Goal: Task Accomplishment & Management: Use online tool/utility

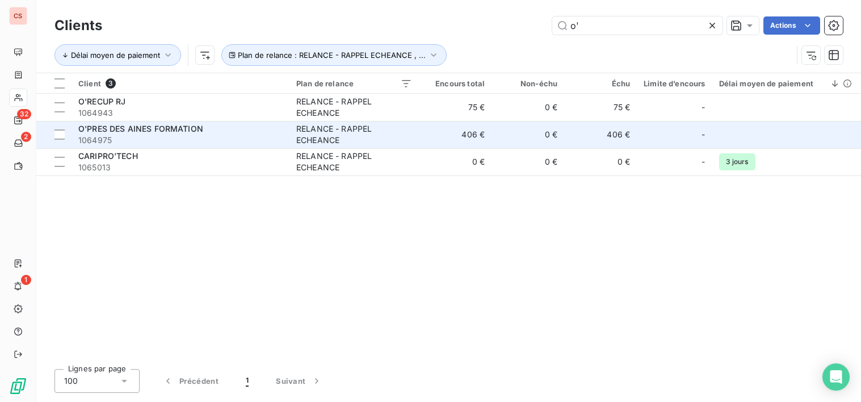
type input "o'"
click at [306, 136] on div "RELANCE - RAPPEL ECHEANCE" at bounding box center [354, 134] width 116 height 23
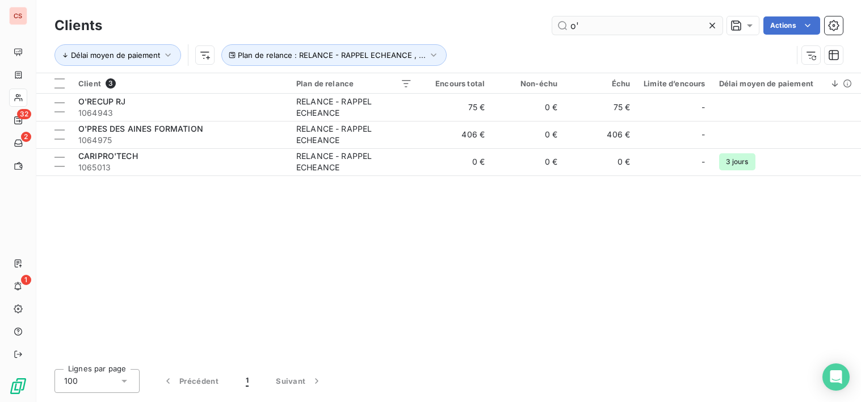
drag, startPoint x: 585, startPoint y: 26, endPoint x: 565, endPoint y: 27, distance: 19.9
click at [565, 27] on input "o'" at bounding box center [637, 25] width 170 height 18
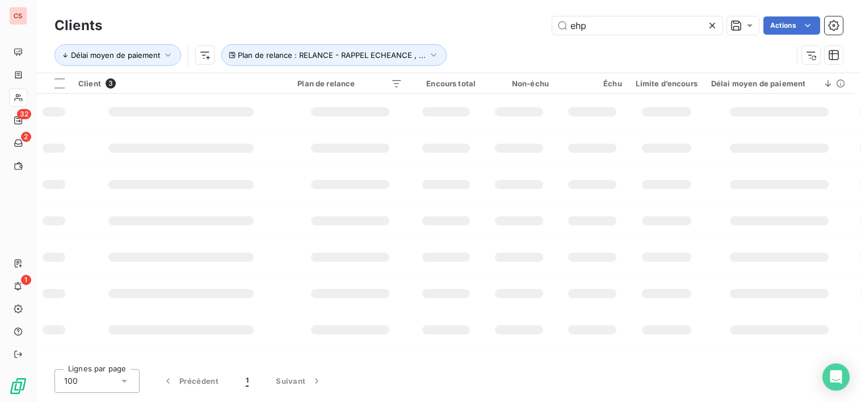
type input "ehp"
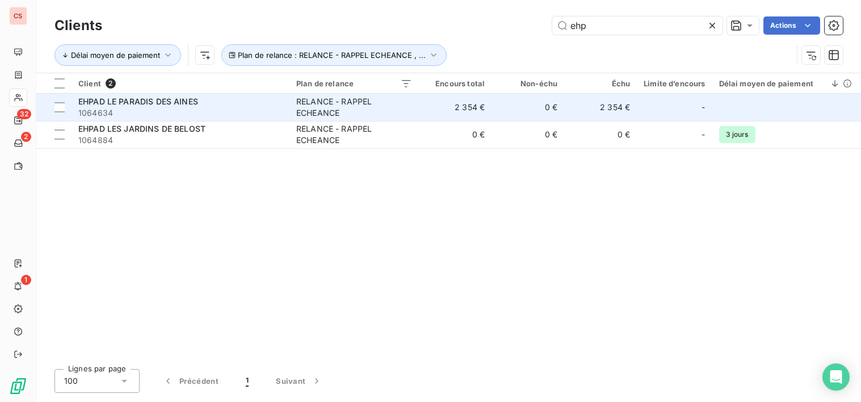
click at [188, 110] on span "1064634" at bounding box center [180, 112] width 204 height 11
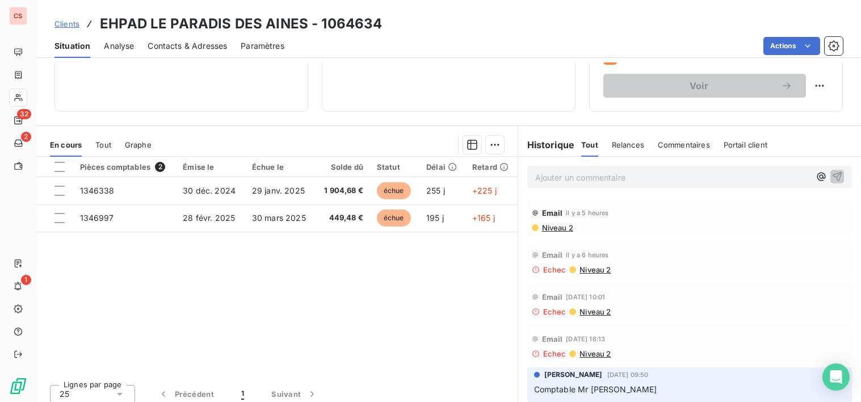
scroll to position [197, 0]
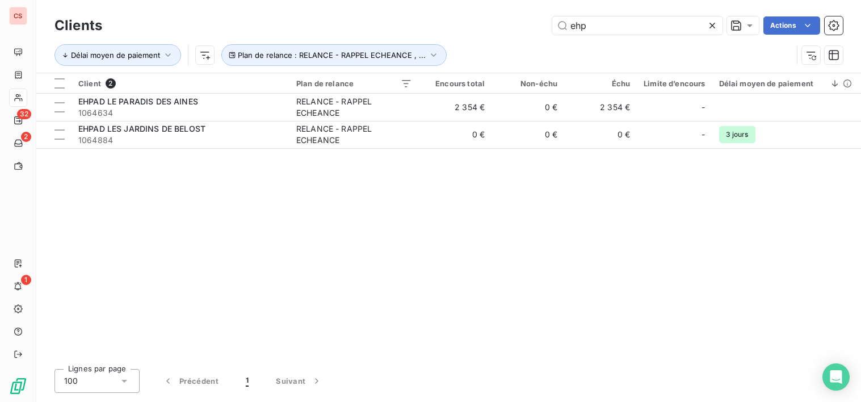
click at [714, 19] on div at bounding box center [715, 25] width 16 height 18
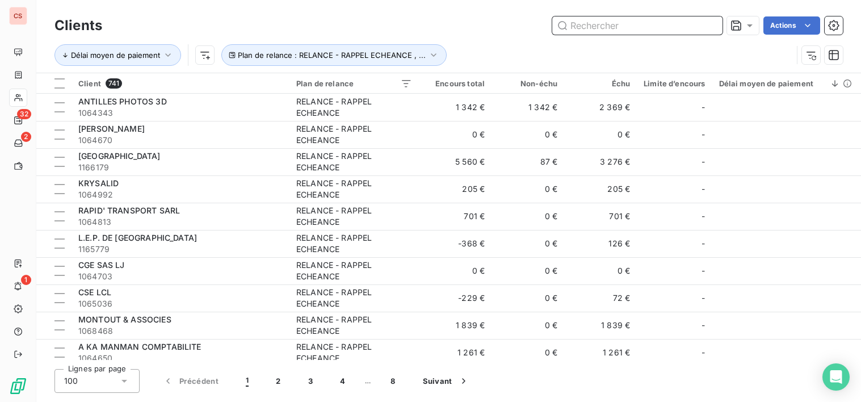
click at [581, 23] on input "text" at bounding box center [637, 25] width 170 height 18
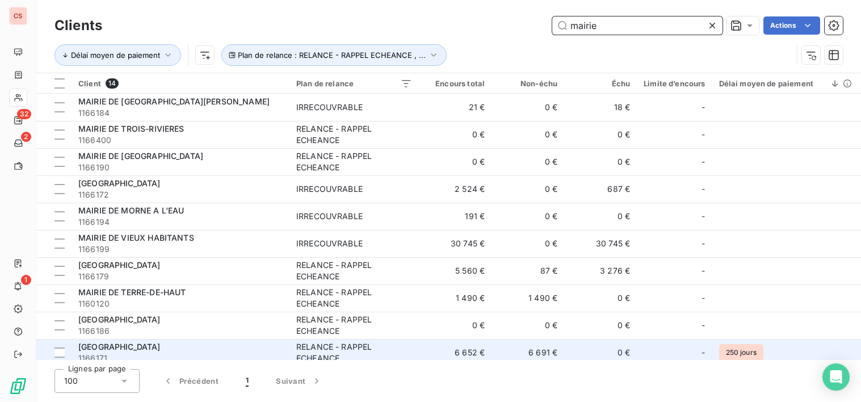
type input "mairie"
click at [396, 353] on div "RELANCE - RAPPEL ECHEANCE" at bounding box center [354, 352] width 116 height 23
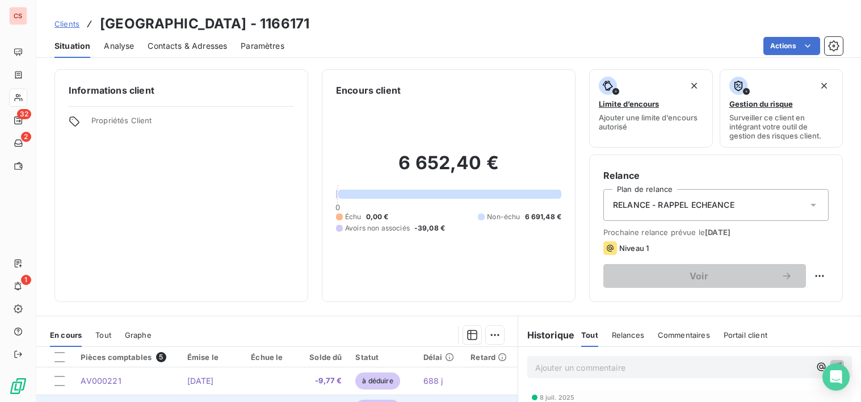
scroll to position [197, 0]
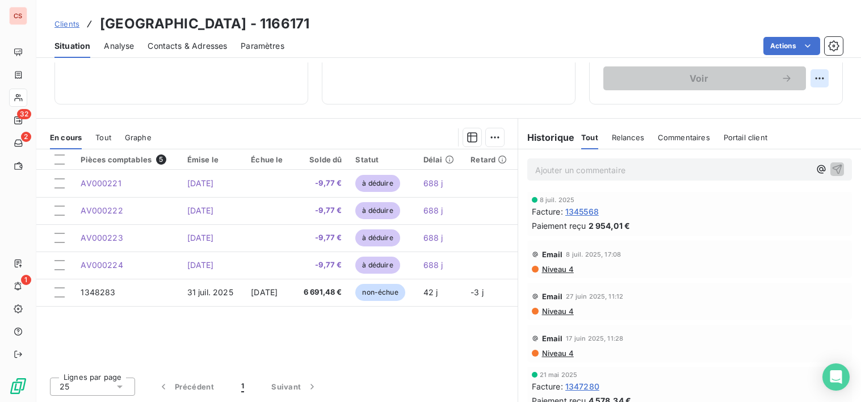
click at [816, 79] on html "CS 32 2 1 Clients MAIRIE DE SAINTE-ANNE - 1166171 Situation Analyse Contacts & …" at bounding box center [430, 201] width 861 height 402
click at [795, 106] on div "Replanifier cette action" at bounding box center [764, 103] width 102 height 18
select select "8"
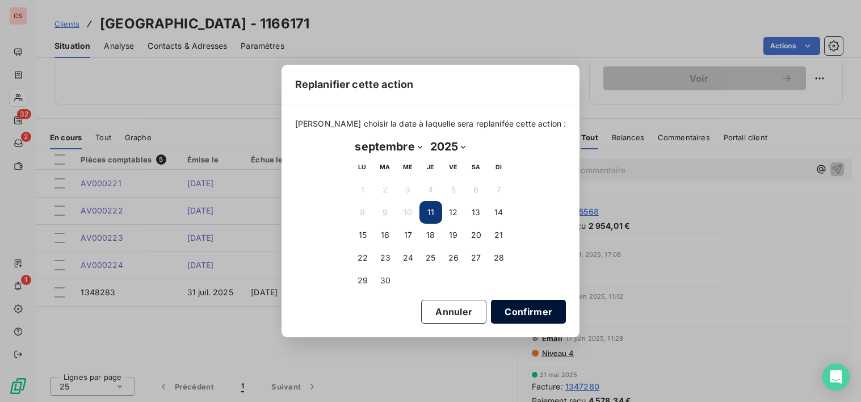
click at [518, 313] on button "Confirmer" at bounding box center [528, 312] width 75 height 24
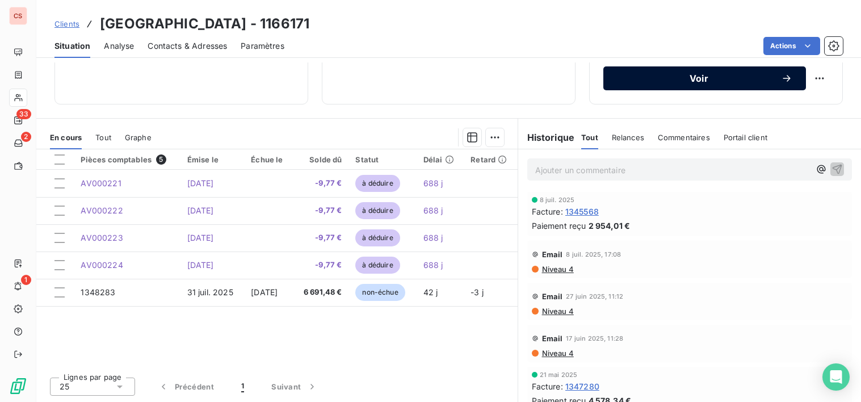
click at [733, 78] on span "Voir" at bounding box center [699, 78] width 164 height 9
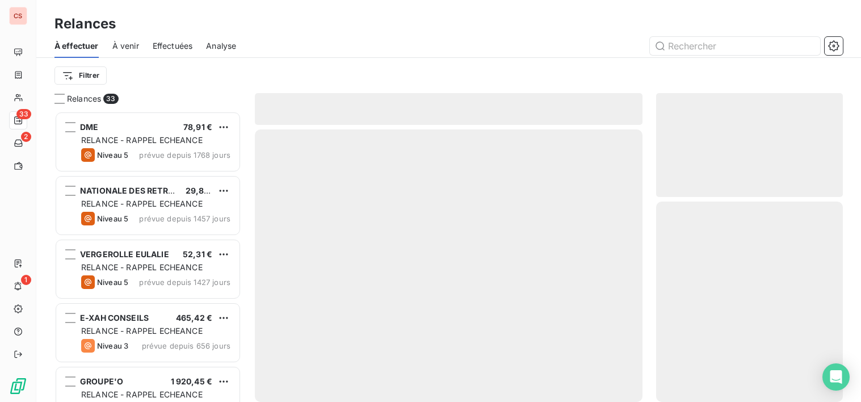
scroll to position [282, 179]
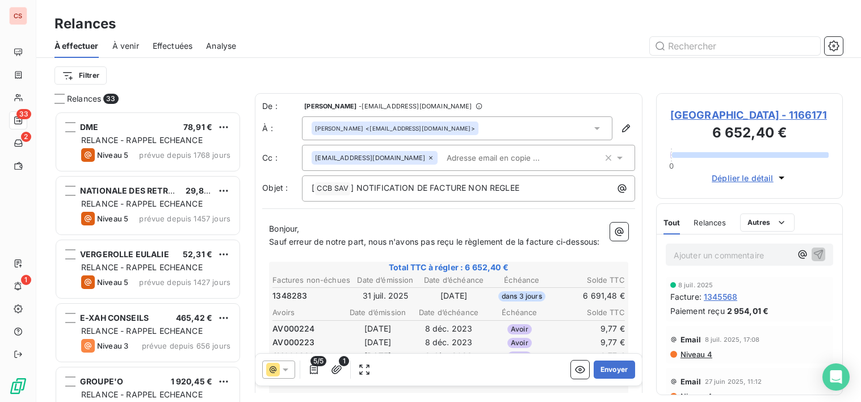
click at [442, 165] on input "text" at bounding box center [507, 157] width 131 height 17
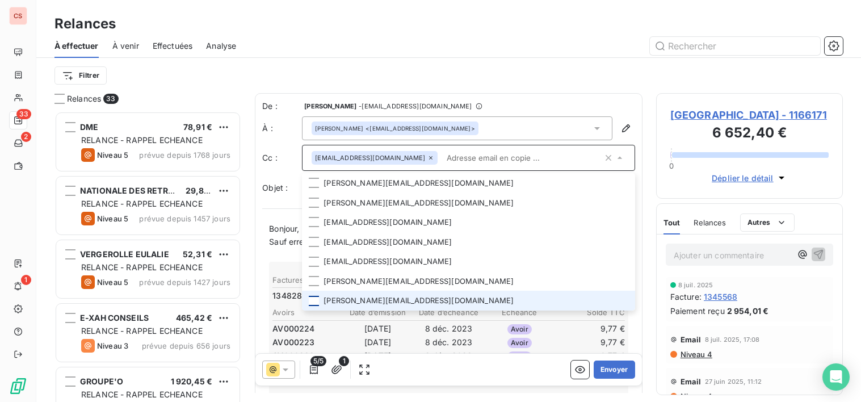
click at [313, 301] on div at bounding box center [314, 301] width 10 height 10
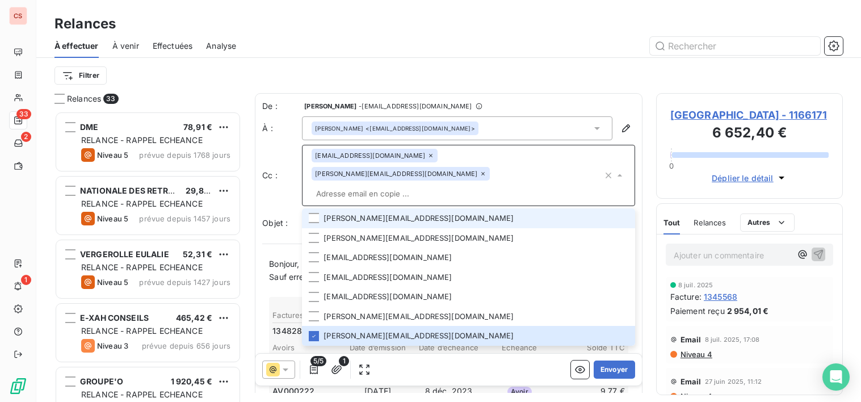
click at [564, 208] on li "[PERSON_NAME][EMAIL_ADDRESS][DOMAIN_NAME]" at bounding box center [468, 218] width 333 height 20
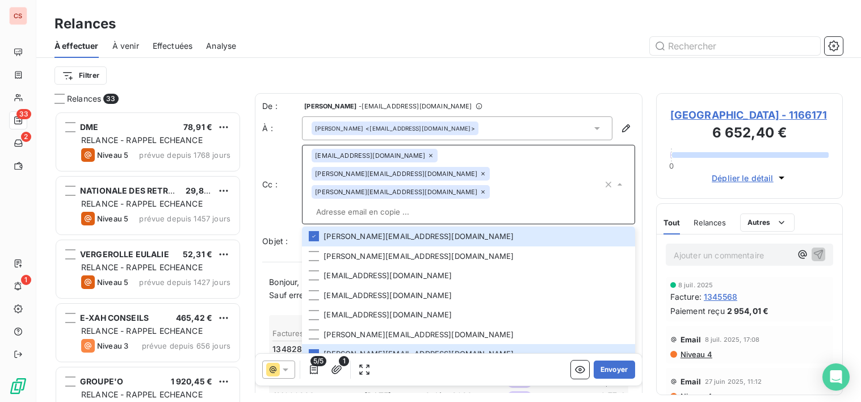
click at [480, 188] on icon at bounding box center [483, 191] width 7 height 7
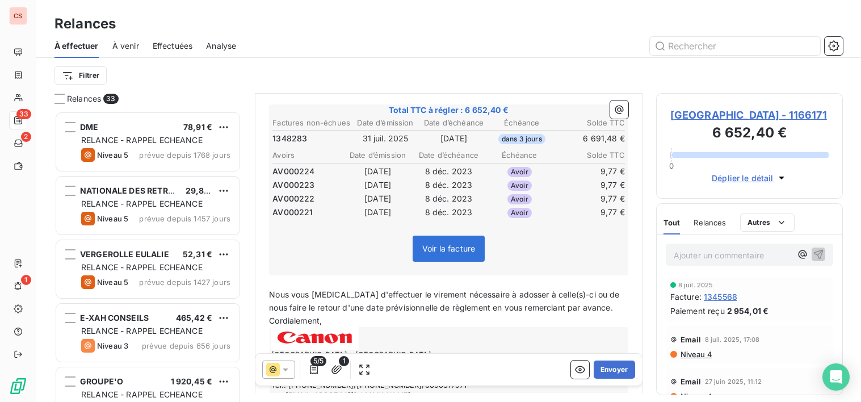
scroll to position [195, 0]
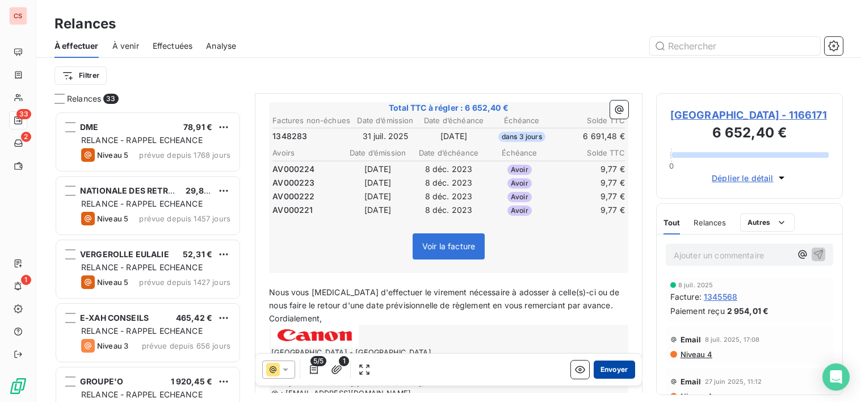
click at [605, 376] on button "Envoyer" at bounding box center [614, 369] width 41 height 18
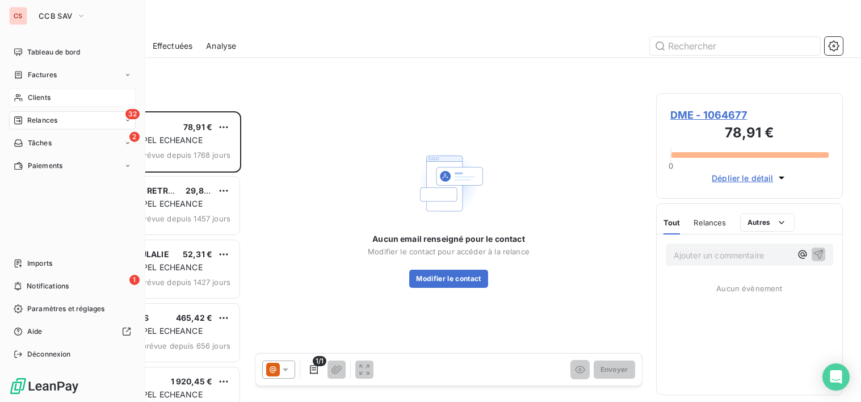
click at [45, 101] on span "Clients" at bounding box center [39, 98] width 23 height 10
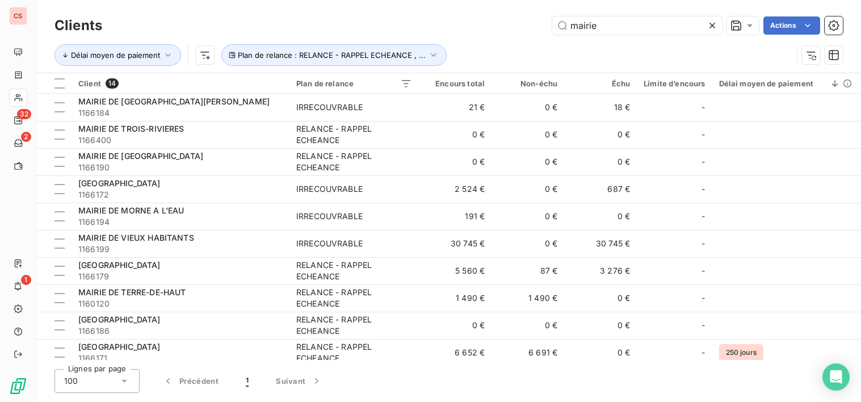
drag, startPoint x: 603, startPoint y: 28, endPoint x: 386, endPoint y: 41, distance: 217.2
click at [388, 41] on div "Clients mairie Actions Délai moyen de paiement Plan de relance : RELANCE - RAPP…" at bounding box center [448, 43] width 788 height 59
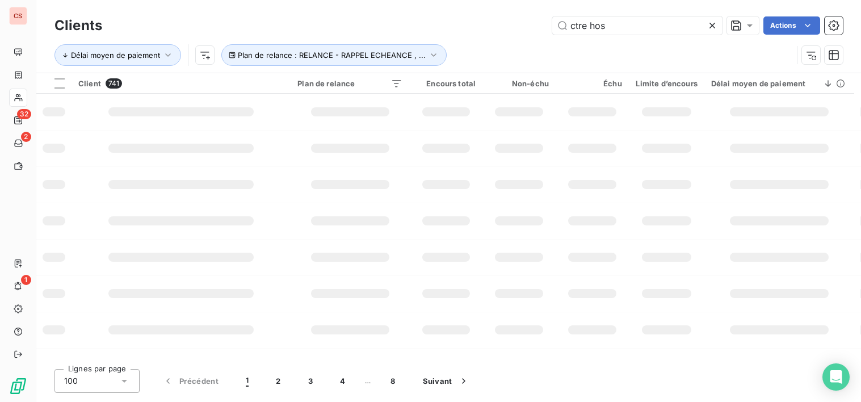
type input "ctre hos"
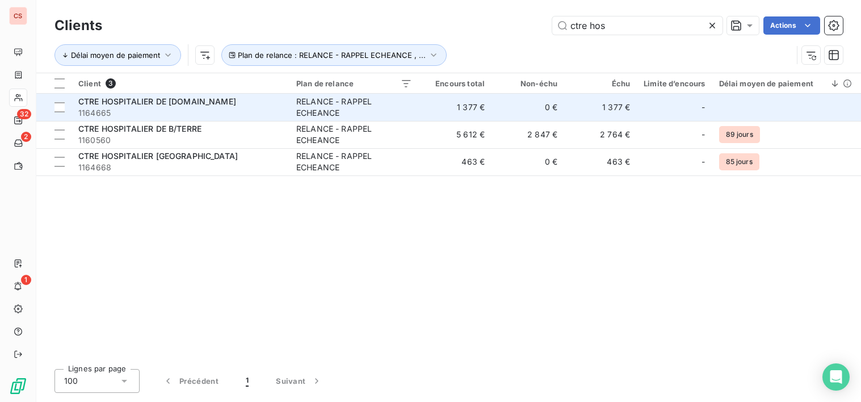
click at [377, 111] on div "RELANCE - RAPPEL ECHEANCE" at bounding box center [354, 107] width 116 height 23
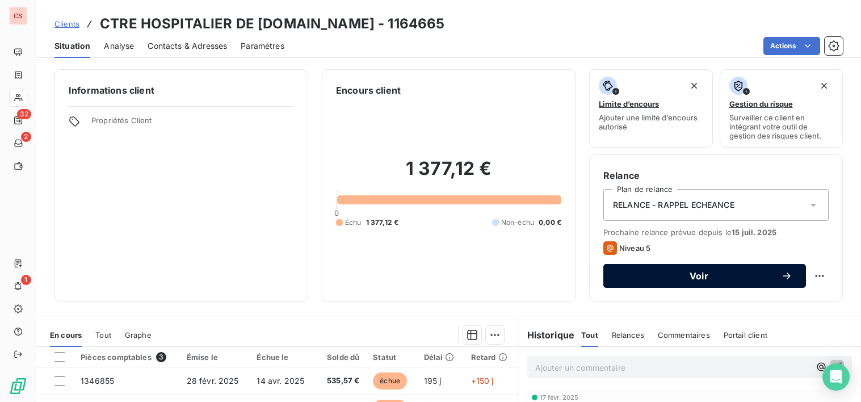
scroll to position [197, 0]
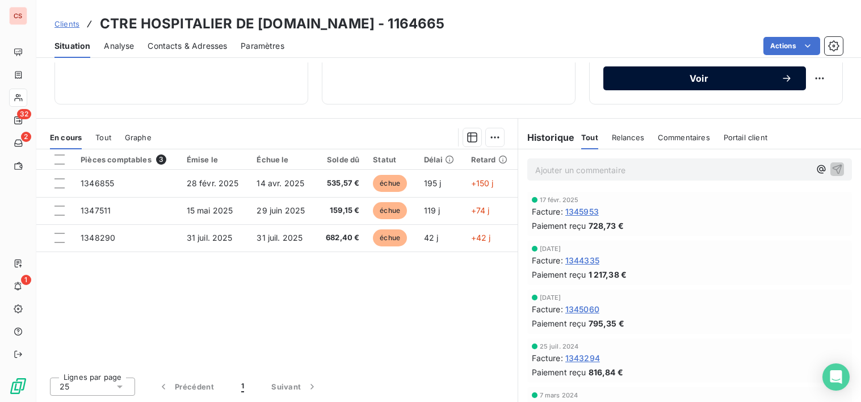
click at [731, 82] on span "Voir" at bounding box center [699, 78] width 164 height 9
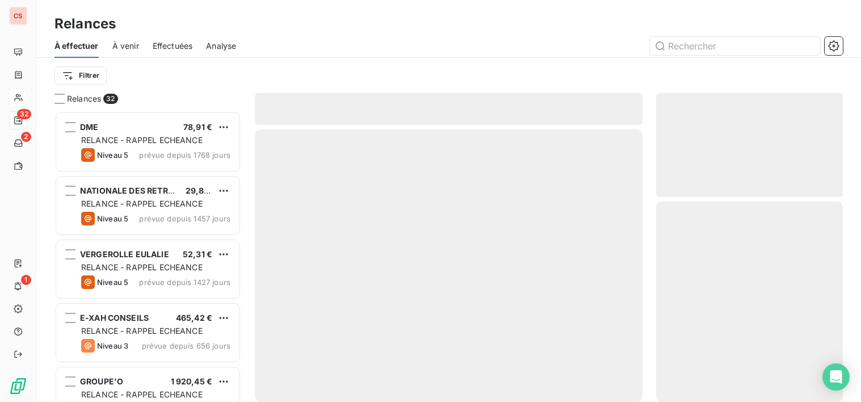
scroll to position [282, 179]
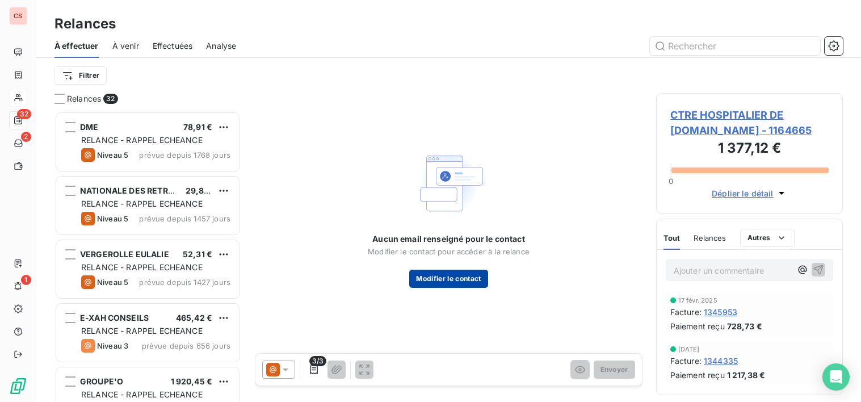
click at [461, 281] on button "Modifier le contact" at bounding box center [448, 279] width 78 height 18
type input "0590559947"
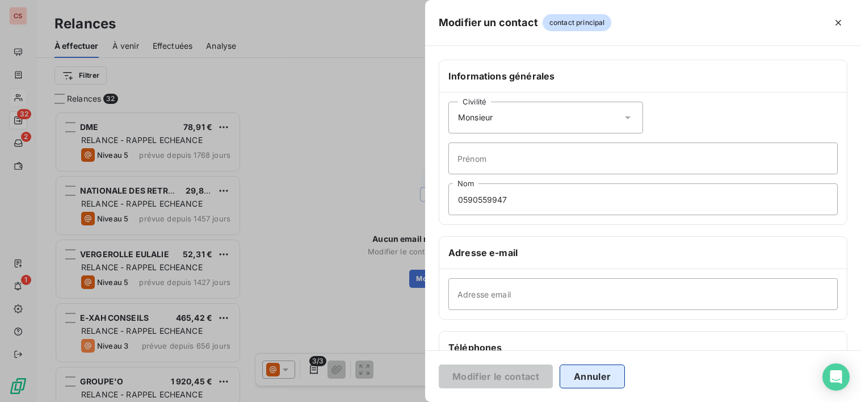
click at [591, 379] on button "Annuler" at bounding box center [592, 376] width 65 height 24
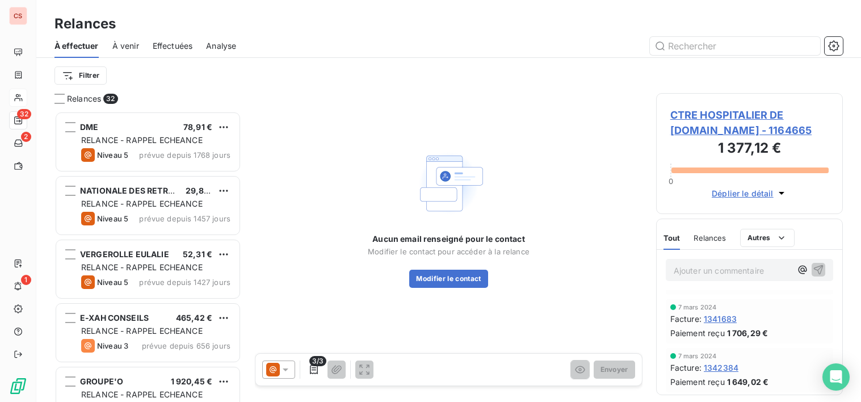
scroll to position [0, 0]
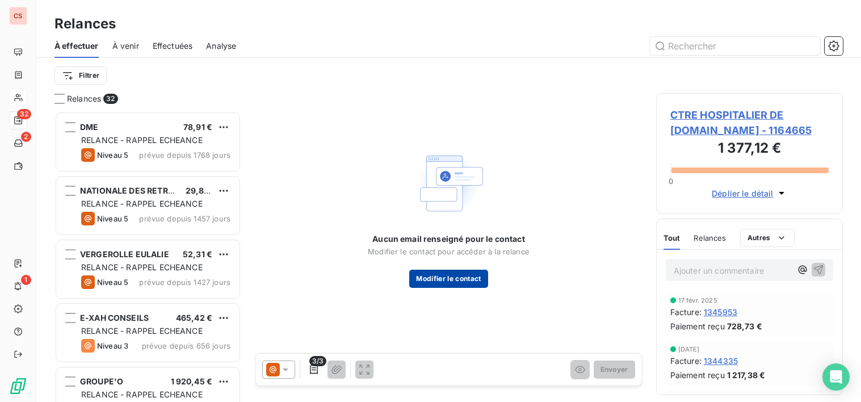
click at [475, 280] on button "Modifier le contact" at bounding box center [448, 279] width 78 height 18
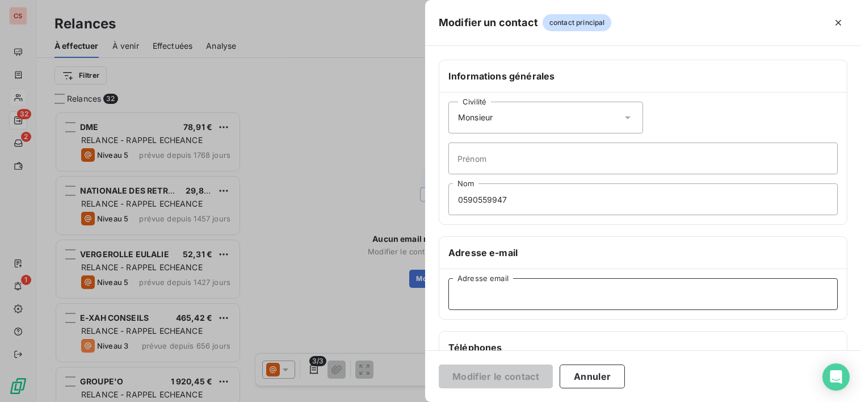
click at [502, 292] on input "Adresse email" at bounding box center [642, 294] width 389 height 32
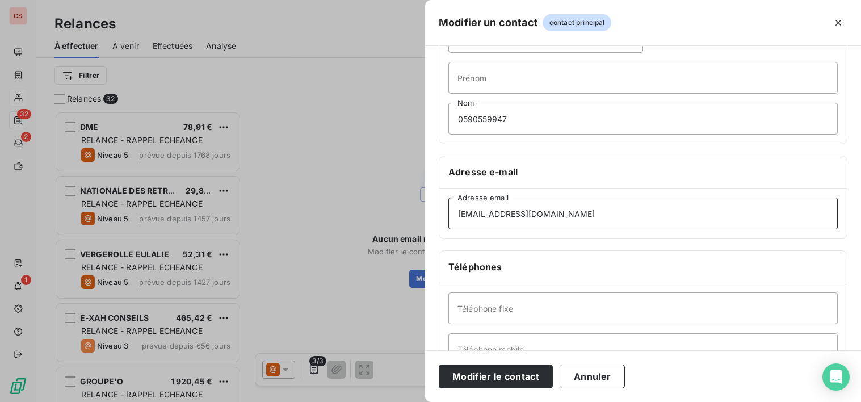
scroll to position [74, 0]
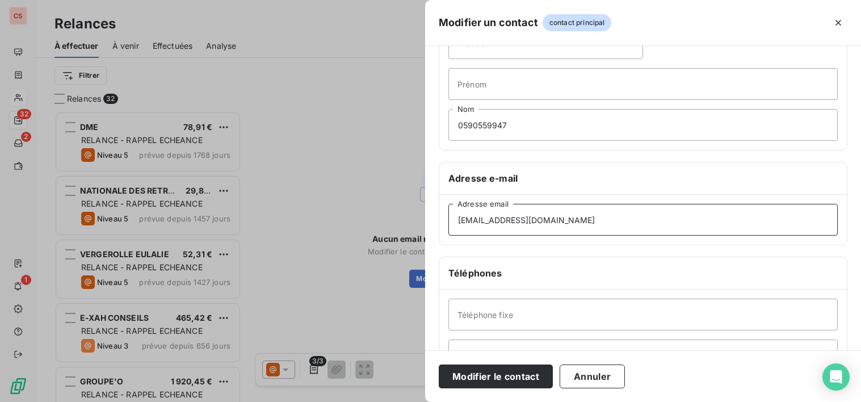
type input "[EMAIL_ADDRESS][DOMAIN_NAME]"
drag, startPoint x: 522, startPoint y: 125, endPoint x: 446, endPoint y: 127, distance: 76.1
click at [446, 127] on div "Civilité Monsieur [PERSON_NAME] 0590559947 Nom" at bounding box center [642, 84] width 407 height 132
click at [498, 317] on input "Téléphone fixe" at bounding box center [642, 314] width 389 height 32
paste input "0590559947"
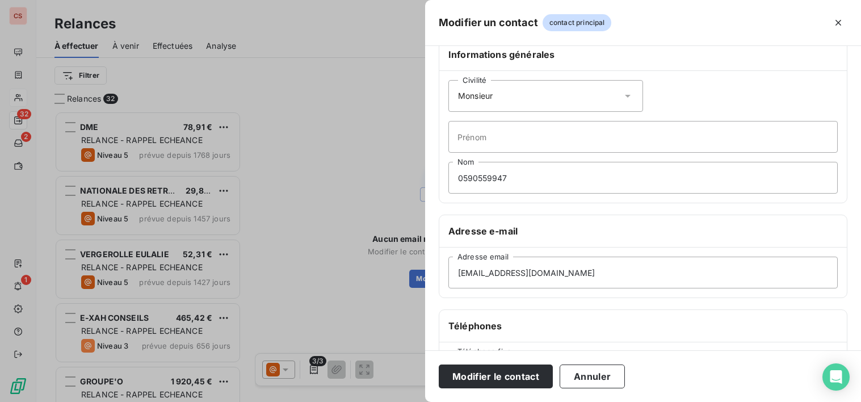
scroll to position [0, 0]
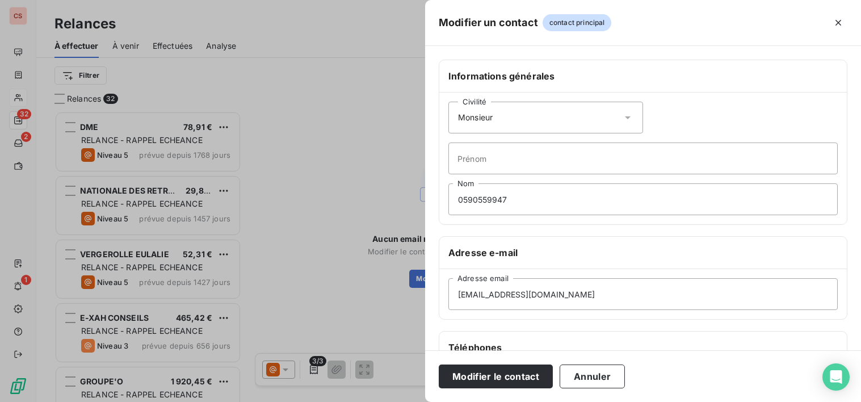
type input "0590559947"
click at [528, 161] on input "Prénom" at bounding box center [642, 158] width 389 height 32
type input "[PERSON_NAME]"
drag, startPoint x: 535, startPoint y: 207, endPoint x: 285, endPoint y: 224, distance: 250.3
click at [286, 401] on div "Modifier un contact contact principal Informations générales Civilité Monsieur …" at bounding box center [430, 402] width 861 height 0
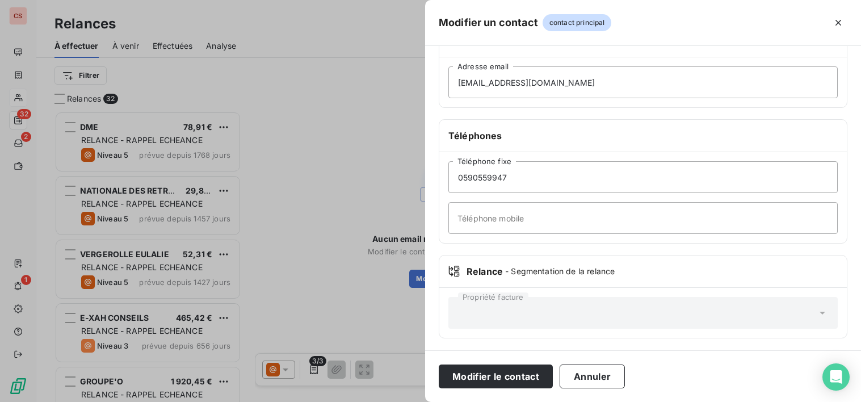
scroll to position [213, 0]
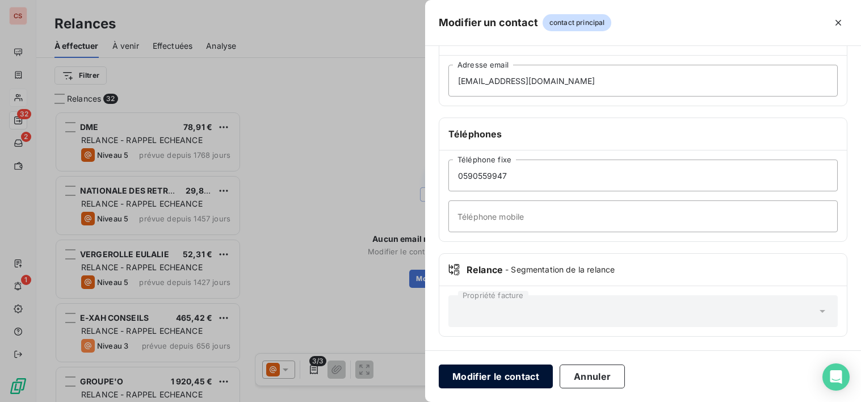
type input "BALTYDE"
click at [481, 378] on button "Modifier le contact" at bounding box center [496, 376] width 114 height 24
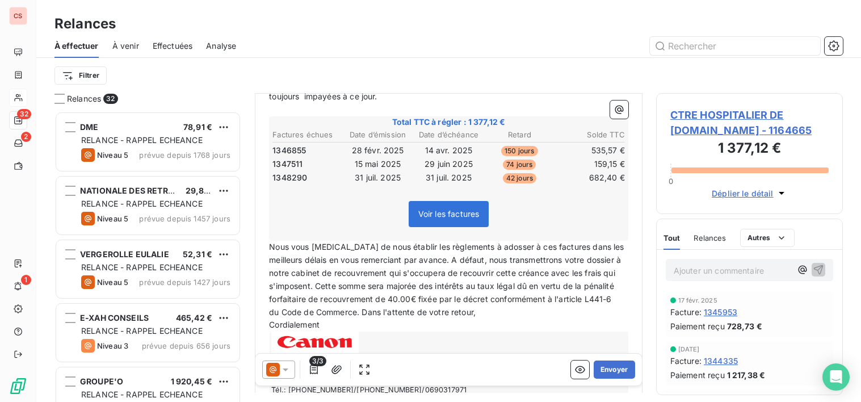
scroll to position [153, 0]
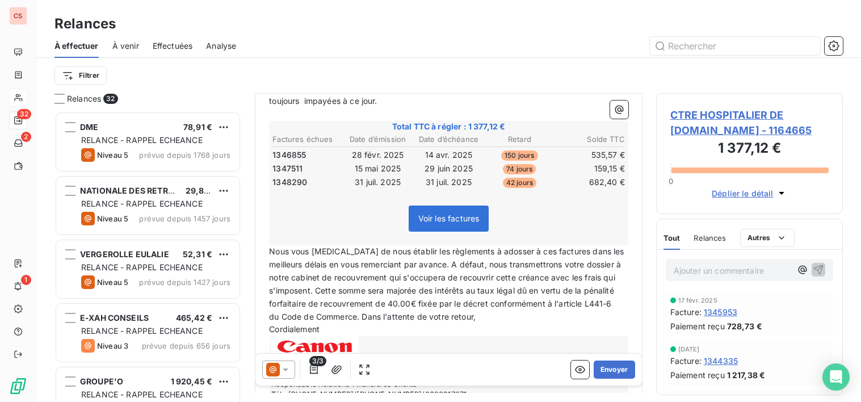
click at [271, 321] on span "du Code de Commerce. Dans l'attente de votre retour," at bounding box center [372, 317] width 207 height 10
click at [392, 313] on span "Nous vous [MEDICAL_DATA] de nous établir les règlements à adosser à ces facture…" at bounding box center [448, 283] width 358 height 74
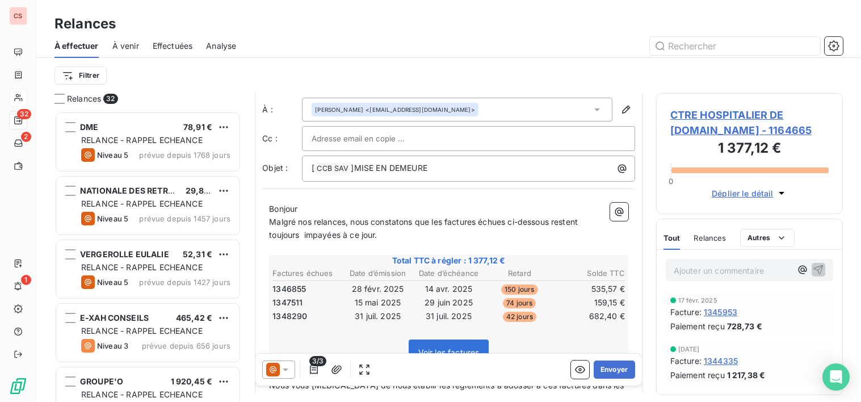
scroll to position [0, 0]
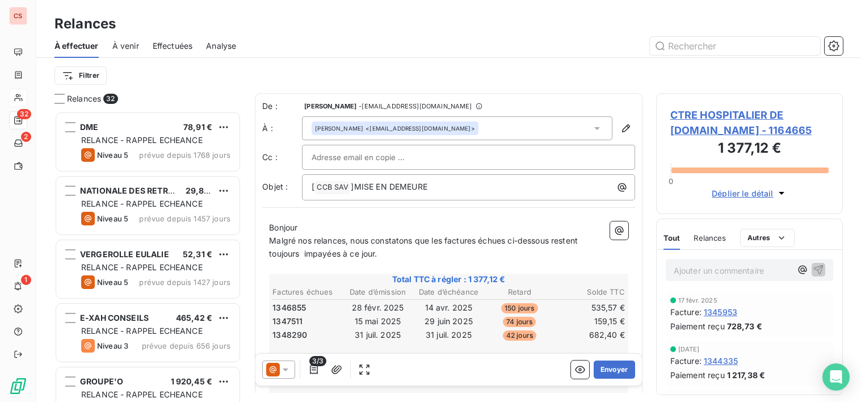
click at [335, 155] on input "text" at bounding box center [373, 157] width 122 height 17
type input "[EMAIL_ADDRESS][DOMAIN_NAME]"
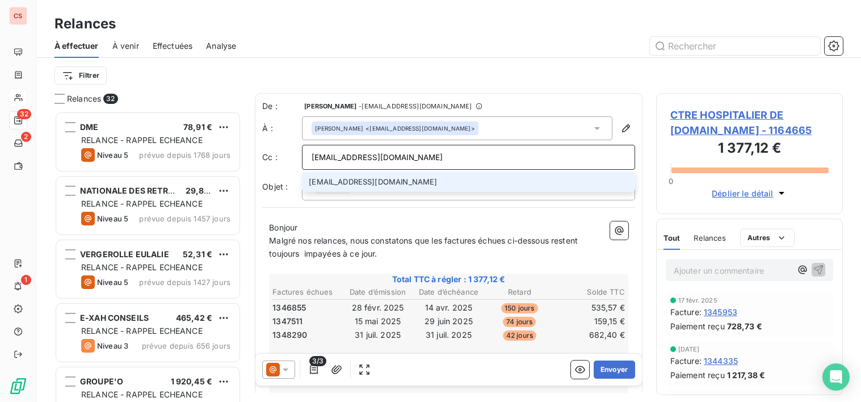
click at [408, 184] on li "[EMAIL_ADDRESS][DOMAIN_NAME]" at bounding box center [468, 182] width 333 height 20
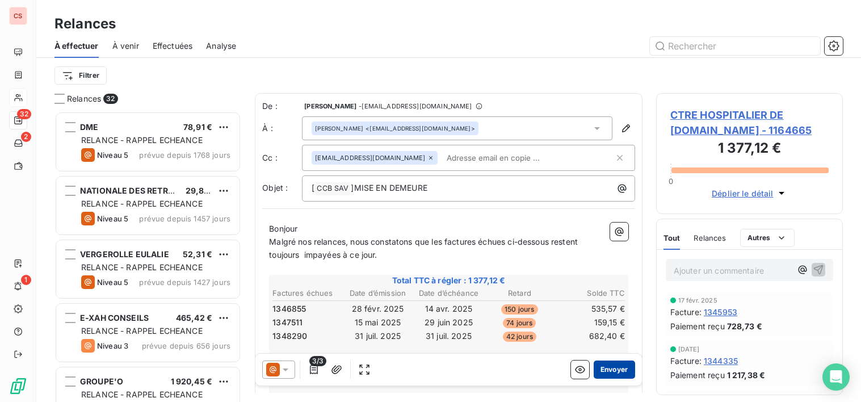
click at [597, 365] on button "Envoyer" at bounding box center [614, 369] width 41 height 18
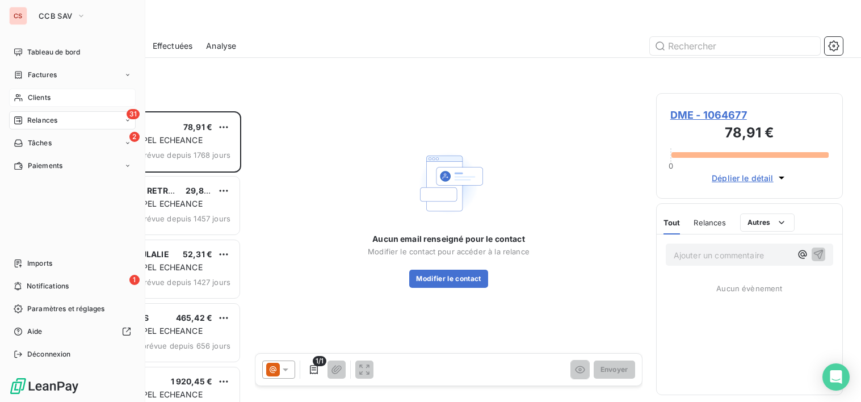
click at [48, 96] on span "Clients" at bounding box center [39, 98] width 23 height 10
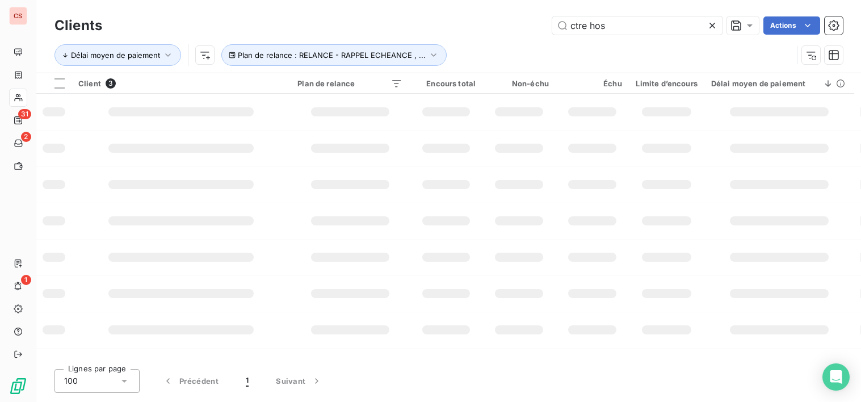
drag, startPoint x: 610, startPoint y: 27, endPoint x: 194, endPoint y: 18, distance: 416.6
click at [288, 44] on div "Clients ctre hos Actions Délai moyen de paiement Plan de relance : RELANCE - RA…" at bounding box center [448, 43] width 788 height 59
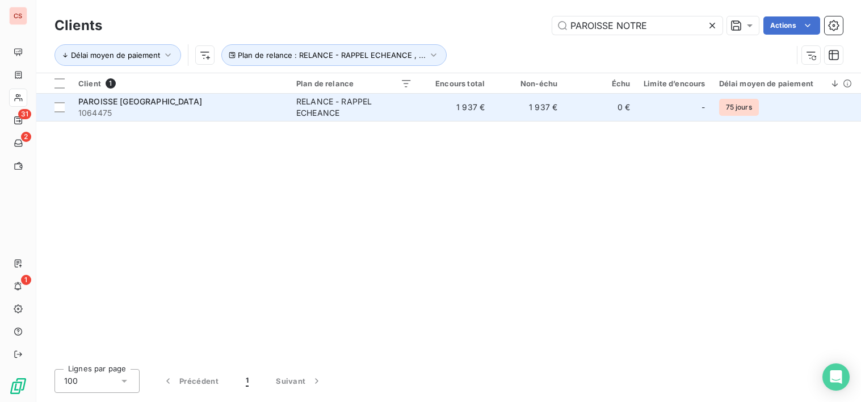
type input "PAROISSE NOTRE"
click at [202, 104] on span "PAROISSE [GEOGRAPHIC_DATA]" at bounding box center [140, 101] width 124 height 10
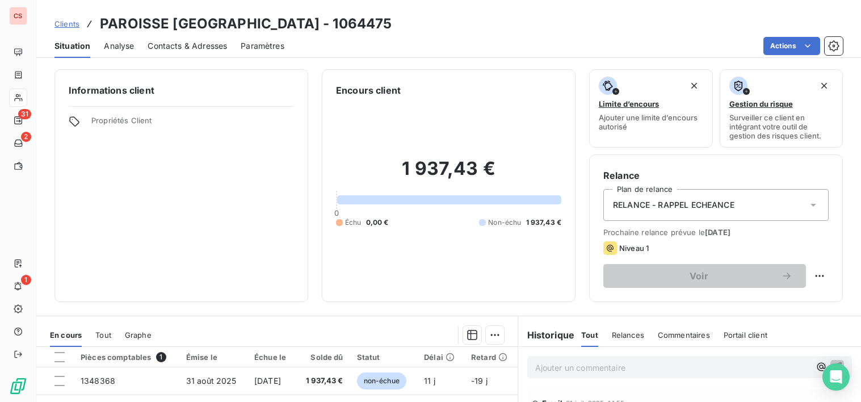
scroll to position [197, 0]
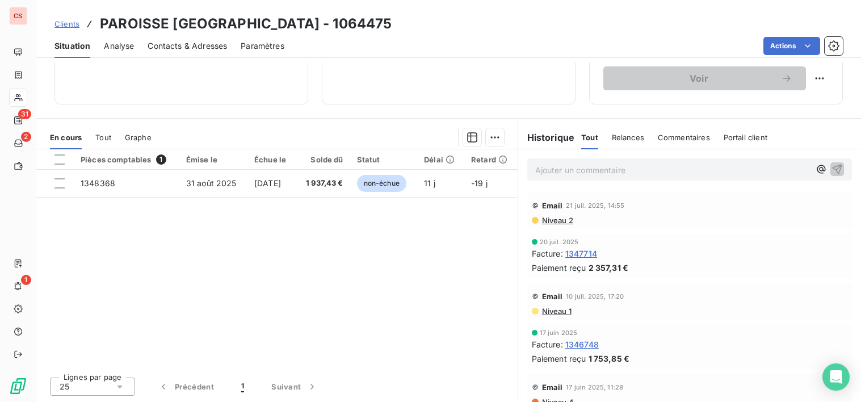
click at [555, 221] on span "Niveau 2" at bounding box center [557, 220] width 32 height 9
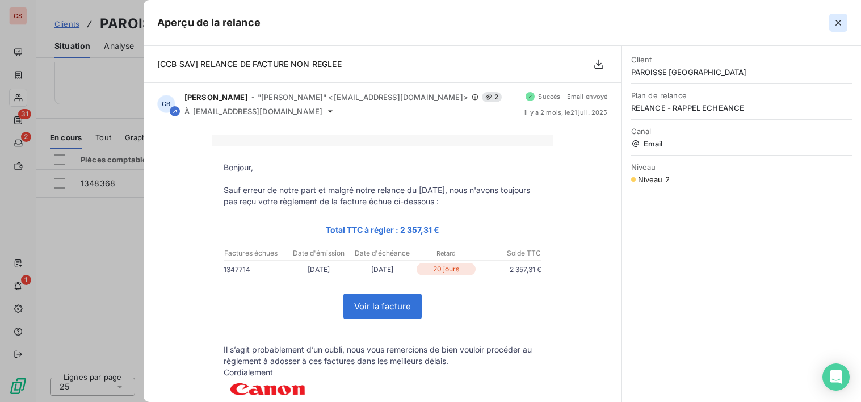
click at [841, 23] on icon "button" at bounding box center [838, 22] width 11 height 11
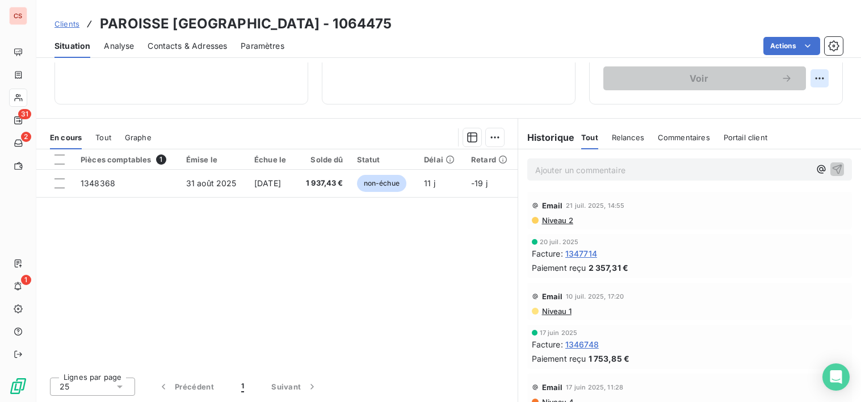
click at [812, 81] on html "CS 31 2 1 Clients PAROISSE [GEOGRAPHIC_DATA] VISITATION - 1064475 Situation Ana…" at bounding box center [430, 201] width 861 height 402
click at [791, 104] on div "Replanifier cette action" at bounding box center [764, 103] width 102 height 18
select select "8"
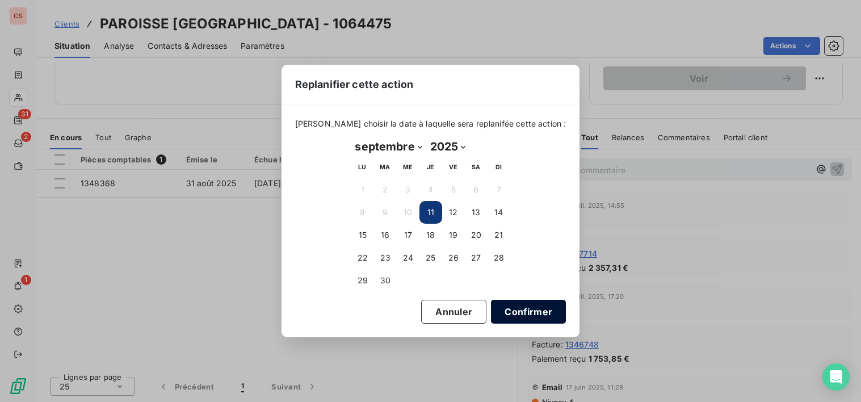
click at [523, 316] on button "Confirmer" at bounding box center [528, 312] width 75 height 24
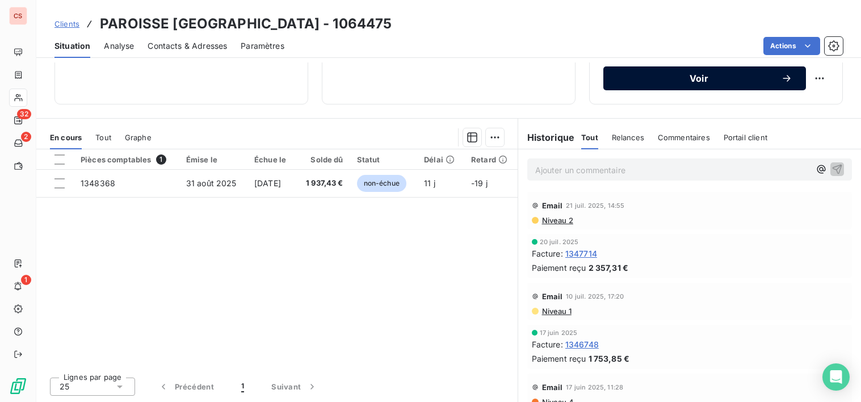
click at [674, 83] on div "Voir" at bounding box center [704, 78] width 175 height 11
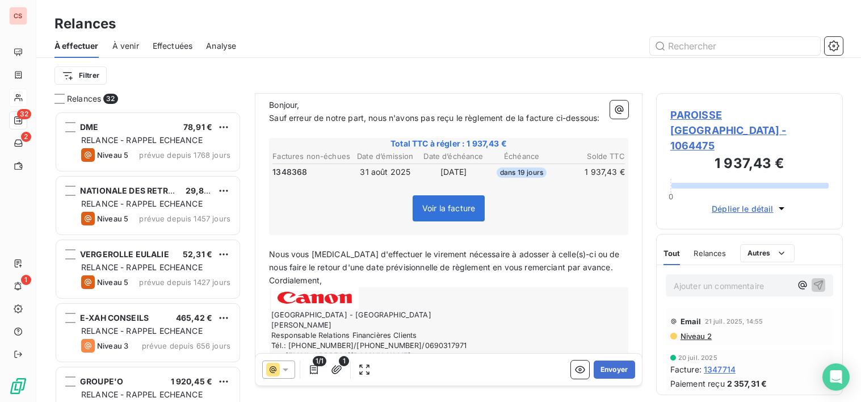
scroll to position [132, 0]
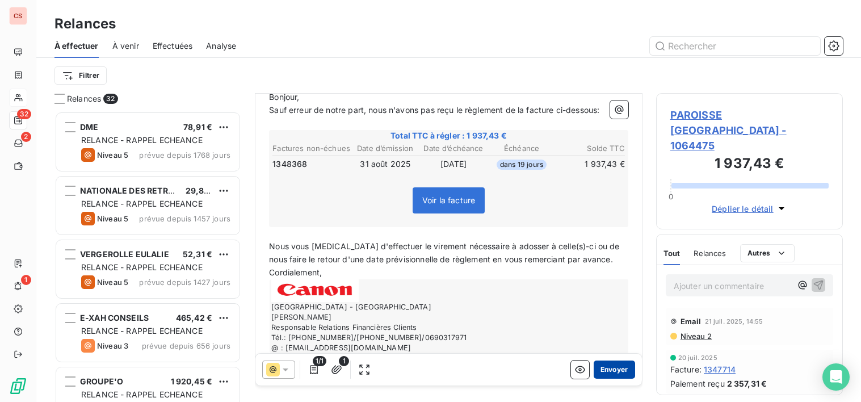
click at [607, 377] on button "Envoyer" at bounding box center [614, 369] width 41 height 18
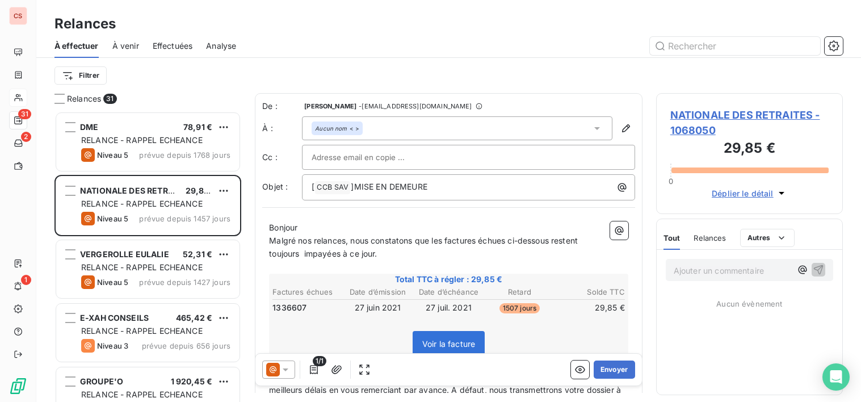
click at [591, 128] on icon at bounding box center [596, 128] width 11 height 11
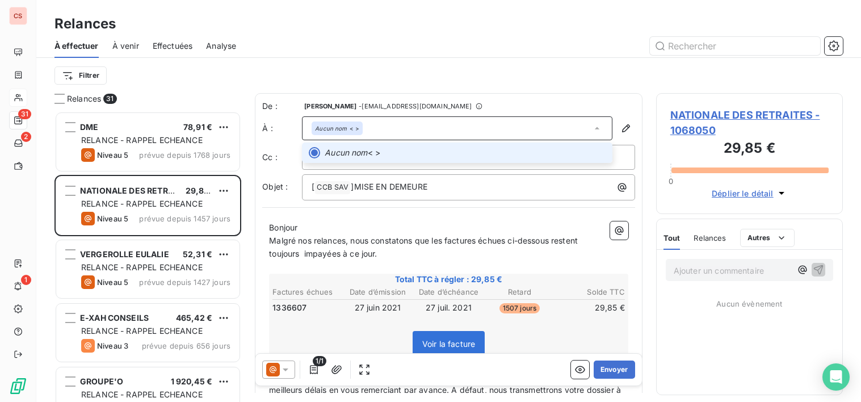
click at [591, 128] on icon at bounding box center [596, 128] width 11 height 11
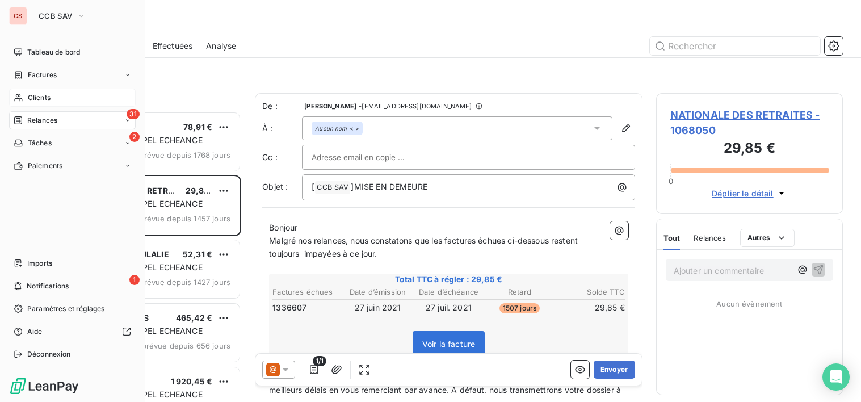
click at [37, 96] on span "Clients" at bounding box center [39, 98] width 23 height 10
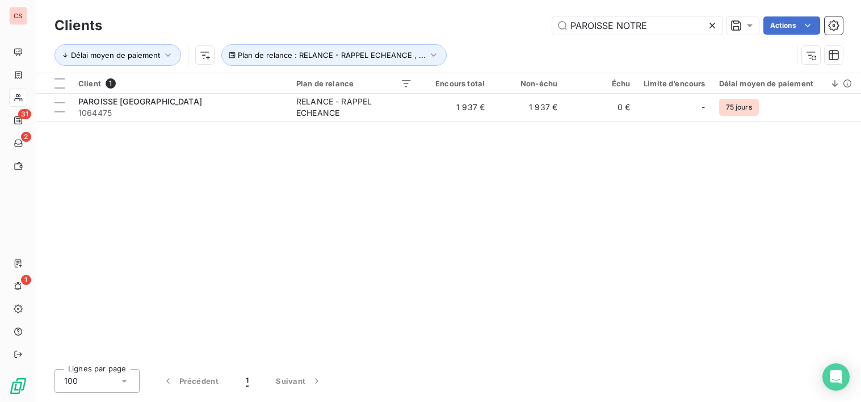
drag, startPoint x: 654, startPoint y: 29, endPoint x: 133, endPoint y: 2, distance: 521.1
click at [203, 26] on div "PAROISSE NOTRE Actions" at bounding box center [479, 25] width 727 height 18
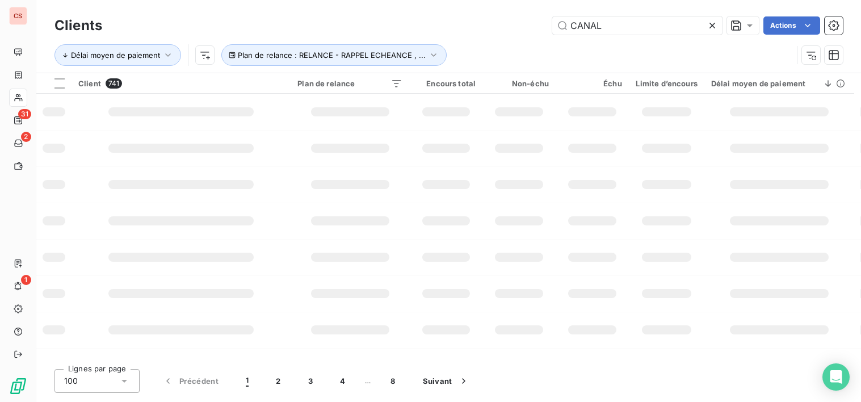
type input "CANAL"
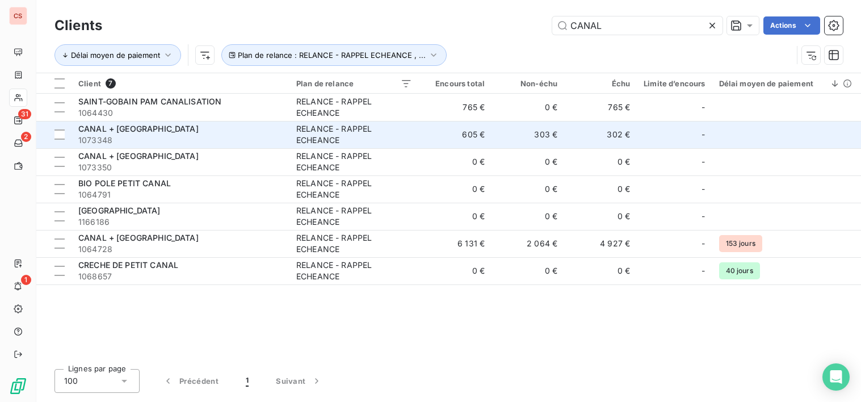
click at [464, 132] on td "605 €" at bounding box center [455, 134] width 73 height 27
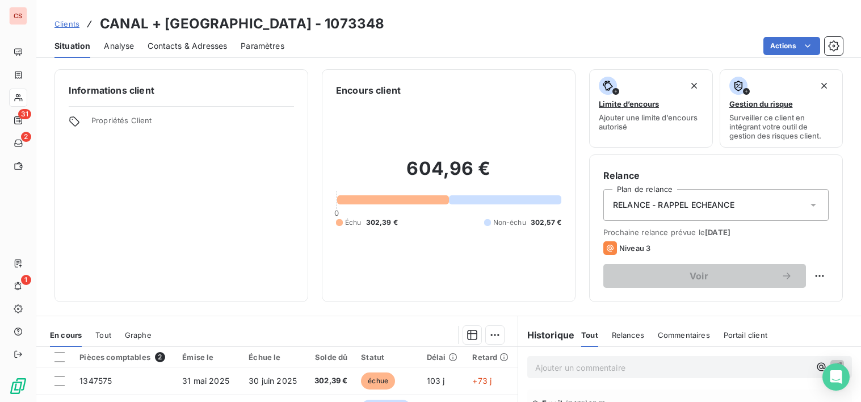
scroll to position [197, 0]
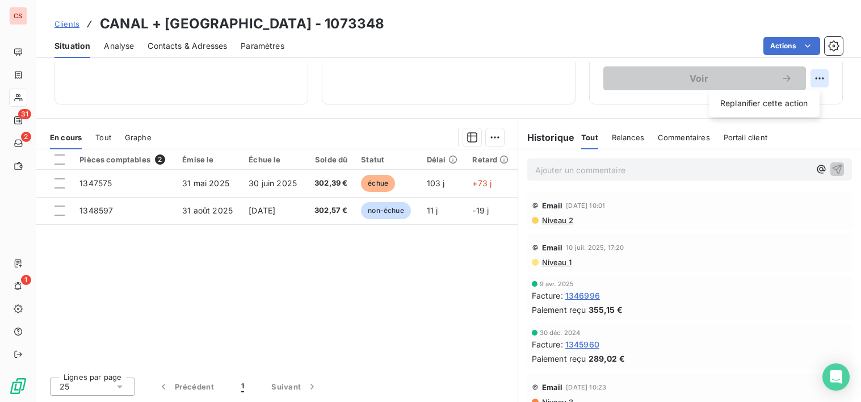
click at [806, 77] on html "CS 31 2 1 Clients CANAL + [GEOGRAPHIC_DATA] - 1073348 Situation Analyse Contact…" at bounding box center [430, 201] width 861 height 402
click at [785, 102] on div "Replanifier cette action" at bounding box center [764, 103] width 102 height 18
select select "8"
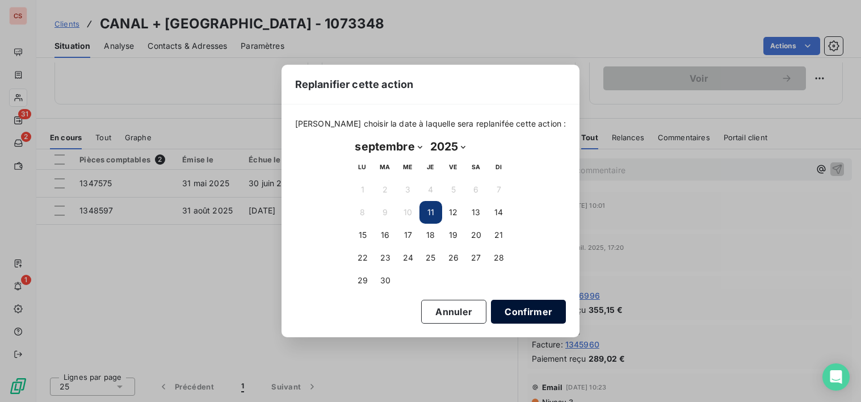
click at [523, 315] on button "Confirmer" at bounding box center [528, 312] width 75 height 24
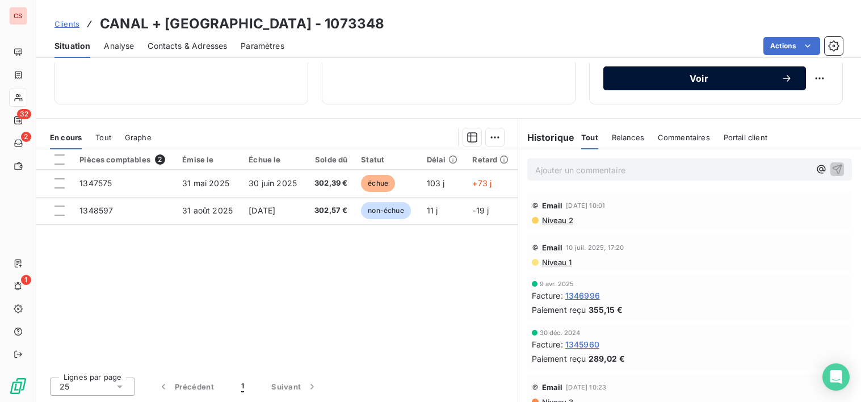
click at [642, 83] on div "Voir" at bounding box center [704, 78] width 175 height 11
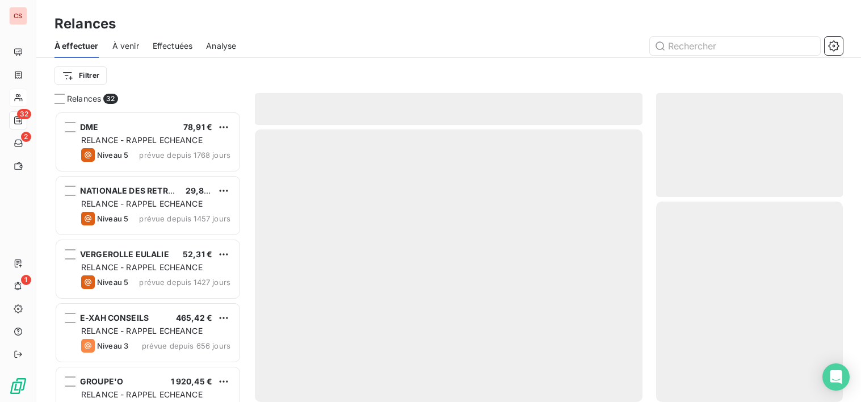
scroll to position [282, 179]
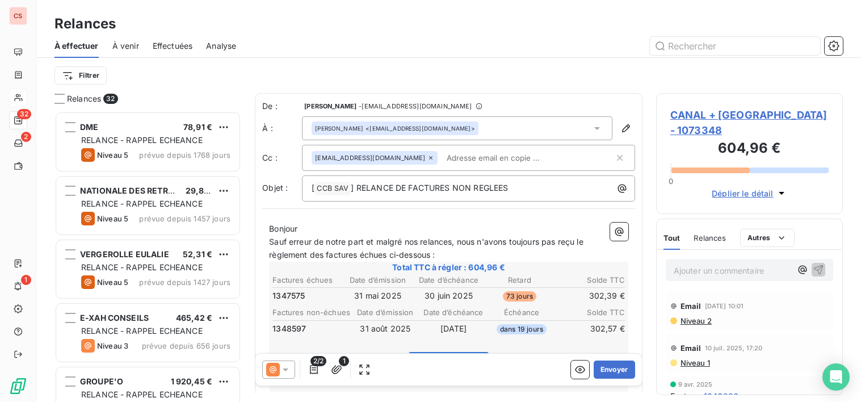
click at [594, 128] on icon at bounding box center [597, 128] width 6 height 3
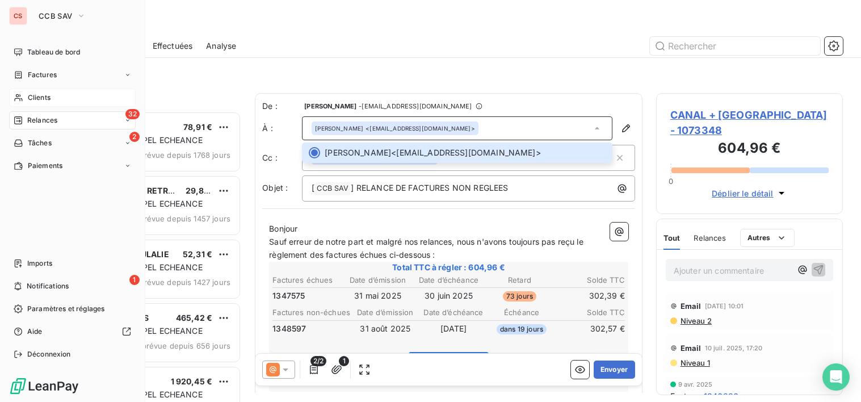
click at [37, 100] on span "Clients" at bounding box center [39, 98] width 23 height 10
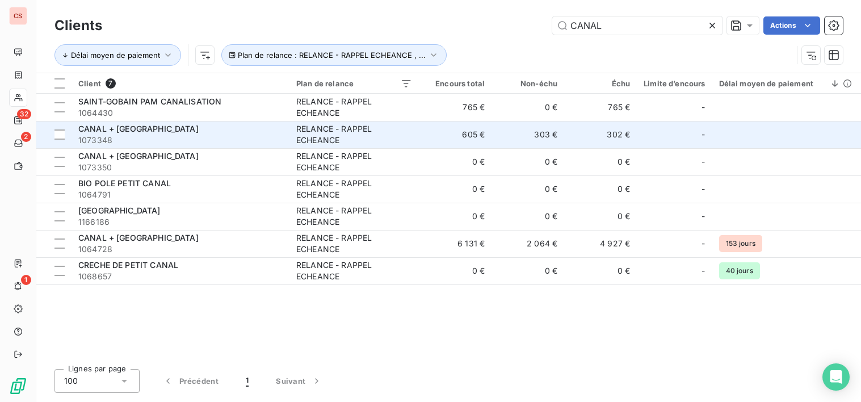
click at [347, 145] on div "RELANCE - RAPPEL ECHEANCE" at bounding box center [354, 134] width 116 height 23
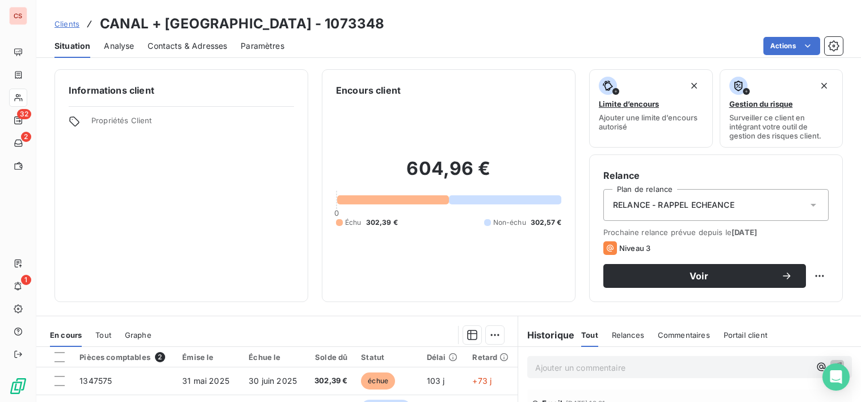
click at [163, 45] on span "Contacts & Adresses" at bounding box center [187, 45] width 79 height 11
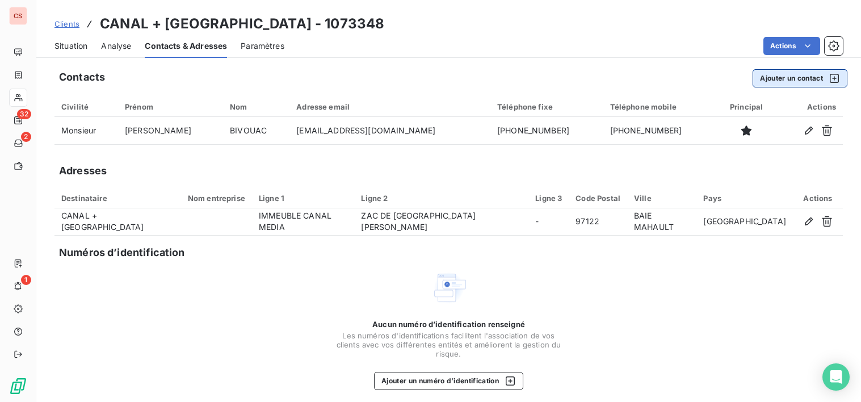
click at [809, 78] on button "Ajouter un contact" at bounding box center [799, 78] width 95 height 18
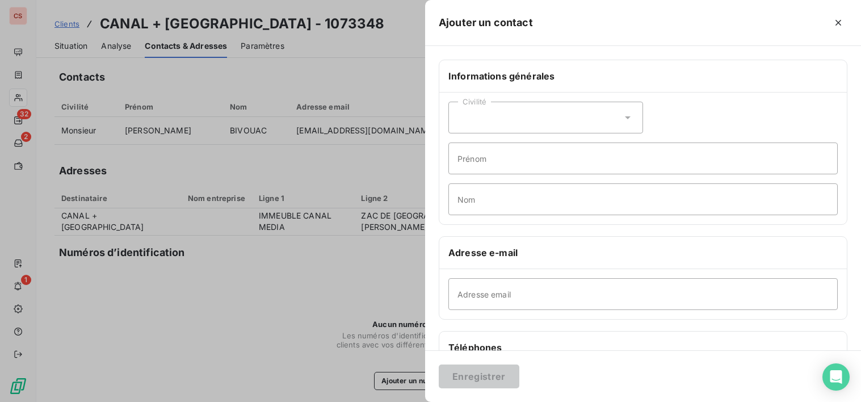
click at [622, 115] on icon at bounding box center [627, 117] width 11 height 11
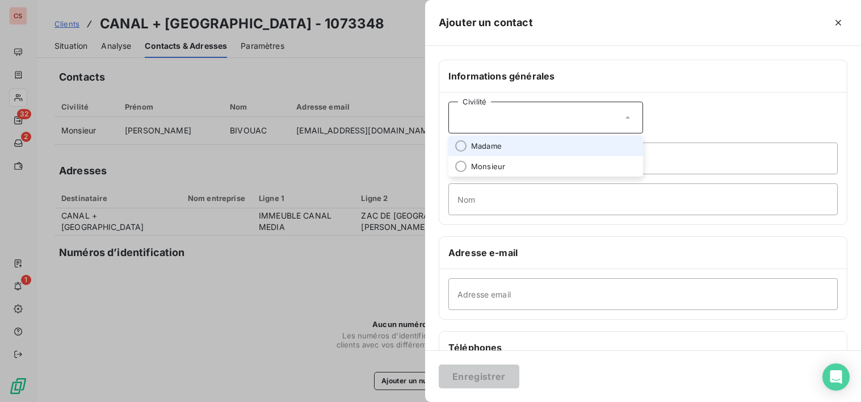
drag, startPoint x: 525, startPoint y: 150, endPoint x: 519, endPoint y: 154, distance: 6.6
click at [524, 150] on li "Madame" at bounding box center [545, 146] width 195 height 20
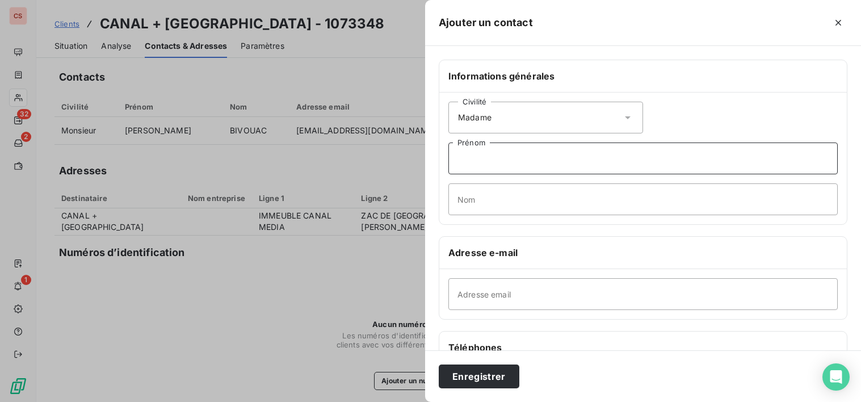
click at [515, 162] on input "Prénom" at bounding box center [642, 158] width 389 height 32
type input "[PERSON_NAME]"
click at [517, 196] on input "Nom" at bounding box center [642, 199] width 389 height 32
type input "YERBE"
click at [480, 296] on input "Adresse email" at bounding box center [642, 294] width 389 height 32
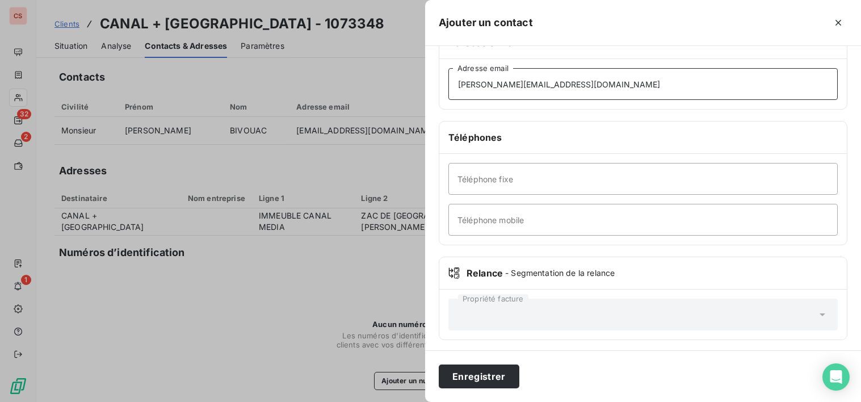
scroll to position [213, 0]
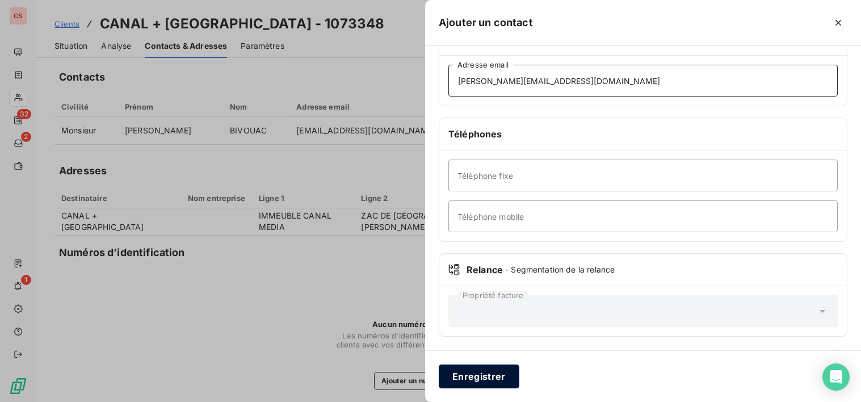
type input "[PERSON_NAME][EMAIL_ADDRESS][DOMAIN_NAME]"
click at [494, 377] on button "Enregistrer" at bounding box center [479, 376] width 81 height 24
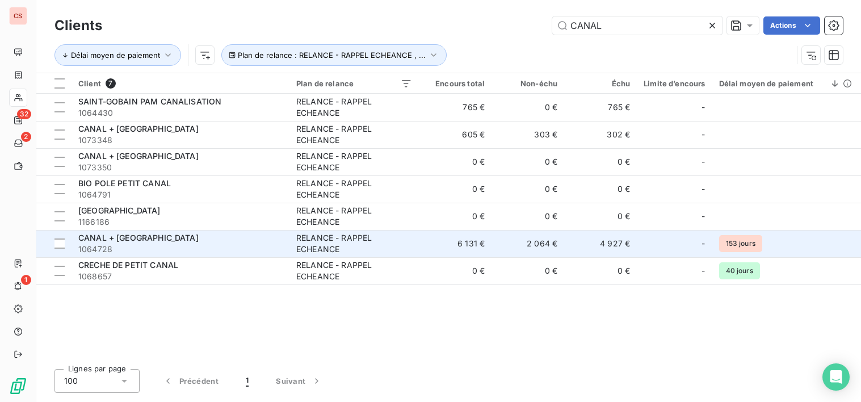
click at [422, 246] on td "6 131 €" at bounding box center [455, 243] width 73 height 27
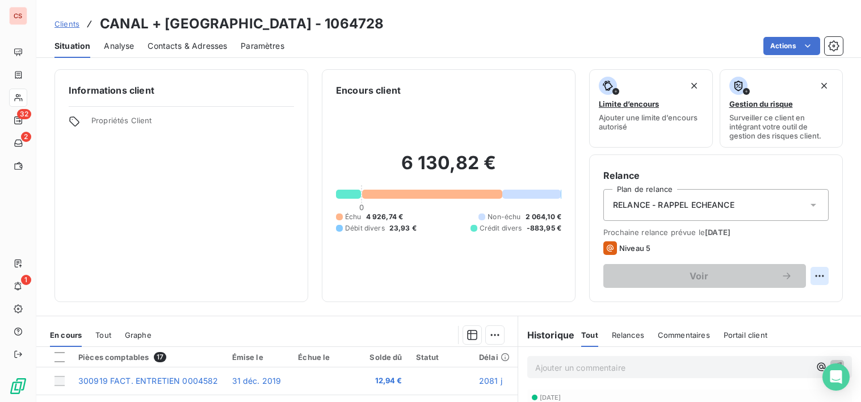
click at [811, 276] on html "CS 32 2 1 Clients CANAL + [GEOGRAPHIC_DATA] - 1064728 Situation Analyse Contact…" at bounding box center [430, 201] width 861 height 402
click at [791, 302] on div "Replanifier cette action" at bounding box center [764, 301] width 102 height 18
select select "8"
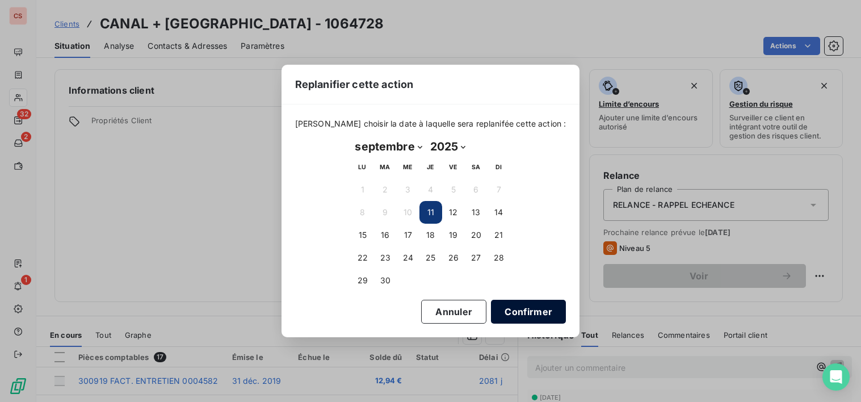
click at [510, 315] on button "Confirmer" at bounding box center [528, 312] width 75 height 24
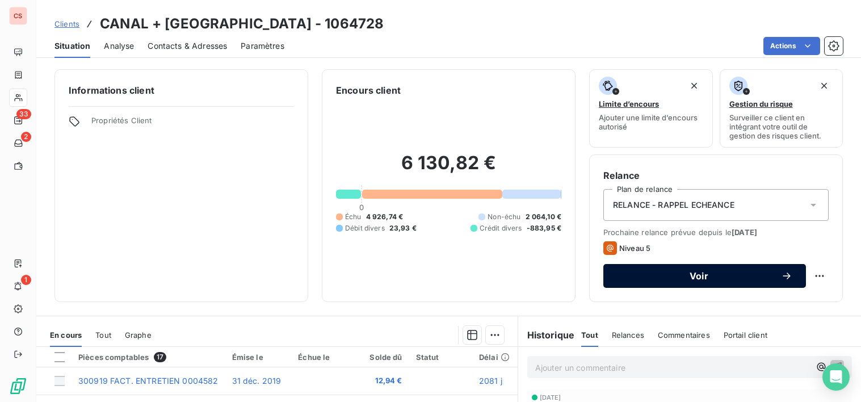
click at [670, 276] on span "Voir" at bounding box center [699, 275] width 164 height 9
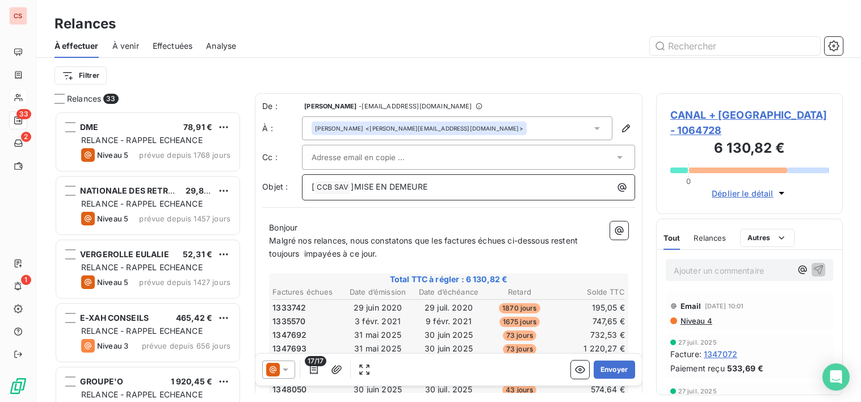
drag, startPoint x: 451, startPoint y: 186, endPoint x: 358, endPoint y: 186, distance: 93.1
click at [358, 186] on p "[ CCB SAV ﻿ ]MISE EN DEMEURE" at bounding box center [471, 187] width 319 height 14
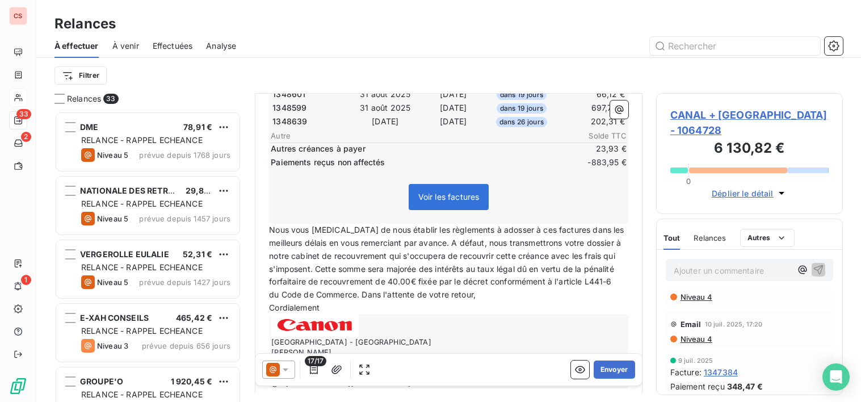
scroll to position [371, 0]
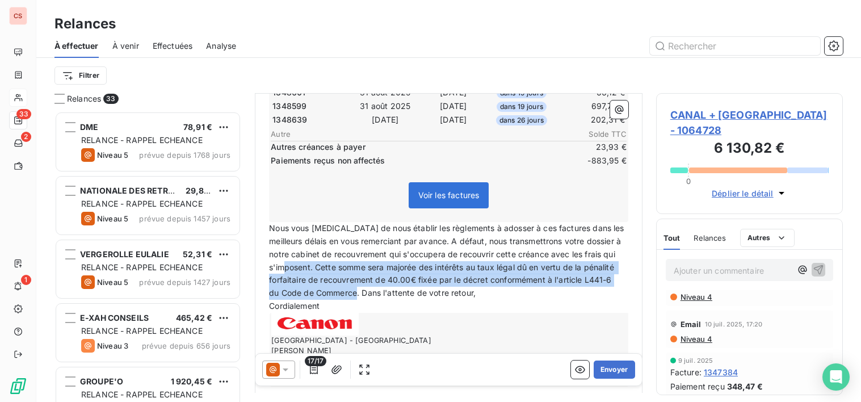
drag, startPoint x: 331, startPoint y: 266, endPoint x: 357, endPoint y: 308, distance: 49.0
click at [357, 308] on div "Bonjour Malgré nos relances, nous constatons que les factures échues ci-dessous…" at bounding box center [448, 119] width 359 height 536
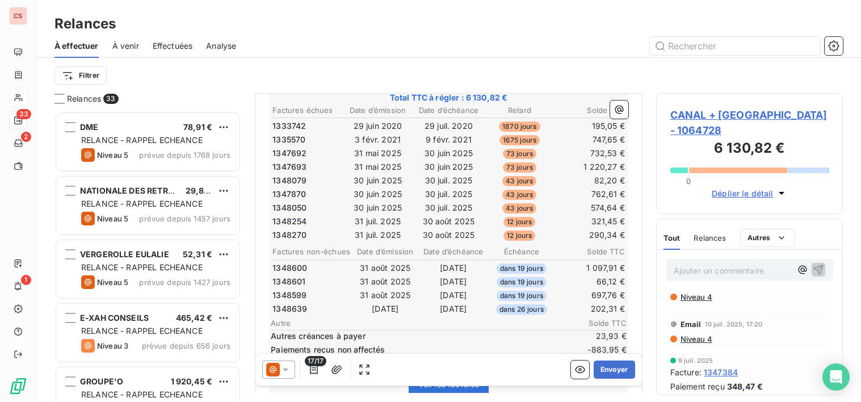
scroll to position [198, 0]
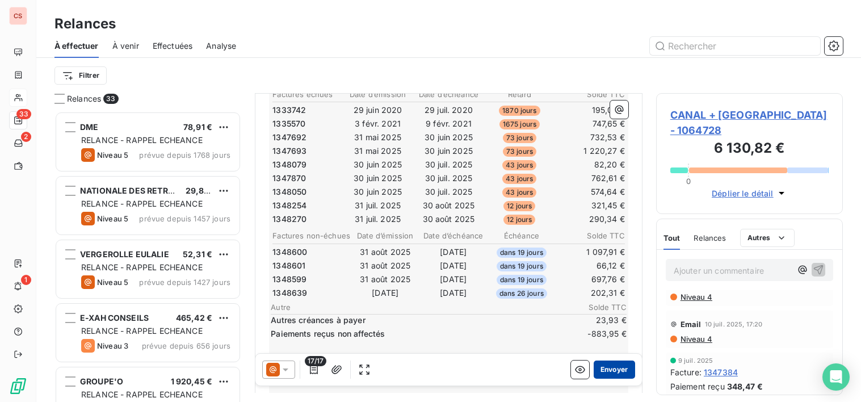
click at [614, 374] on button "Envoyer" at bounding box center [614, 369] width 41 height 18
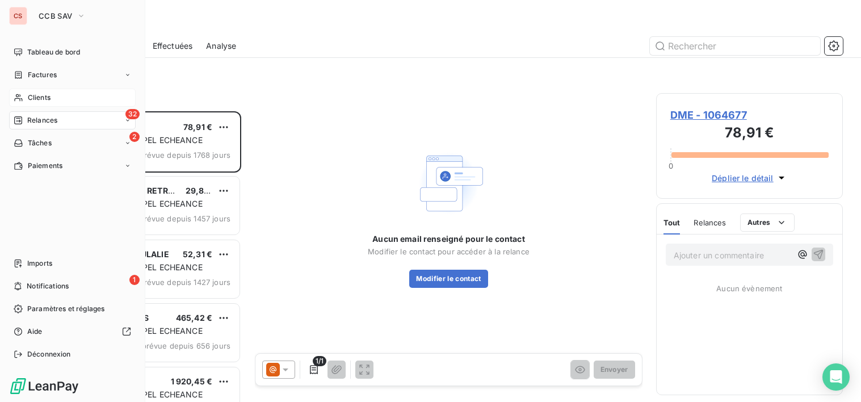
click at [37, 96] on span "Clients" at bounding box center [39, 98] width 23 height 10
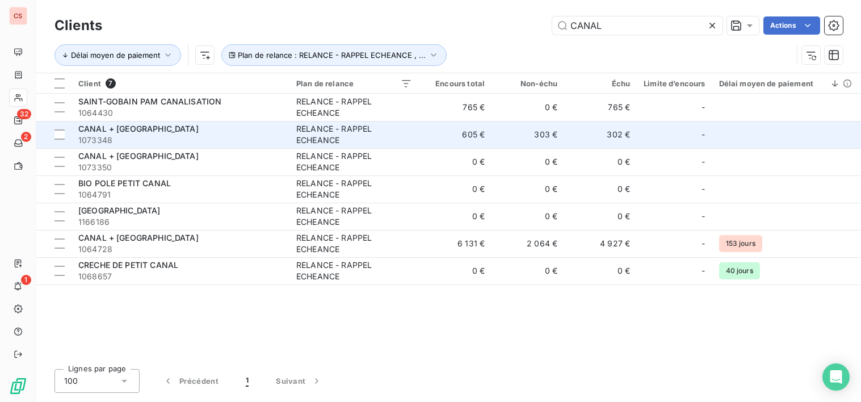
click at [397, 138] on div "RELANCE - RAPPEL ECHEANCE" at bounding box center [354, 134] width 116 height 23
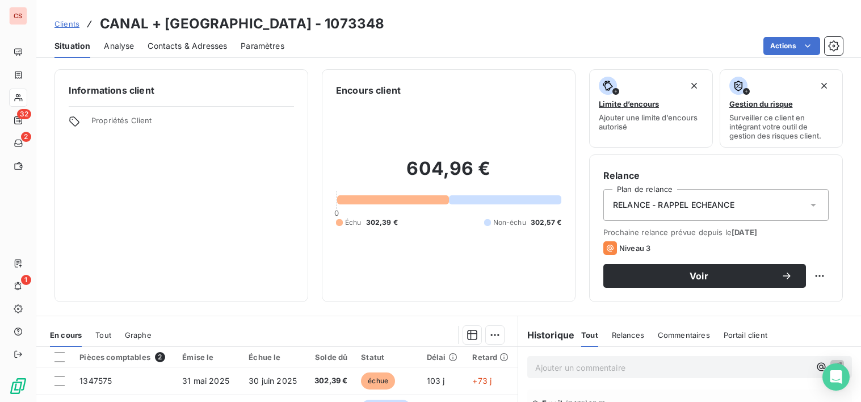
scroll to position [197, 0]
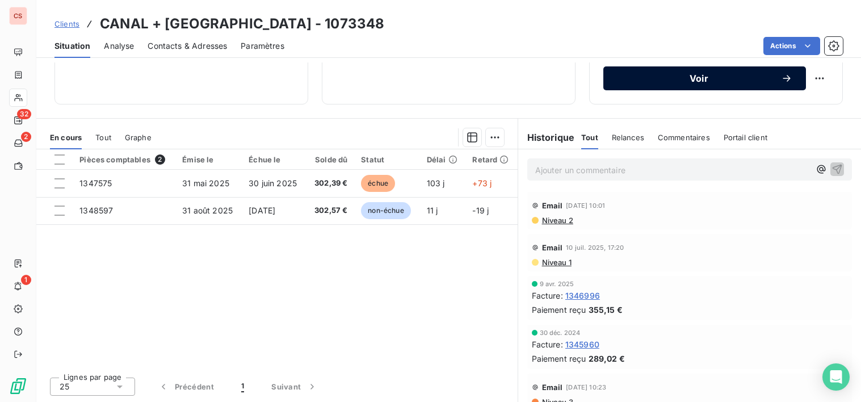
click at [718, 82] on span "Voir" at bounding box center [699, 78] width 164 height 9
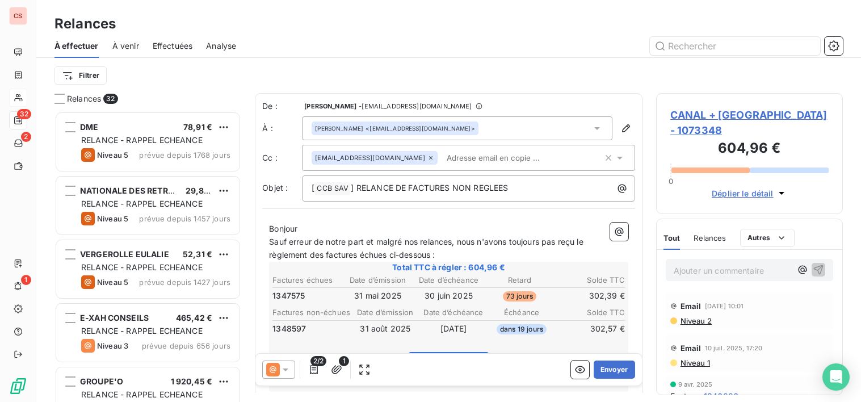
scroll to position [282, 179]
click at [594, 129] on icon at bounding box center [597, 128] width 6 height 3
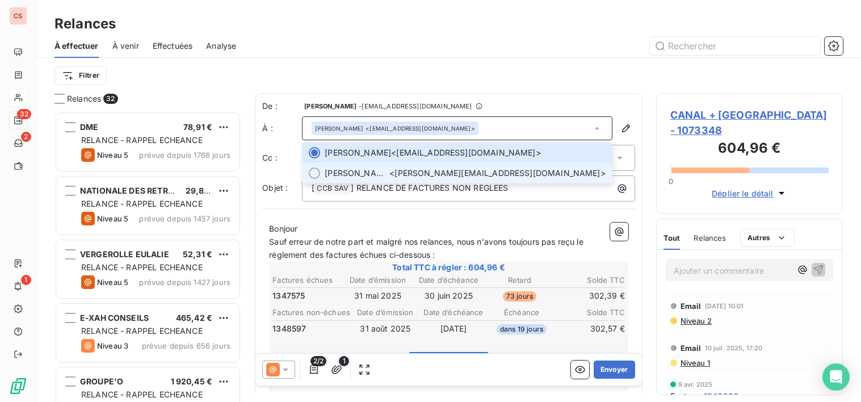
click at [317, 173] on div at bounding box center [314, 172] width 11 height 11
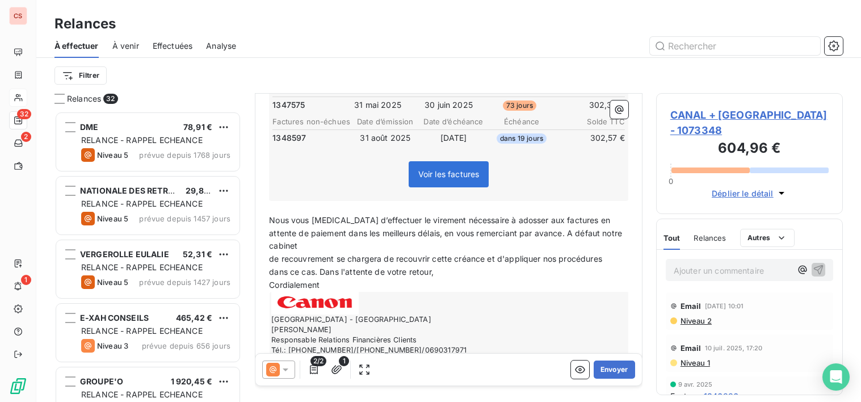
scroll to position [212, 0]
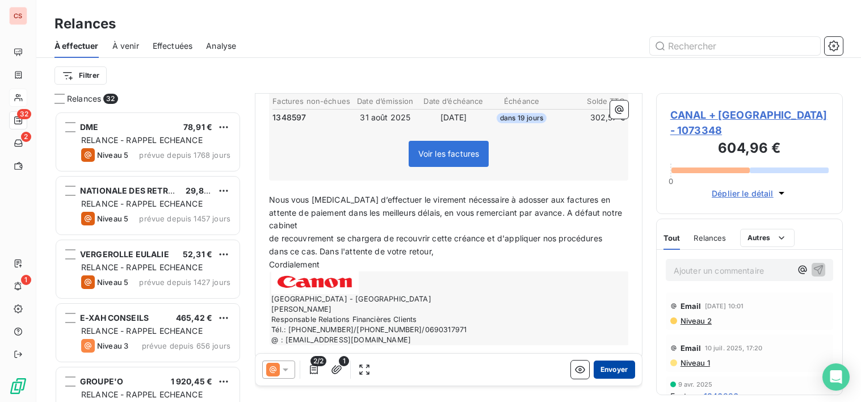
click at [613, 373] on button "Envoyer" at bounding box center [614, 369] width 41 height 18
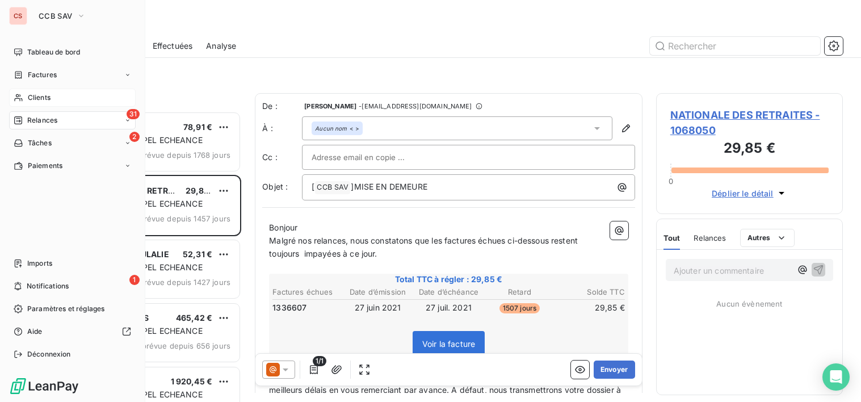
click at [41, 96] on span "Clients" at bounding box center [39, 98] width 23 height 10
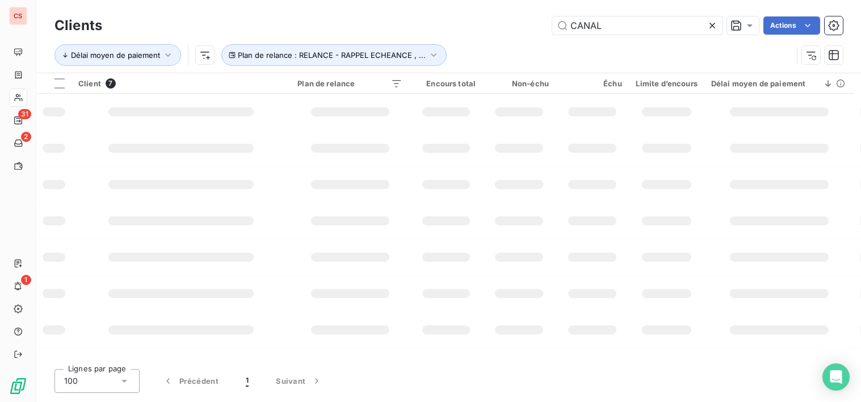
drag, startPoint x: 601, startPoint y: 26, endPoint x: 72, endPoint y: 13, distance: 529.6
click at [466, 33] on div "CANAL Actions" at bounding box center [479, 25] width 727 height 18
type input "MAIRIE"
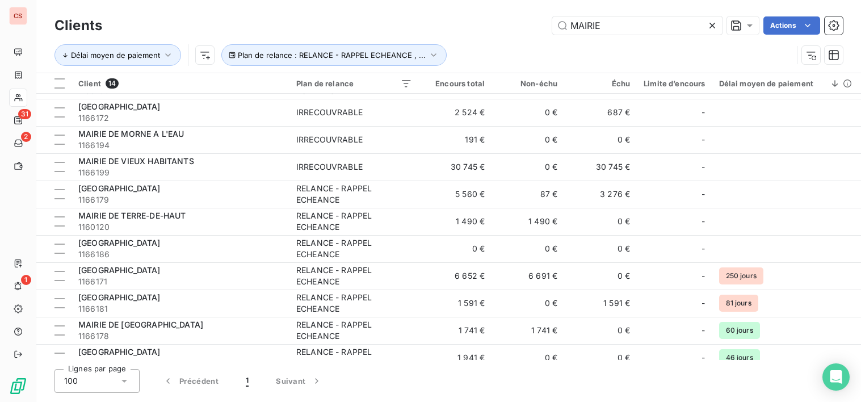
scroll to position [116, 0]
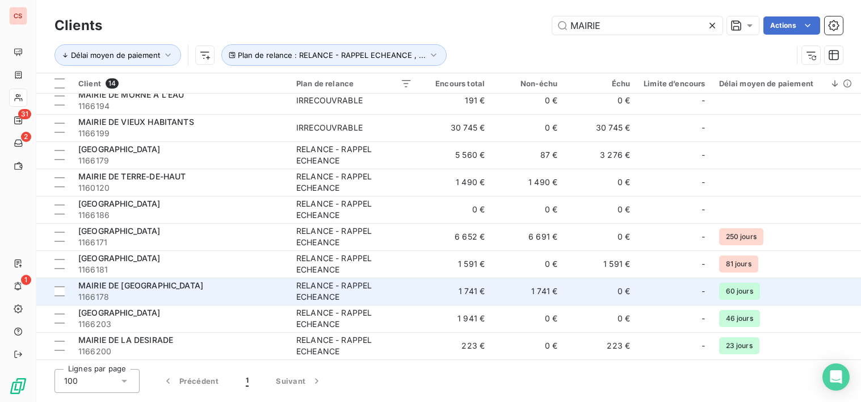
click at [484, 296] on td "1 741 €" at bounding box center [455, 291] width 73 height 27
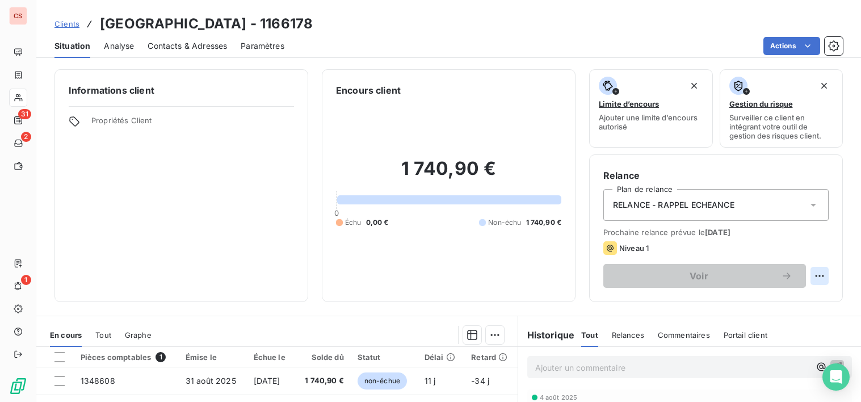
click at [813, 275] on html "CS 31 2 1 Clients MAIRIE DE [GEOGRAPHIC_DATA] - 1166178 Situation Analyse Conta…" at bounding box center [430, 201] width 861 height 402
click at [792, 304] on div "Replanifier cette action" at bounding box center [764, 301] width 102 height 18
select select "8"
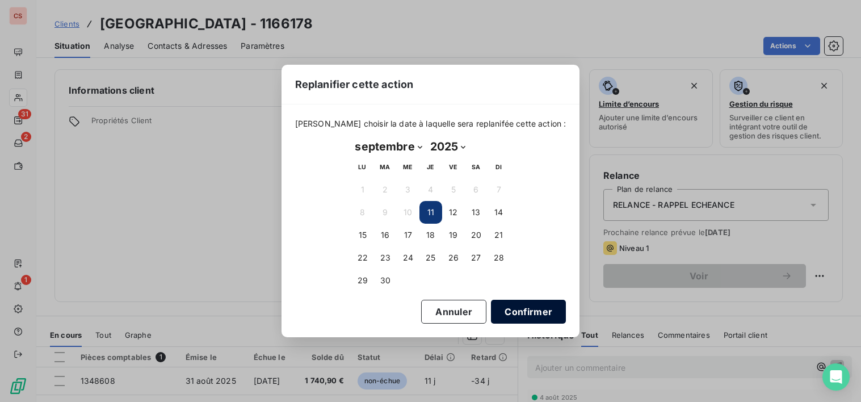
click at [531, 315] on button "Confirmer" at bounding box center [528, 312] width 75 height 24
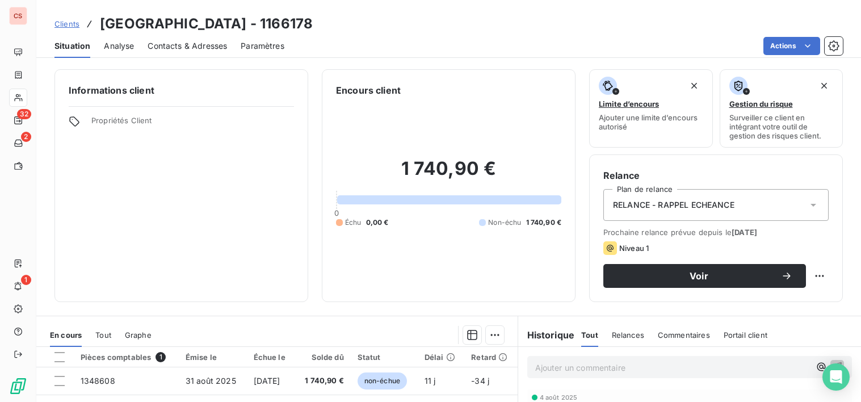
scroll to position [197, 0]
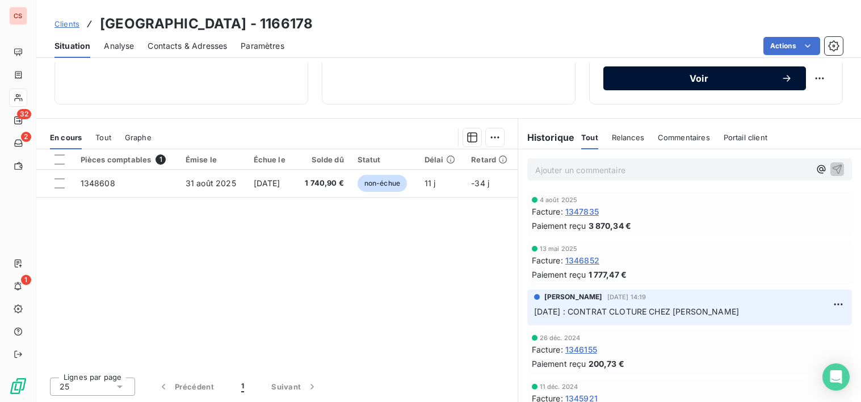
click at [753, 79] on span "Voir" at bounding box center [699, 78] width 164 height 9
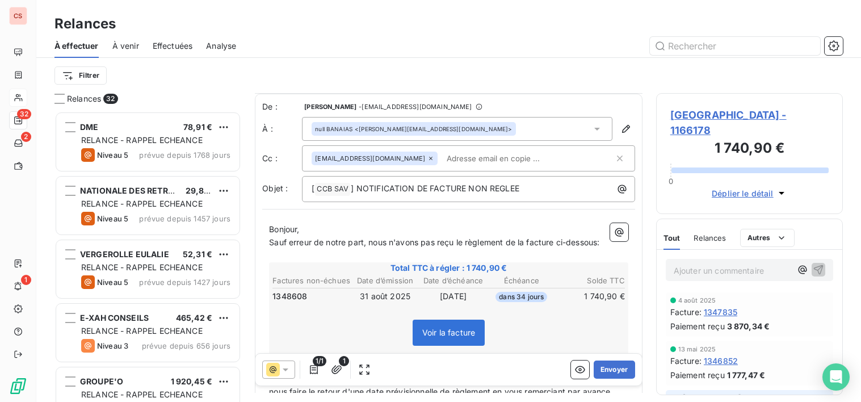
scroll to position [166, 0]
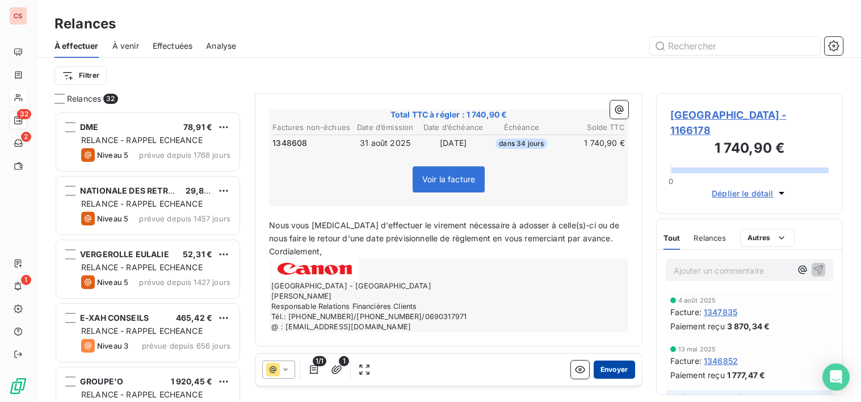
click at [598, 371] on button "Envoyer" at bounding box center [614, 369] width 41 height 18
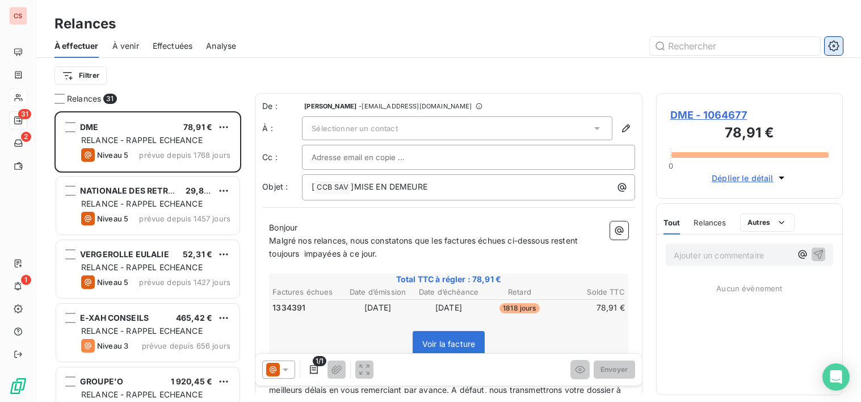
click at [835, 51] on icon "button" at bounding box center [833, 45] width 11 height 11
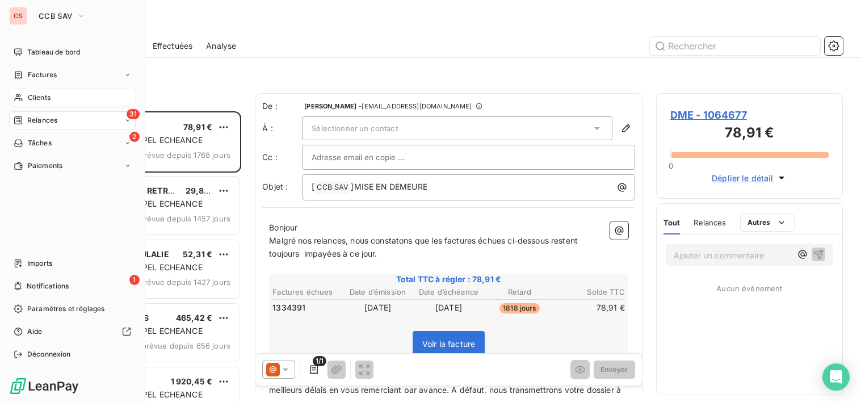
click at [50, 95] on span "Clients" at bounding box center [39, 98] width 23 height 10
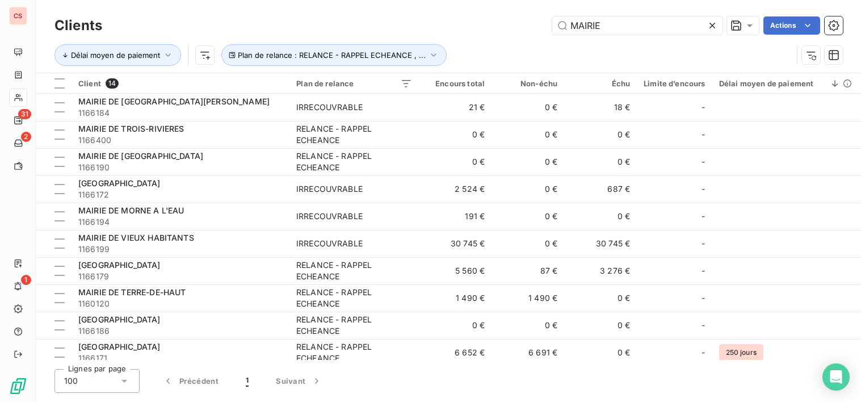
drag, startPoint x: 625, startPoint y: 31, endPoint x: 279, endPoint y: 19, distance: 346.4
click at [346, 22] on div "MAIRIE Actions" at bounding box center [479, 25] width 727 height 18
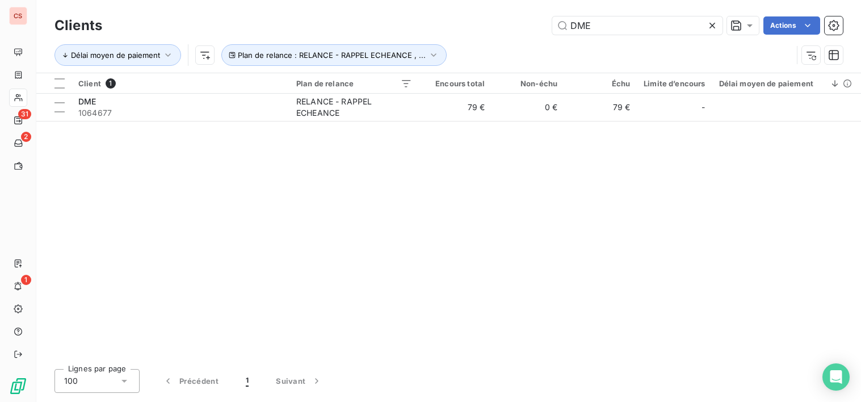
type input "DME"
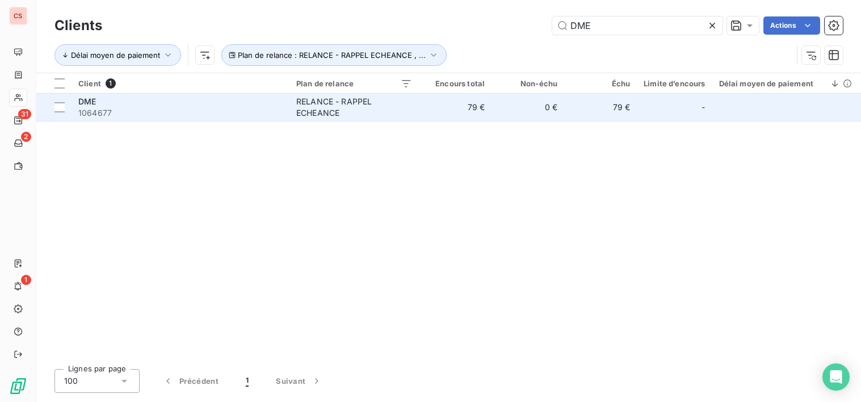
click at [580, 111] on td "79 €" at bounding box center [600, 107] width 73 height 27
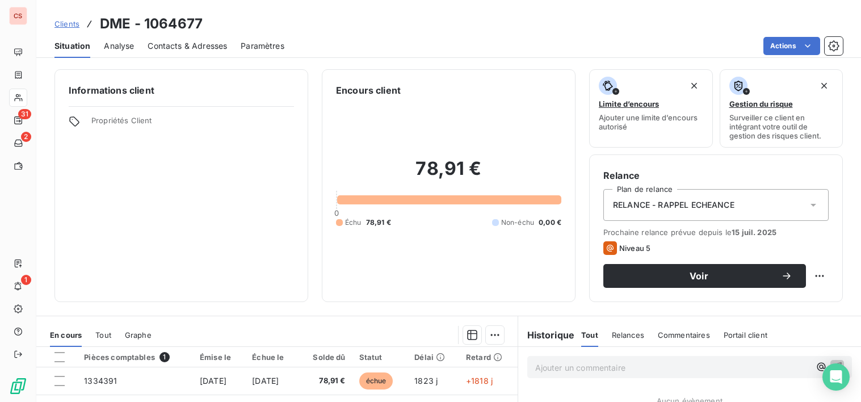
click at [808, 207] on icon at bounding box center [813, 204] width 11 height 11
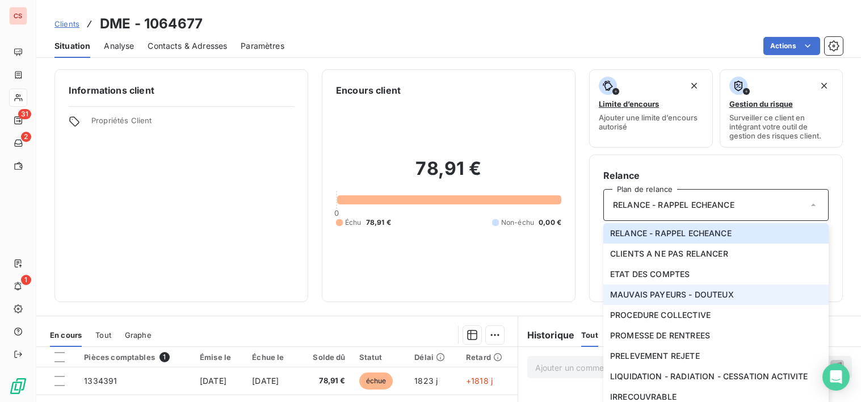
click at [692, 297] on span "MAUVAIS PAYEURS - DOUTEUX" at bounding box center [672, 294] width 124 height 11
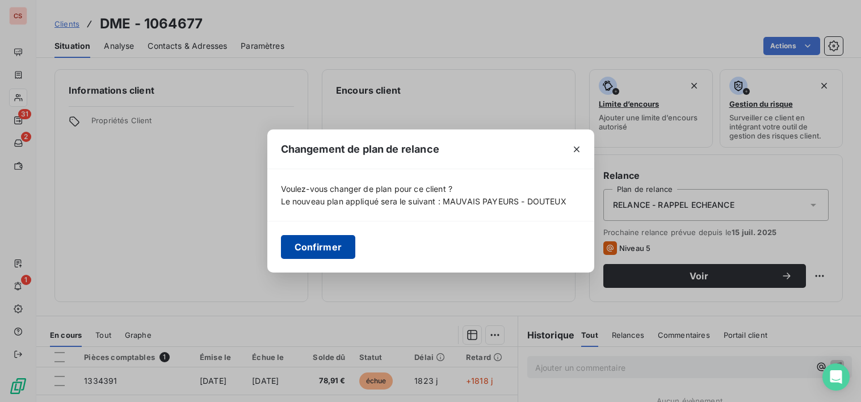
click at [333, 247] on button "Confirmer" at bounding box center [318, 247] width 75 height 24
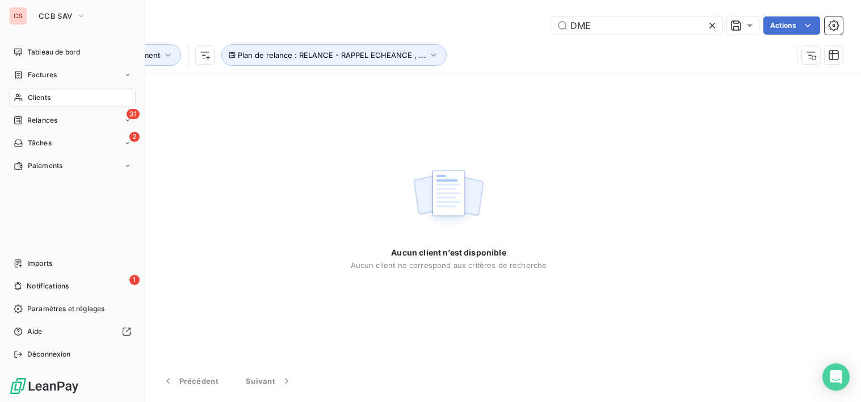
click at [37, 102] on span "Clients" at bounding box center [39, 98] width 23 height 10
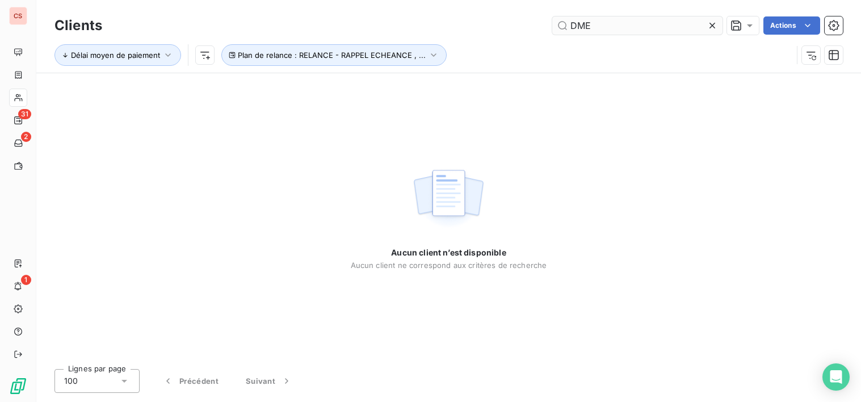
click at [709, 25] on icon at bounding box center [712, 25] width 11 height 11
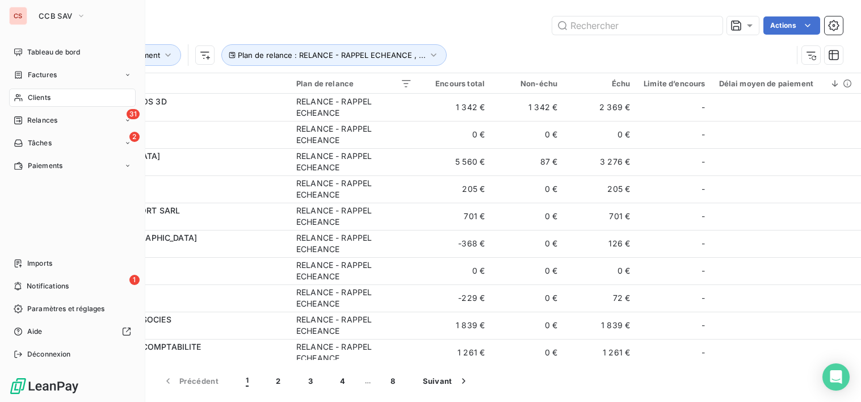
click at [32, 96] on span "Clients" at bounding box center [39, 98] width 23 height 10
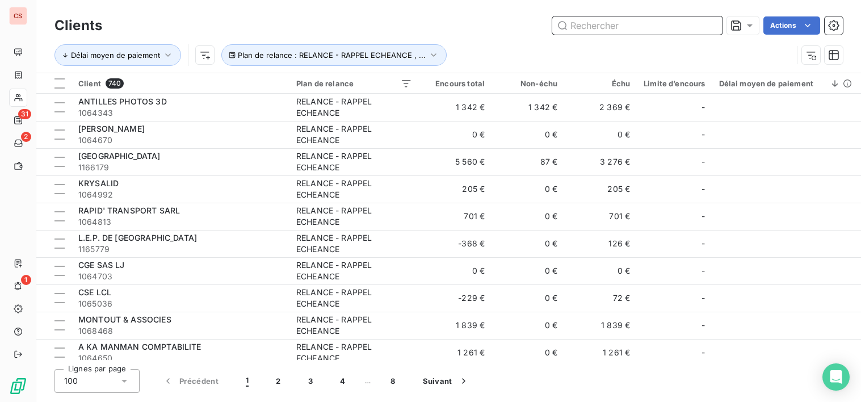
click at [581, 18] on input "text" at bounding box center [637, 25] width 170 height 18
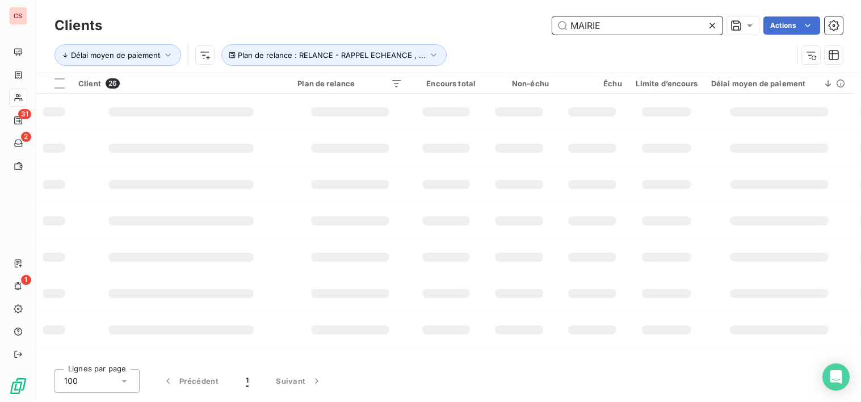
type input "MAIRIE"
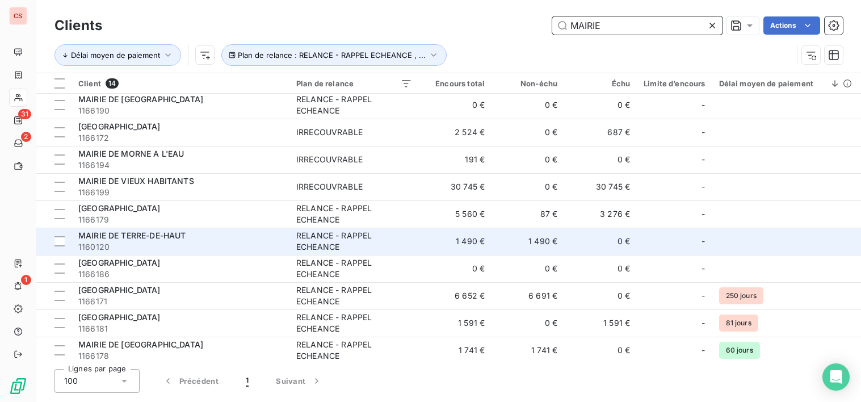
scroll to position [116, 0]
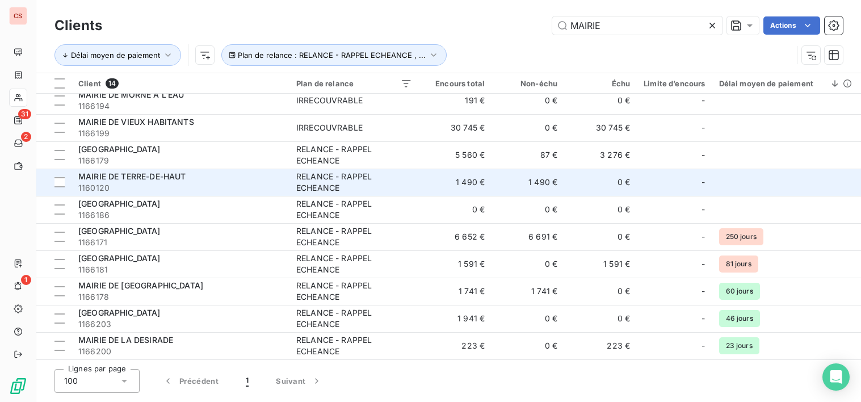
click at [181, 181] on div "MAIRIE DE TERRE-DE-HAUT" at bounding box center [180, 176] width 204 height 11
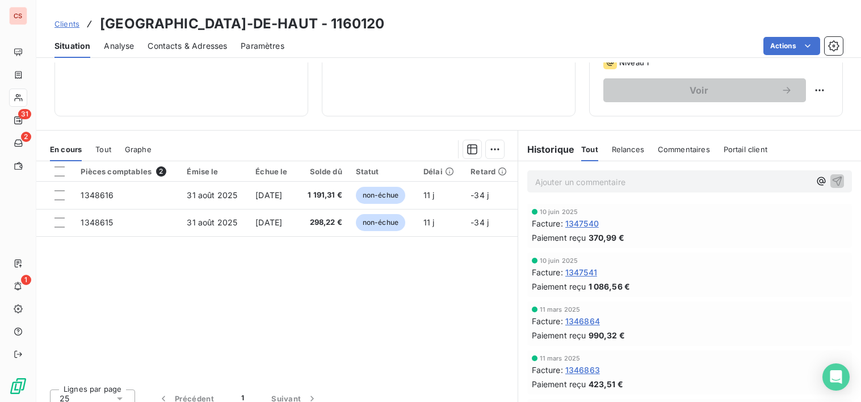
scroll to position [197, 0]
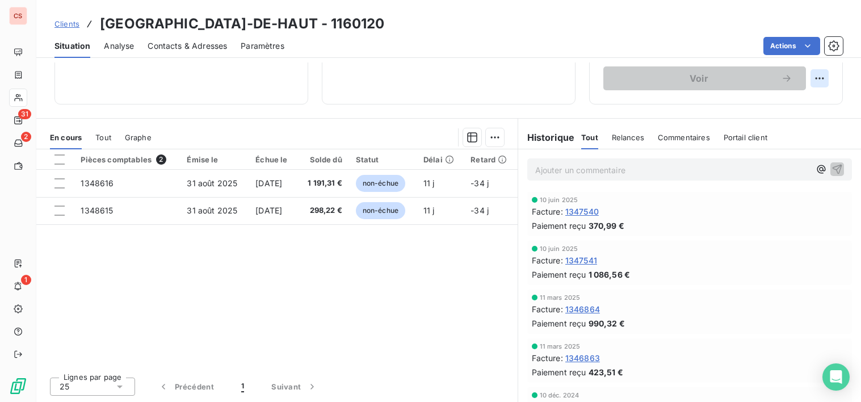
click at [805, 77] on html "CS 31 2 1 Clients MAIRIE DE TERRE-DE-HAUT - 1160120 Situation Analyse Contacts …" at bounding box center [430, 201] width 861 height 402
click at [777, 105] on div "Replanifier cette action" at bounding box center [764, 103] width 102 height 18
select select "8"
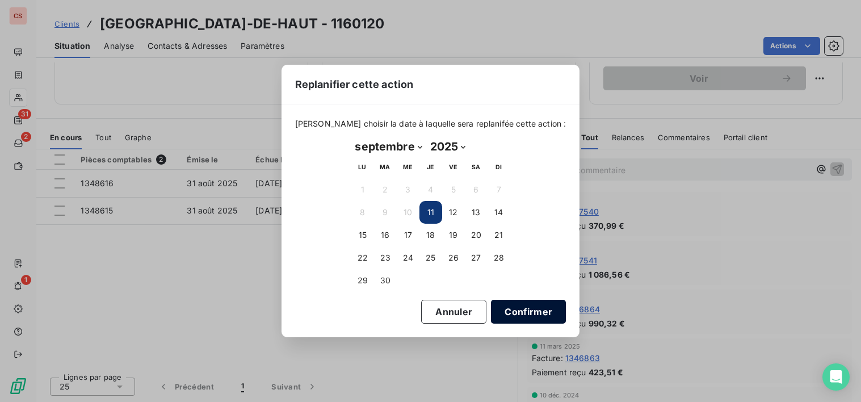
click at [515, 317] on button "Confirmer" at bounding box center [528, 312] width 75 height 24
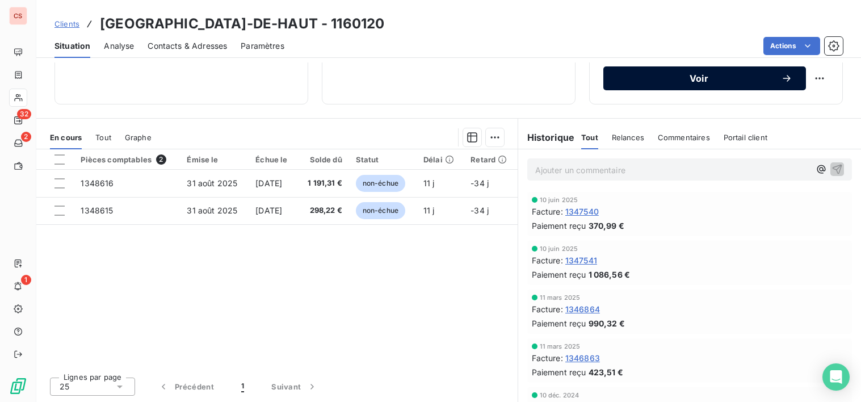
click at [698, 81] on span "Voir" at bounding box center [699, 78] width 164 height 9
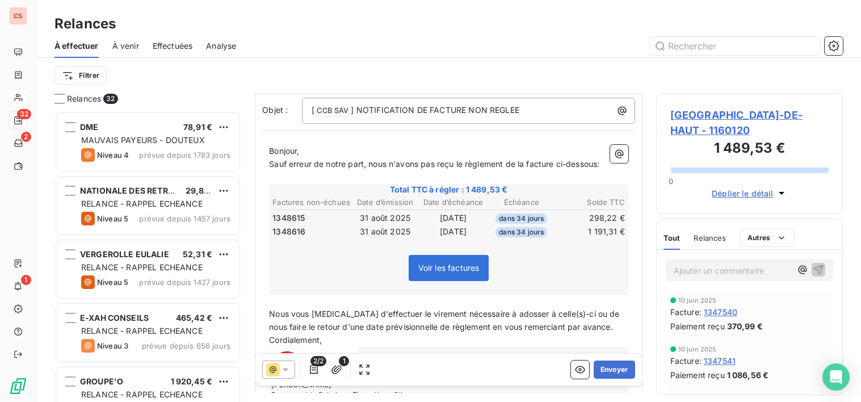
scroll to position [180, 0]
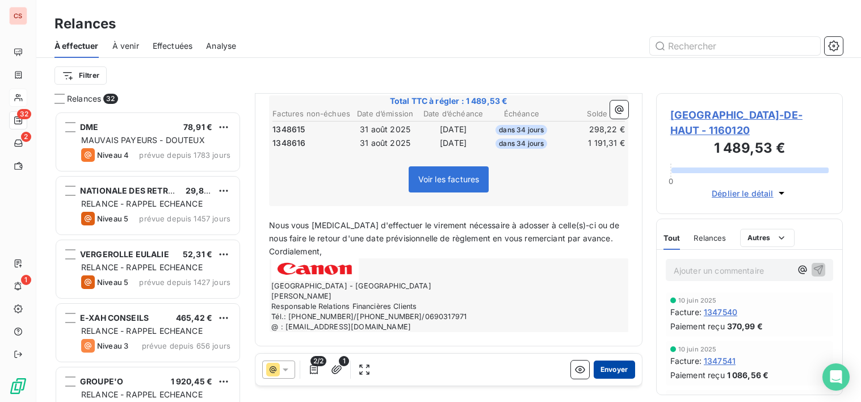
click at [606, 367] on button "Envoyer" at bounding box center [614, 369] width 41 height 18
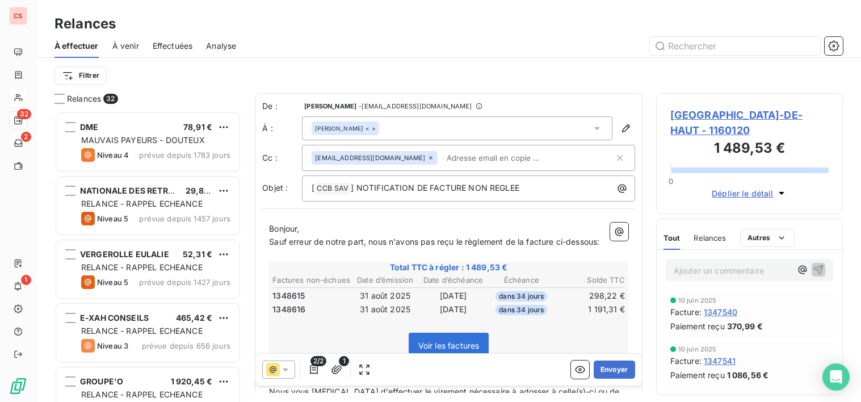
click at [594, 128] on icon at bounding box center [597, 128] width 6 height 3
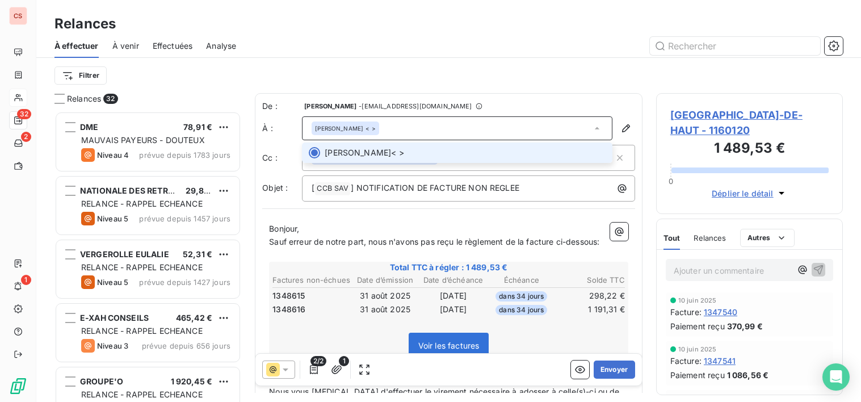
click at [595, 128] on icon at bounding box center [597, 128] width 5 height 2
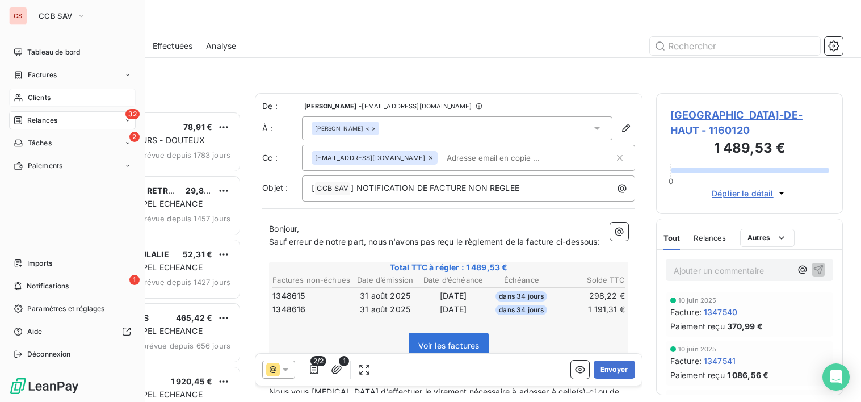
click at [41, 98] on span "Clients" at bounding box center [39, 98] width 23 height 10
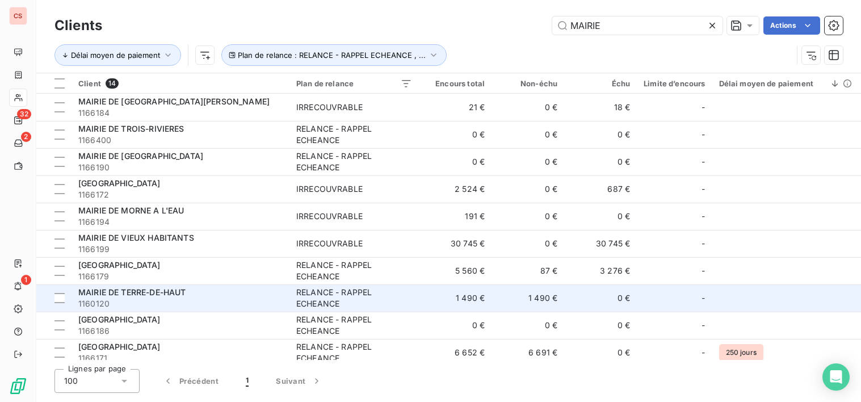
click at [234, 302] on span "1160120" at bounding box center [180, 303] width 204 height 11
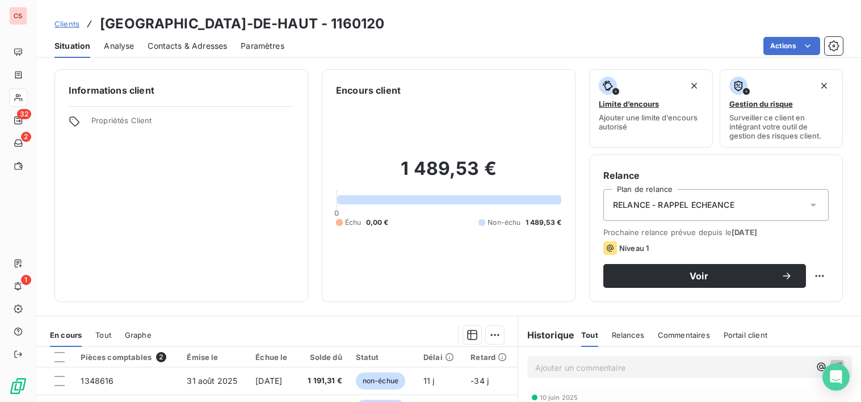
click at [188, 47] on span "Contacts & Adresses" at bounding box center [187, 45] width 79 height 11
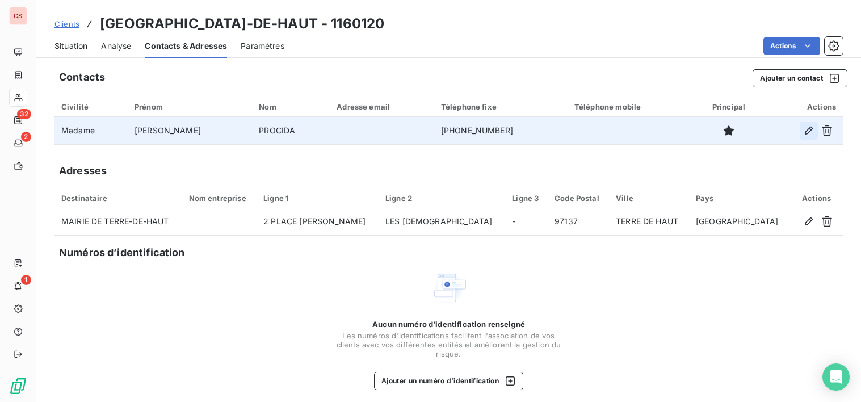
click at [803, 129] on icon "button" at bounding box center [808, 130] width 11 height 11
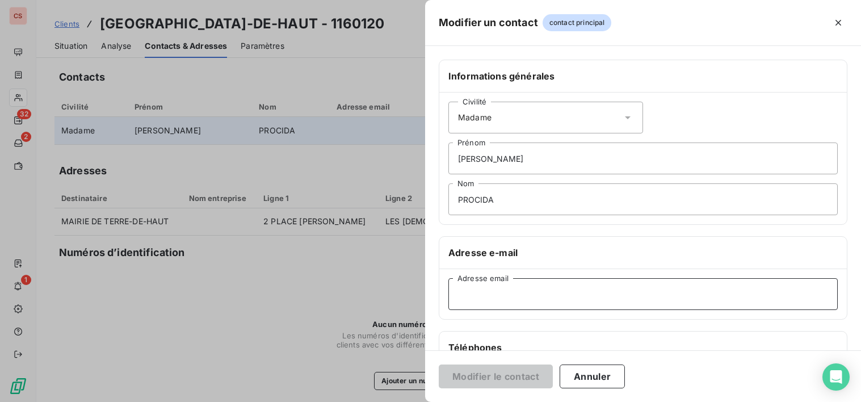
click at [495, 299] on input "Adresse email" at bounding box center [642, 294] width 389 height 32
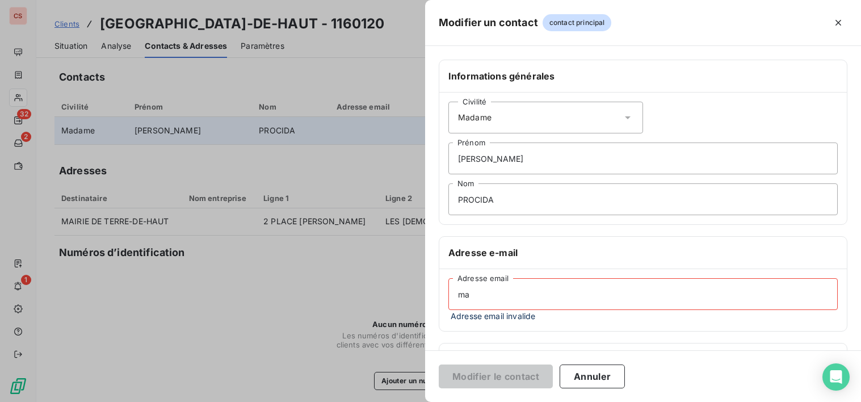
type input "m"
click at [484, 292] on input "marjoriie.procida@" at bounding box center [642, 294] width 389 height 32
click at [540, 297] on input "[PERSON_NAME].procida@" at bounding box center [642, 294] width 389 height 32
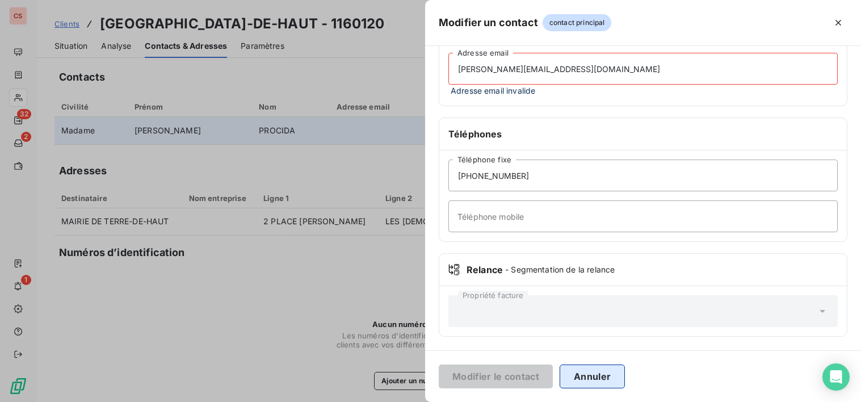
type input "[PERSON_NAME][EMAIL_ADDRESS][DOMAIN_NAME]"
click at [606, 370] on button "Annuler" at bounding box center [592, 376] width 65 height 24
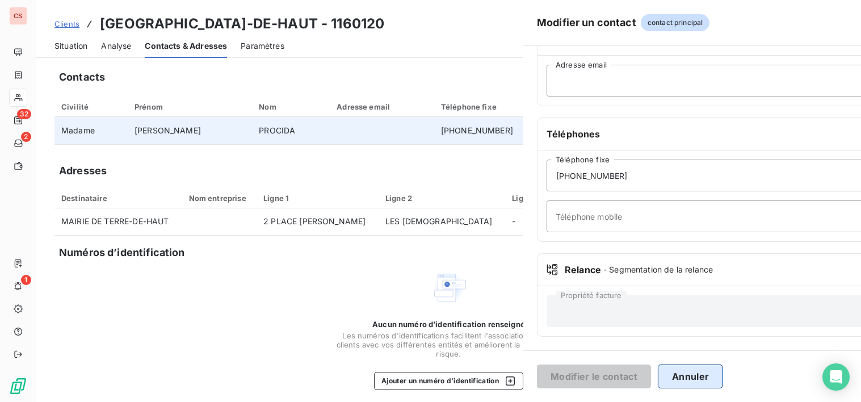
scroll to position [213, 0]
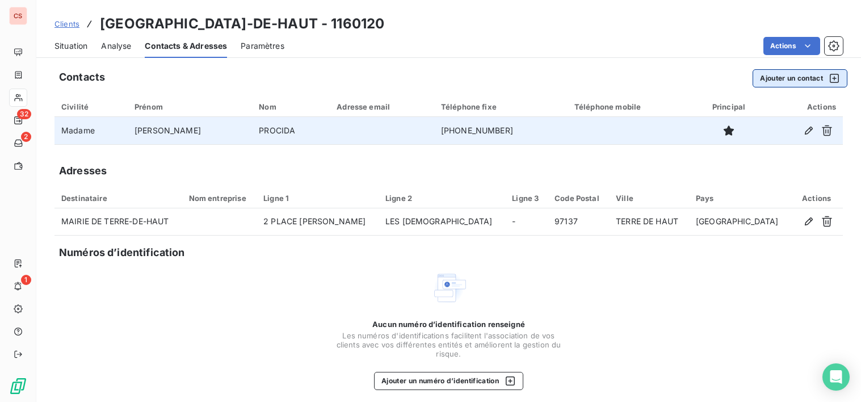
click at [788, 79] on button "Ajouter un contact" at bounding box center [799, 78] width 95 height 18
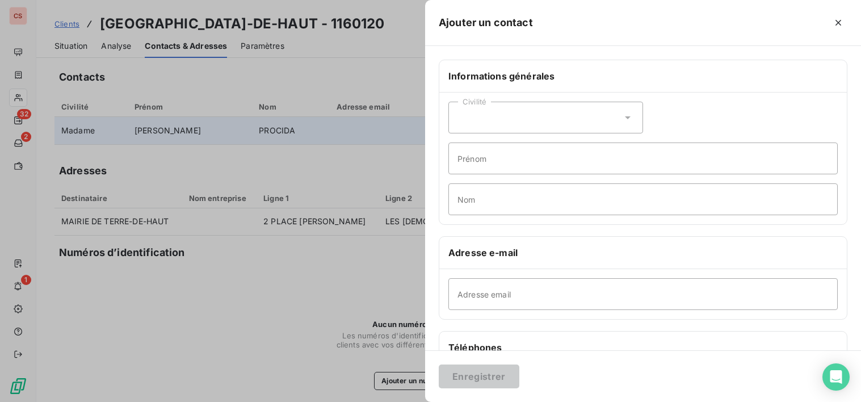
click at [625, 115] on icon at bounding box center [627, 117] width 11 height 11
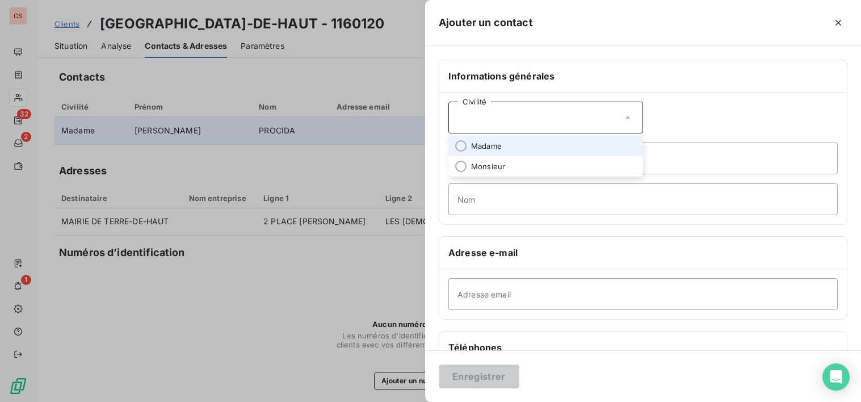
click at [477, 144] on span "Madame" at bounding box center [486, 146] width 31 height 11
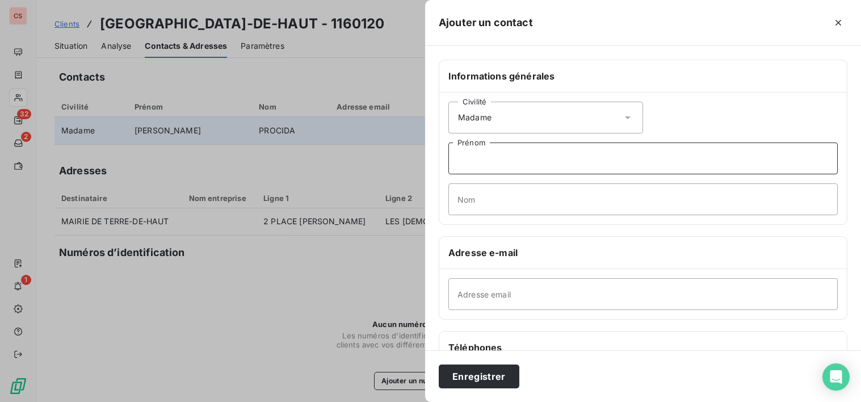
click at [472, 169] on input "Prénom" at bounding box center [642, 158] width 389 height 32
type input "p"
type input "[PERSON_NAME]"
click at [486, 195] on input "Nom" at bounding box center [642, 199] width 389 height 32
type input "PROCIDA"
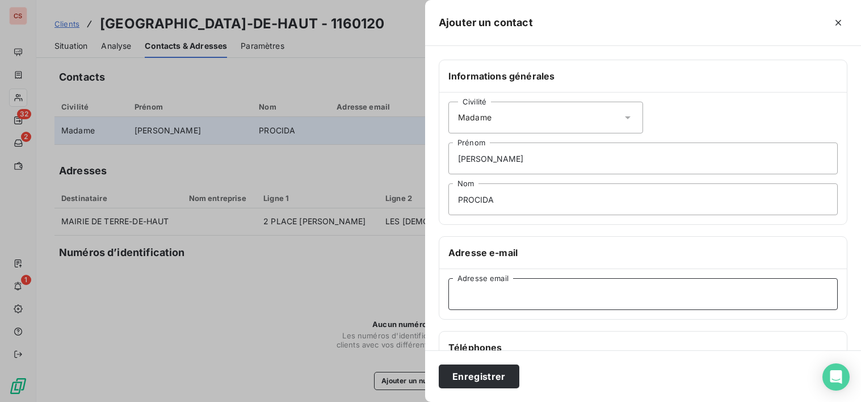
click at [461, 292] on input "Adresse email" at bounding box center [642, 294] width 389 height 32
type input "[PERSON_NAME][EMAIL_ADDRESS][DOMAIN_NAME]"
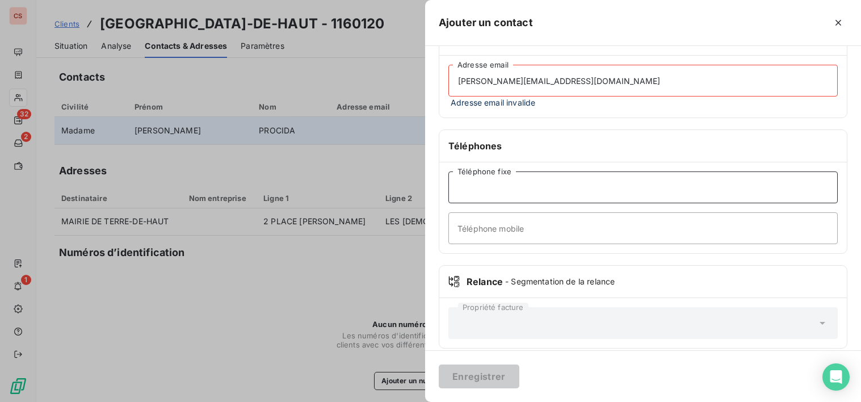
drag, startPoint x: 473, startPoint y: 179, endPoint x: 577, endPoint y: 200, distance: 106.0
click at [473, 179] on input "Téléphone fixe" at bounding box center [642, 187] width 389 height 32
type input "[PHONE_NUMBER]"
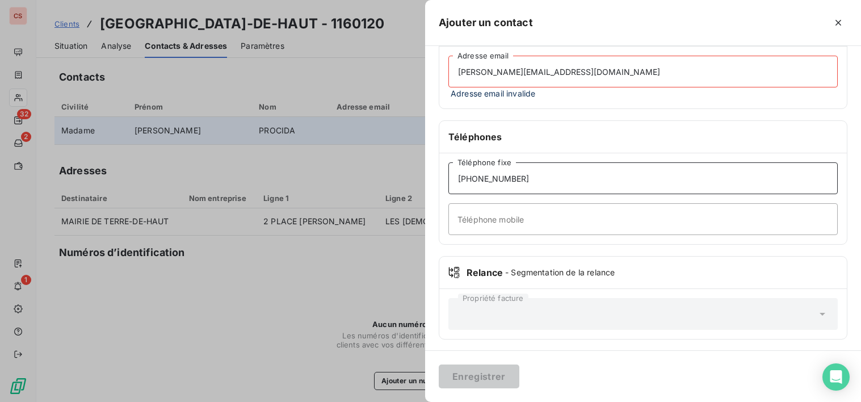
scroll to position [225, 0]
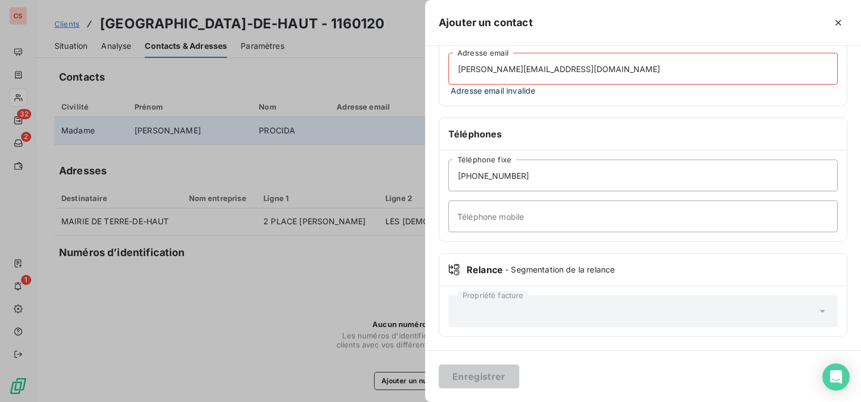
click at [625, 68] on input "[PERSON_NAME][EMAIL_ADDRESS][DOMAIN_NAME]" at bounding box center [642, 69] width 389 height 32
click at [762, 366] on div "Enregistrer" at bounding box center [643, 376] width 436 height 52
click at [230, 290] on div at bounding box center [430, 201] width 861 height 402
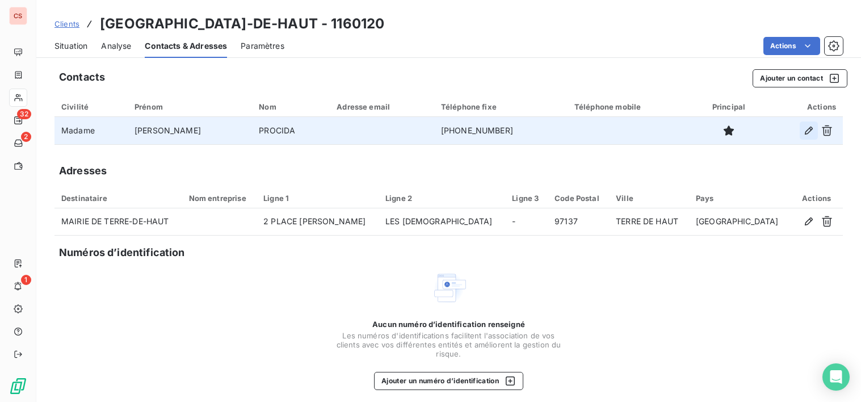
click at [803, 129] on icon "button" at bounding box center [808, 130] width 11 height 11
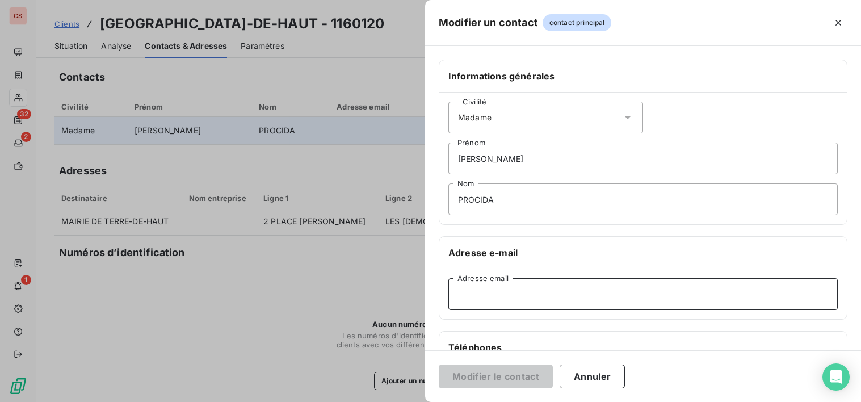
click at [467, 299] on input "Adresse email" at bounding box center [642, 294] width 389 height 32
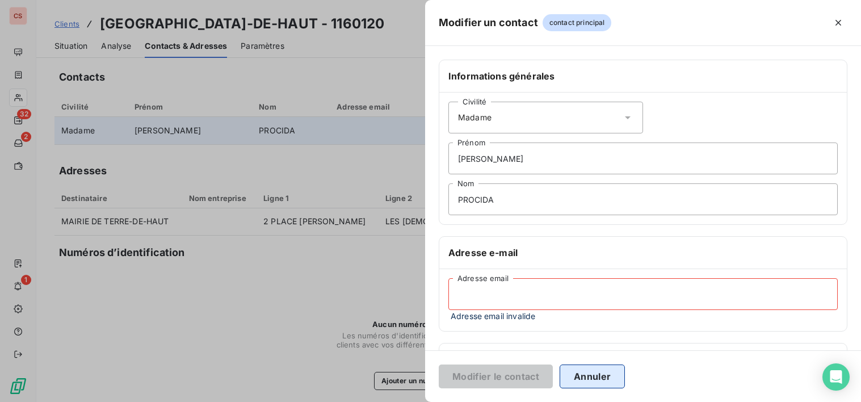
click at [591, 383] on button "Annuler" at bounding box center [592, 376] width 65 height 24
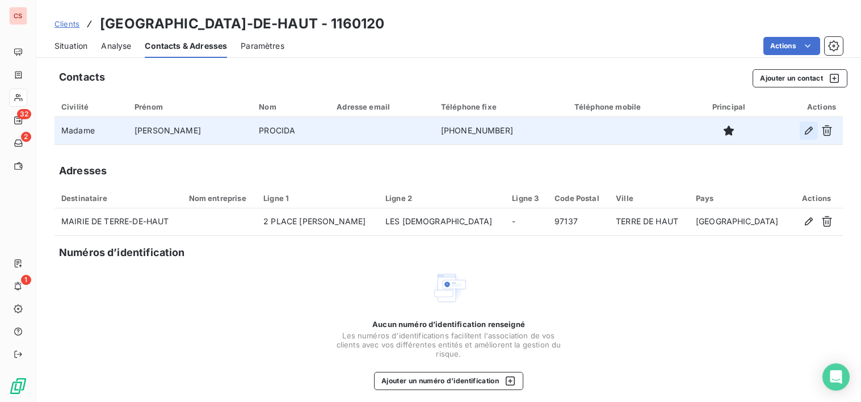
click at [803, 127] on icon "button" at bounding box center [808, 130] width 11 height 11
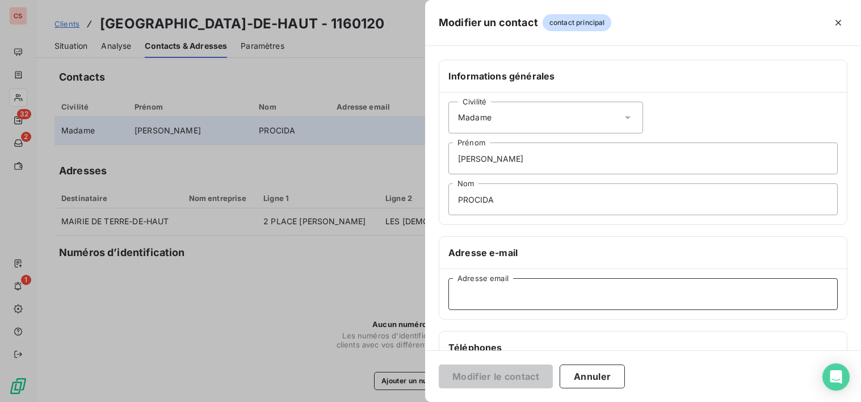
click at [514, 295] on input "Adresse email" at bounding box center [642, 294] width 389 height 32
click at [704, 302] on input "Adresse email" at bounding box center [642, 294] width 389 height 32
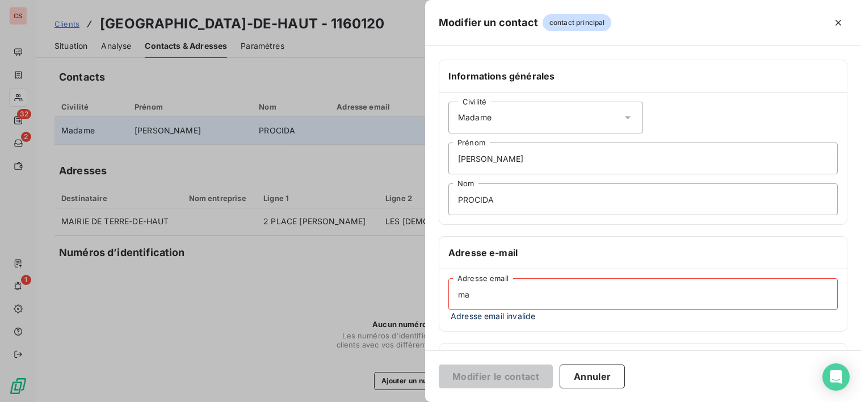
type input "m"
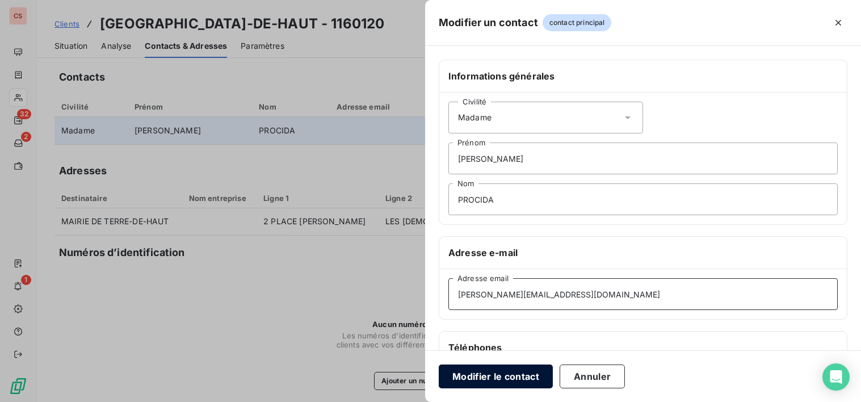
type input "[PERSON_NAME][EMAIL_ADDRESS][DOMAIN_NAME]"
click at [508, 379] on button "Modifier le contact" at bounding box center [496, 376] width 114 height 24
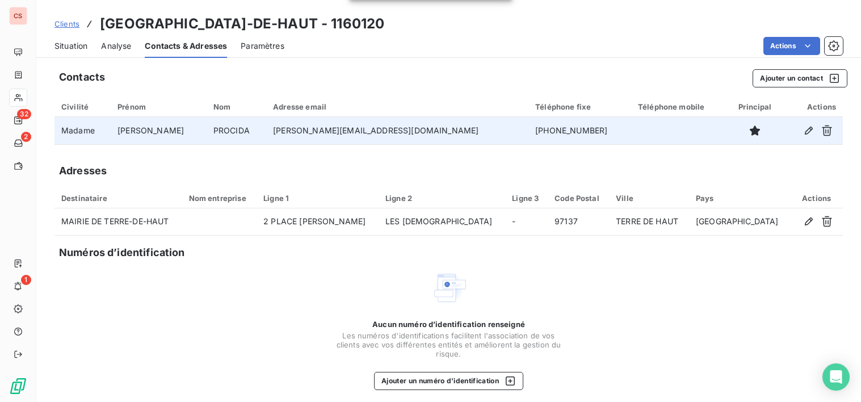
click at [67, 48] on span "Situation" at bounding box center [70, 45] width 33 height 11
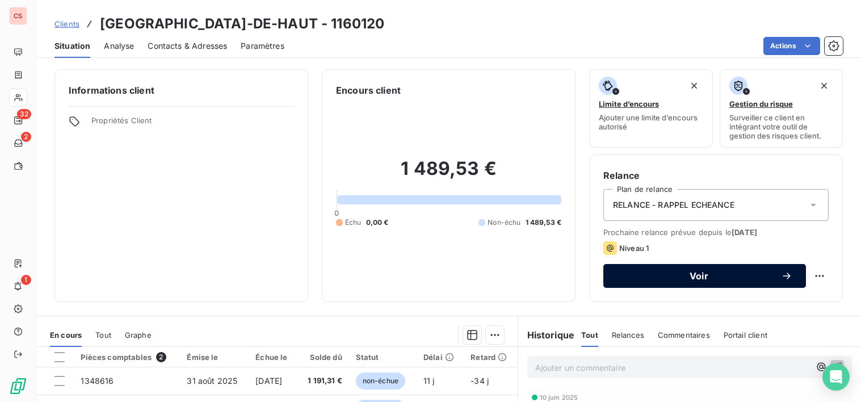
click at [692, 280] on span "Voir" at bounding box center [699, 275] width 164 height 9
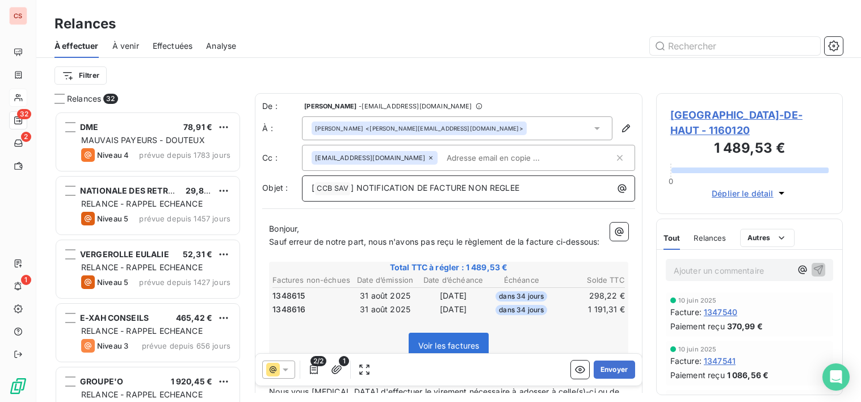
click at [464, 186] on span "] NOTIFICATION DE FACTURE NON REGLEE" at bounding box center [435, 188] width 168 height 10
click at [525, 192] on p "[ CCB SAV ﻿ ] NOTIFICATION DE FACTURES NON REGLEE" at bounding box center [471, 189] width 319 height 14
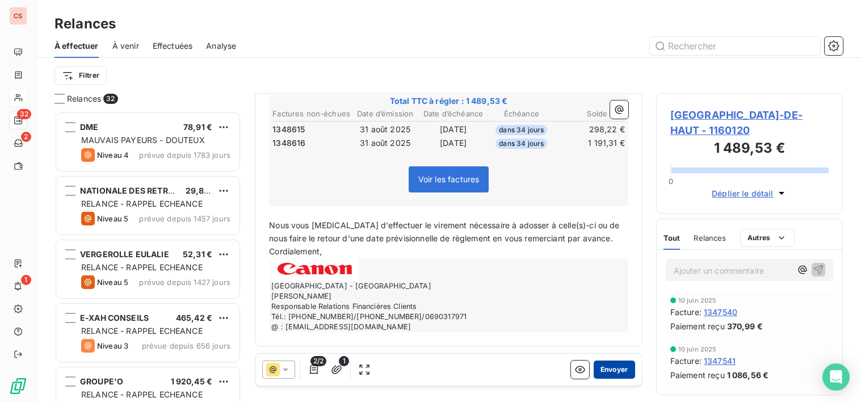
click at [617, 371] on button "Envoyer" at bounding box center [614, 369] width 41 height 18
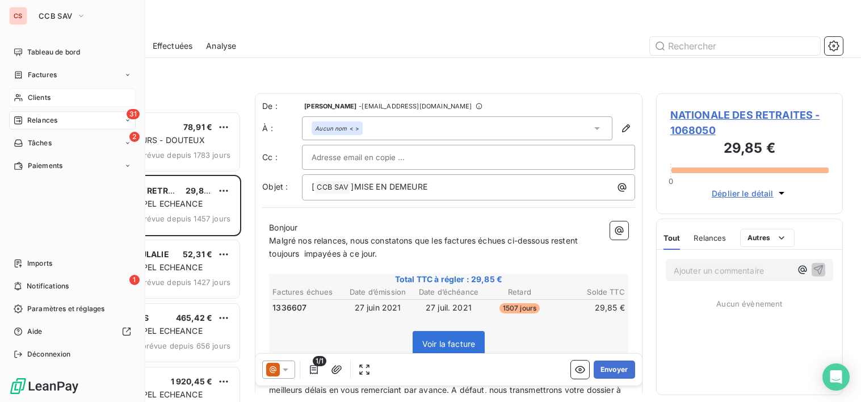
click at [41, 98] on span "Clients" at bounding box center [39, 98] width 23 height 10
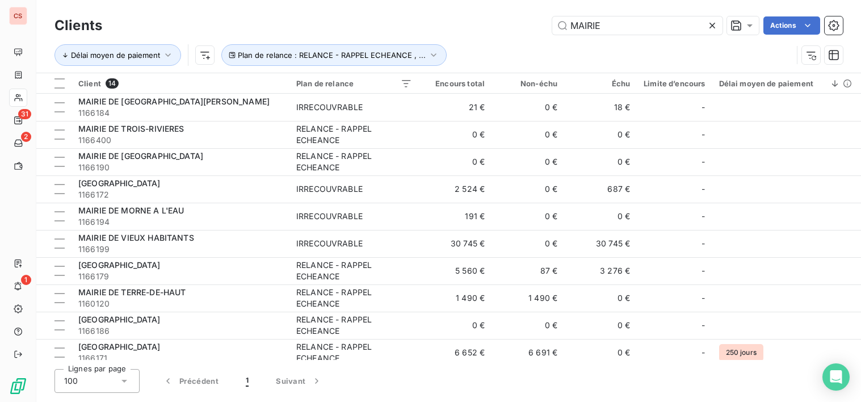
drag, startPoint x: 612, startPoint y: 31, endPoint x: 336, endPoint y: 67, distance: 278.2
click at [409, 68] on div "Clients MAIRIE Actions Délai moyen de paiement Plan de relance : RELANCE - RAPP…" at bounding box center [448, 43] width 788 height 59
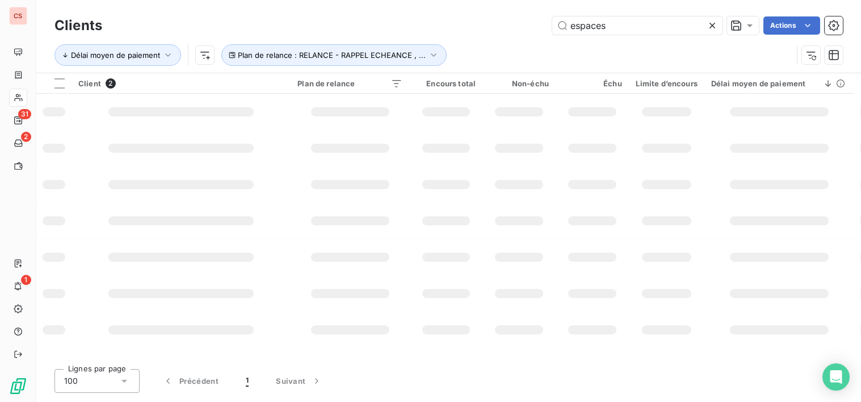
type input "espaces"
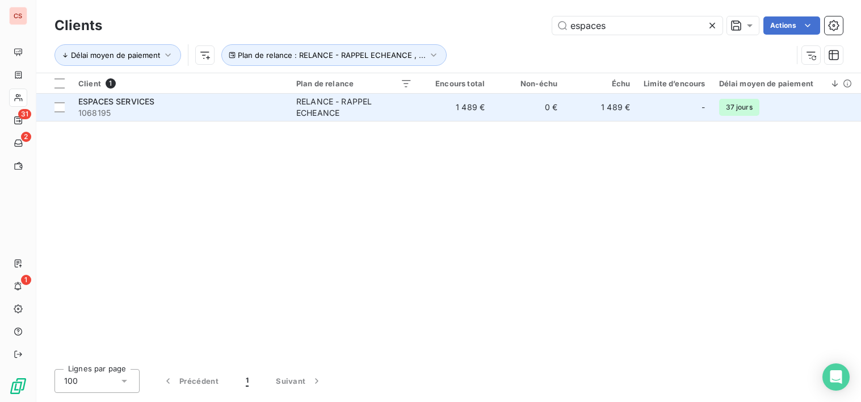
click at [339, 111] on div "RELANCE - RAPPEL ECHEANCE" at bounding box center [354, 107] width 116 height 23
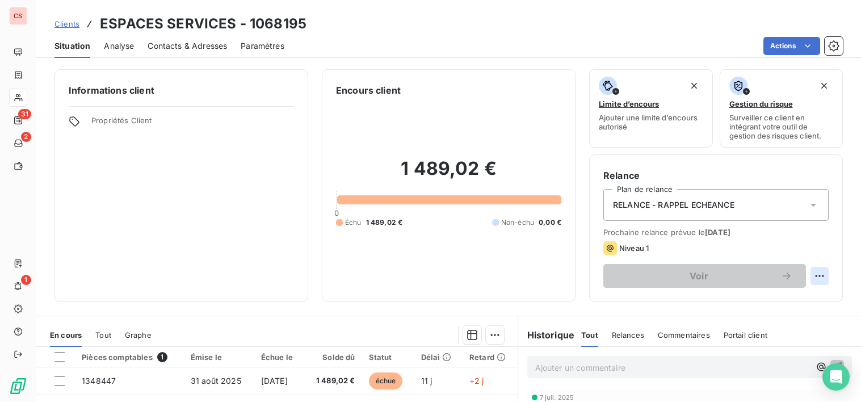
click at [814, 278] on html "CS 31 2 1 Clients ESPACES SERVICES - 1068195 Situation Analyse Contacts & Adres…" at bounding box center [430, 201] width 861 height 402
click at [780, 304] on div "Replanifier cette action" at bounding box center [764, 301] width 102 height 18
select select "8"
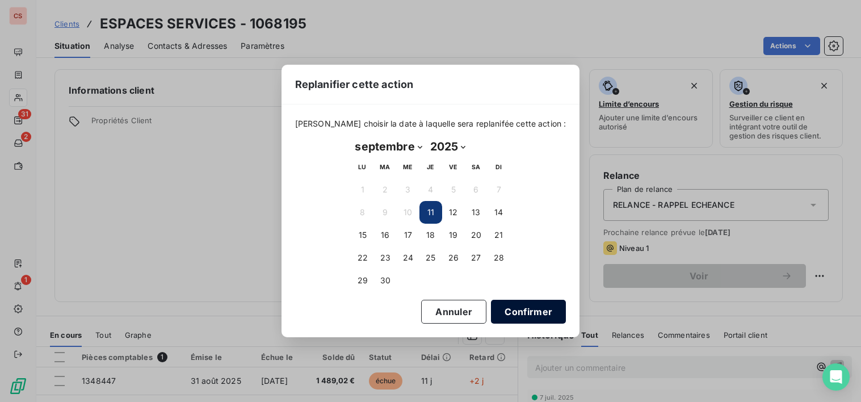
click at [503, 309] on button "Confirmer" at bounding box center [528, 312] width 75 height 24
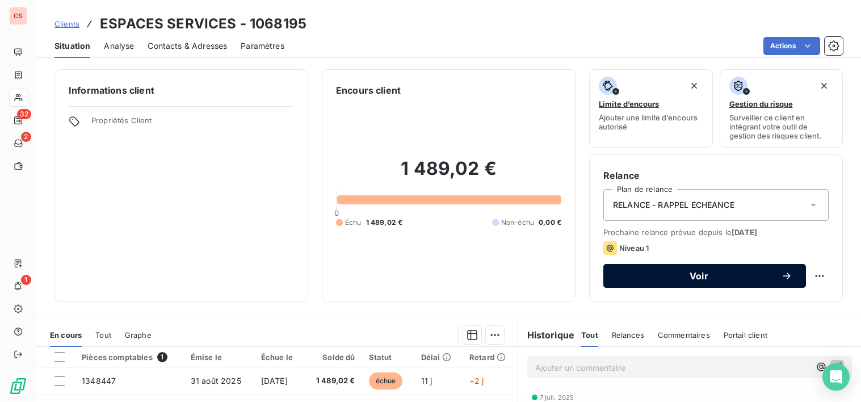
click at [682, 281] on button "Voir" at bounding box center [704, 276] width 203 height 24
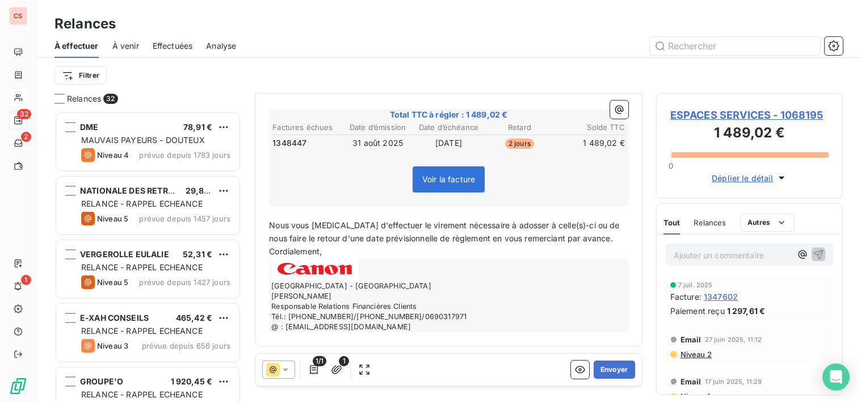
scroll to position [166, 0]
click at [604, 365] on button "Envoyer" at bounding box center [614, 369] width 41 height 18
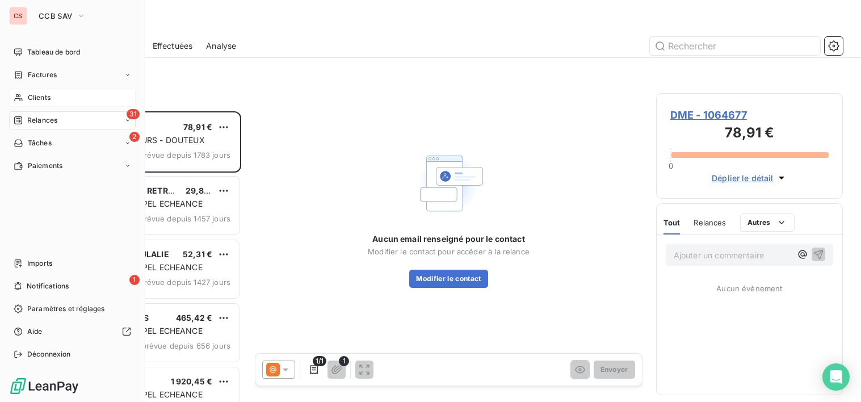
click at [52, 99] on div "Clients" at bounding box center [72, 98] width 127 height 18
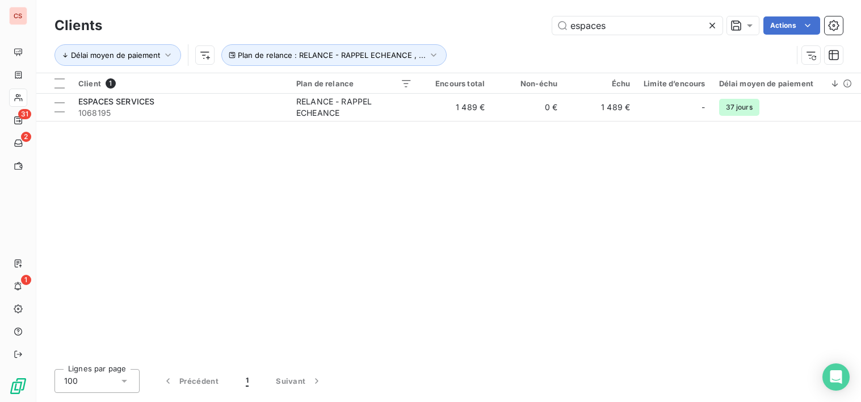
drag, startPoint x: 612, startPoint y: 27, endPoint x: 529, endPoint y: 19, distance: 83.2
click at [529, 19] on div "espaces Actions" at bounding box center [479, 25] width 727 height 18
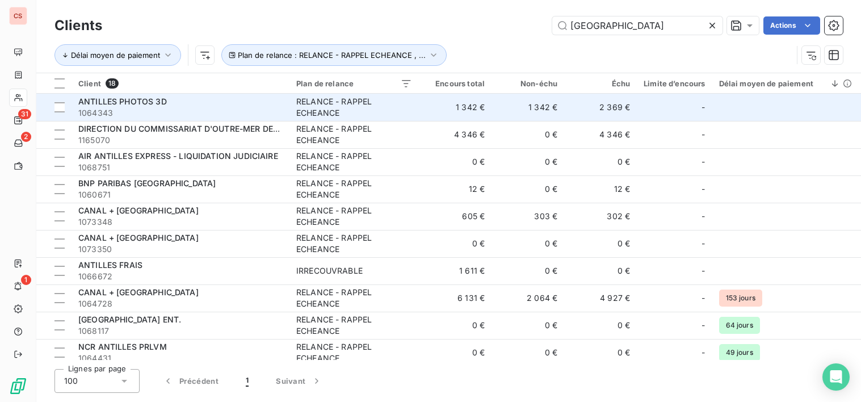
type input "[GEOGRAPHIC_DATA]"
click at [381, 103] on div "RELANCE - RAPPEL ECHEANCE" at bounding box center [354, 107] width 116 height 23
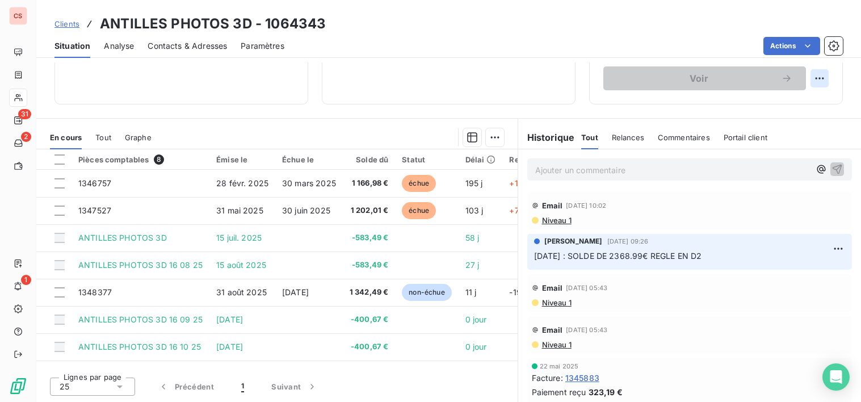
click at [812, 77] on html "CS 31 2 1 Clients ANTILLES PHOTOS 3D - 1064343 Situation Analyse Contacts & Adr…" at bounding box center [430, 201] width 861 height 402
click at [790, 105] on div "Replanifier cette action" at bounding box center [764, 103] width 102 height 18
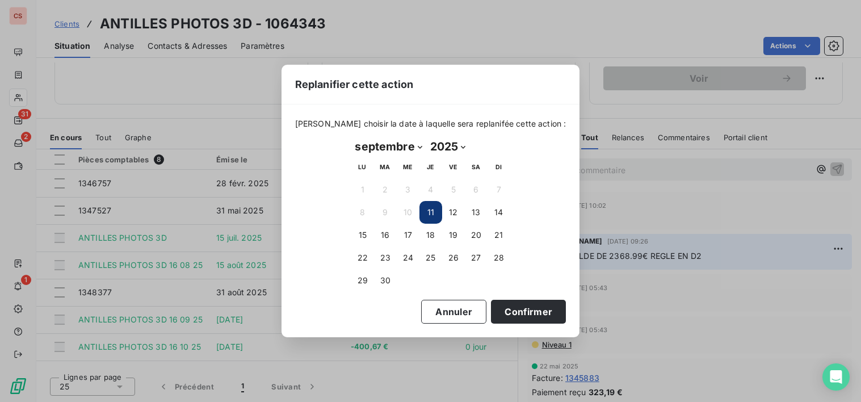
click at [418, 144] on select "janvier février mars avril mai juin juillet août septembre octobre novembre déc…" at bounding box center [388, 146] width 75 height 18
select select "9"
click at [351, 137] on select "janvier février mars avril mai juin juillet août septembre octobre novembre déc…" at bounding box center [388, 146] width 75 height 18
click at [457, 281] on button "31" at bounding box center [453, 280] width 23 height 23
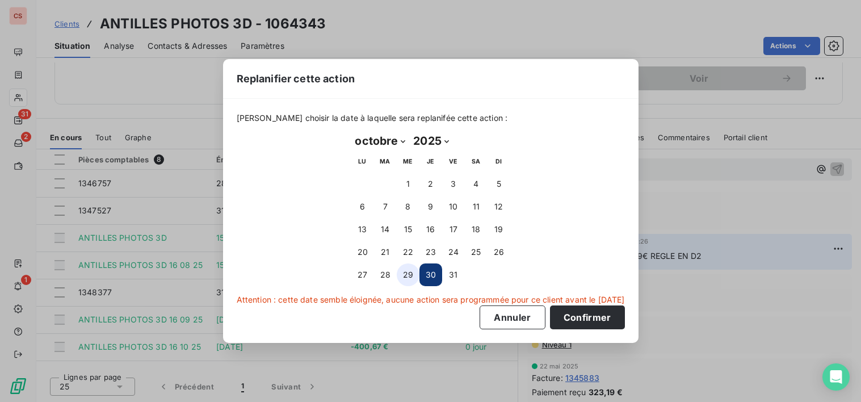
click at [405, 275] on button "29" at bounding box center [408, 274] width 23 height 23
drag, startPoint x: 522, startPoint y: 314, endPoint x: 497, endPoint y: 316, distance: 25.1
click at [521, 314] on button "Annuler" at bounding box center [512, 317] width 65 height 24
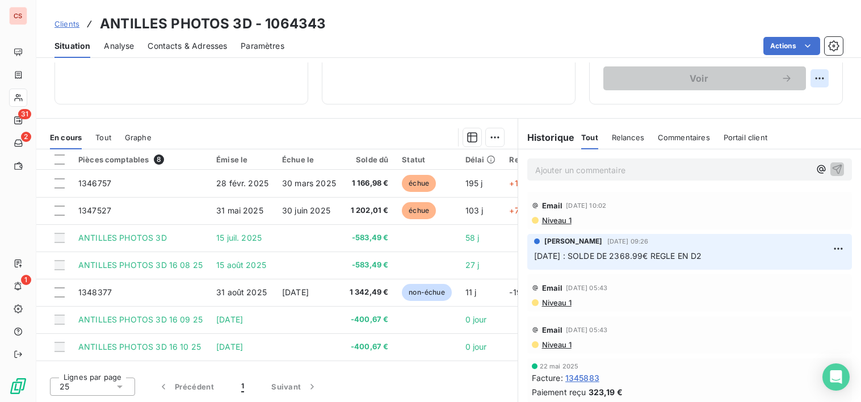
click at [813, 77] on html "CS 31 2 1 Clients ANTILLES PHOTOS 3D - 1064343 Situation Analyse Contacts & Adr…" at bounding box center [430, 201] width 861 height 402
click at [800, 111] on div "Replanifier cette action" at bounding box center [764, 103] width 102 height 18
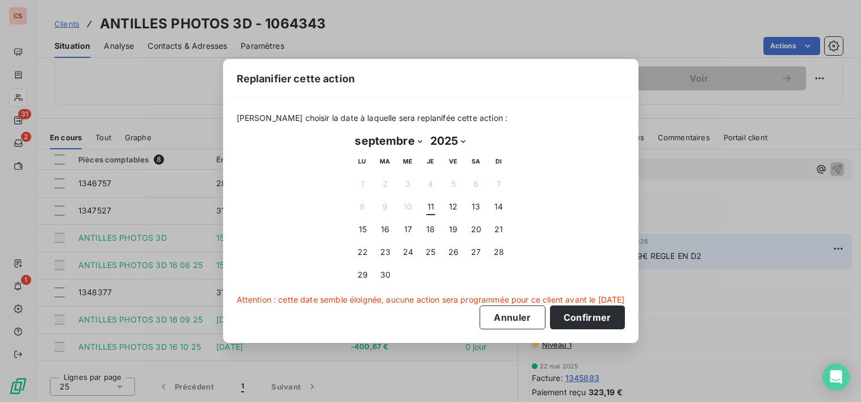
click at [421, 141] on select "janvier février mars avril mai juin juillet août septembre octobre novembre déc…" at bounding box center [388, 141] width 75 height 18
select select "9"
click at [351, 132] on select "janvier février mars avril mai juin juillet août septembre octobre novembre déc…" at bounding box center [388, 141] width 75 height 18
click at [454, 279] on button "31" at bounding box center [453, 274] width 23 height 23
click at [601, 318] on button "Confirmer" at bounding box center [587, 317] width 75 height 24
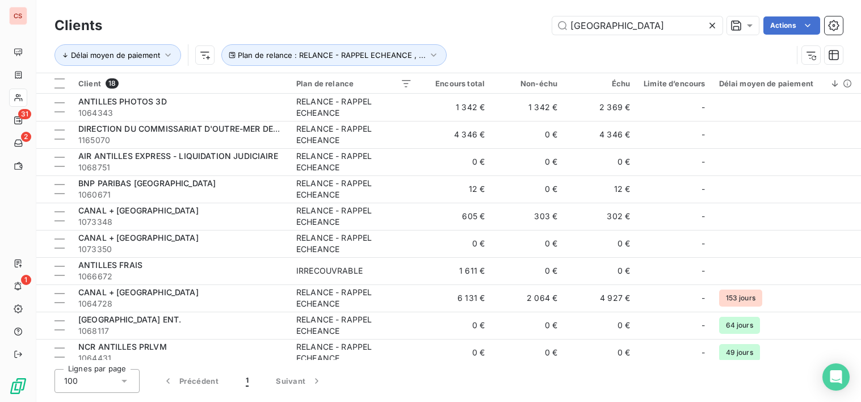
drag, startPoint x: 608, startPoint y: 28, endPoint x: 294, endPoint y: 21, distance: 313.9
click at [414, 26] on div "antilles Actions" at bounding box center [479, 25] width 727 height 18
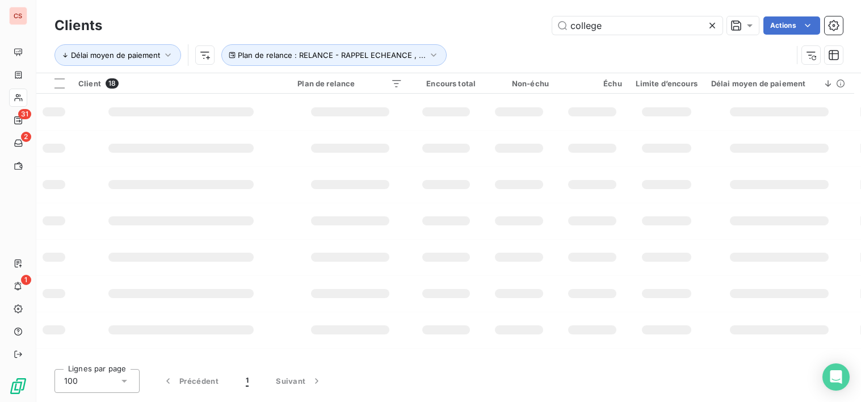
type input "college"
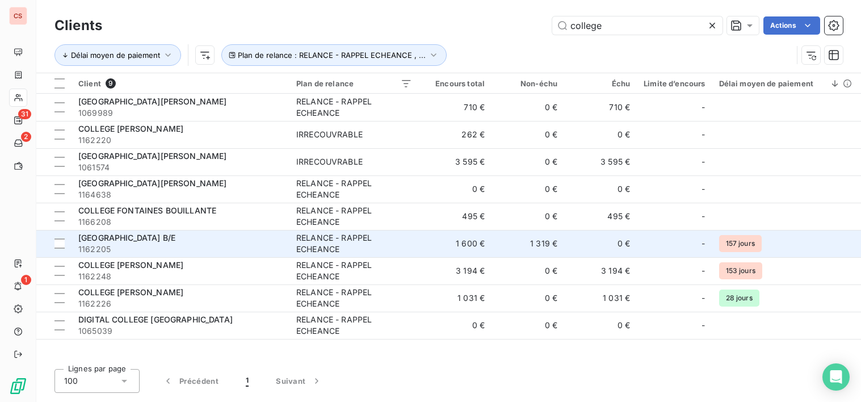
click at [167, 242] on span "[GEOGRAPHIC_DATA] B/E" at bounding box center [126, 238] width 97 height 10
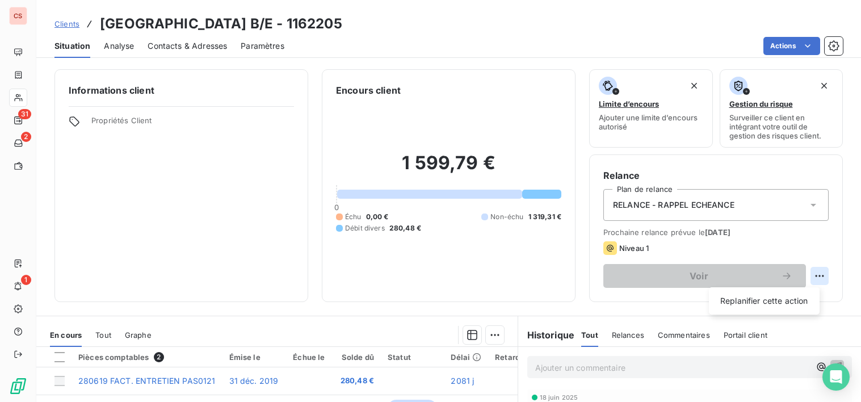
click at [811, 271] on html "CS 31 2 1 Clients COLLEGE DE CAPESTERRE B/E - 1162205 Situation Analyse Contact…" at bounding box center [430, 201] width 861 height 402
click at [771, 305] on div "Replanifier cette action" at bounding box center [764, 301] width 102 height 18
select select "8"
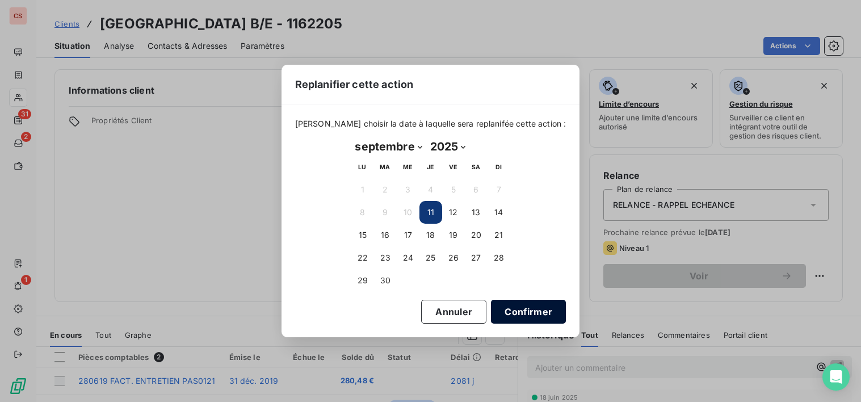
click at [507, 313] on button "Confirmer" at bounding box center [528, 312] width 75 height 24
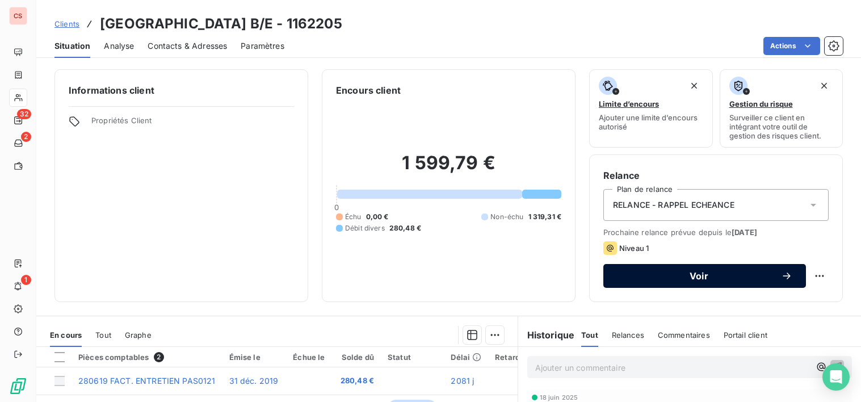
click at [675, 274] on span "Voir" at bounding box center [699, 275] width 164 height 9
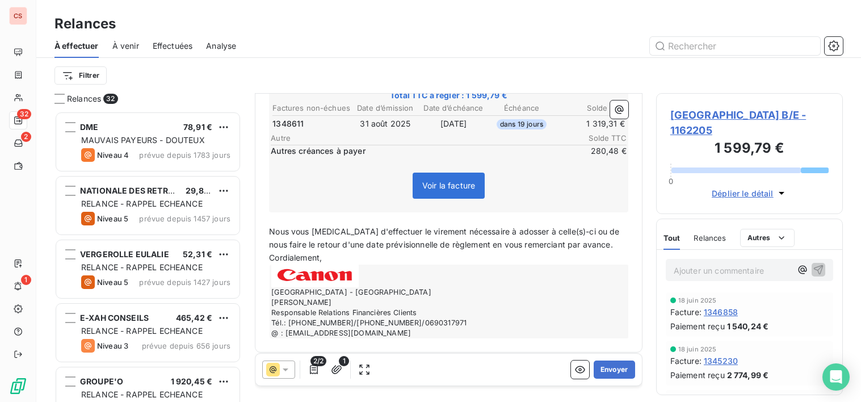
scroll to position [192, 0]
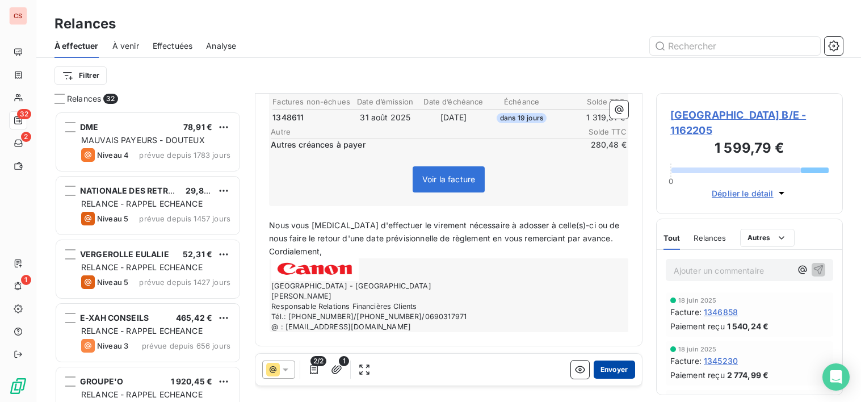
click at [603, 370] on button "Envoyer" at bounding box center [614, 369] width 41 height 18
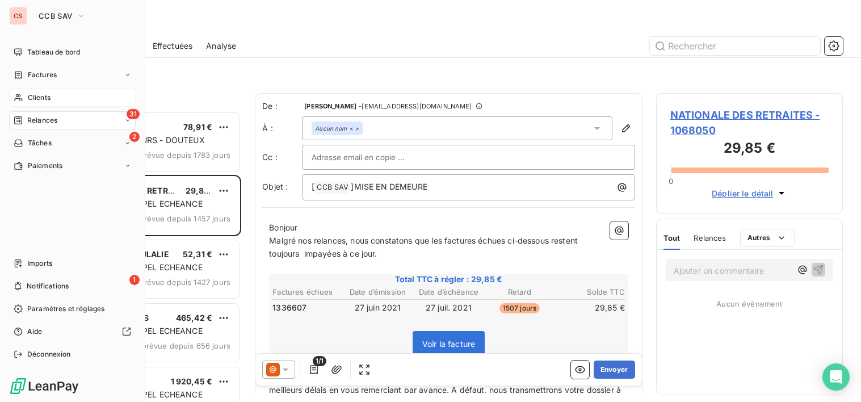
click at [39, 99] on span "Clients" at bounding box center [39, 98] width 23 height 10
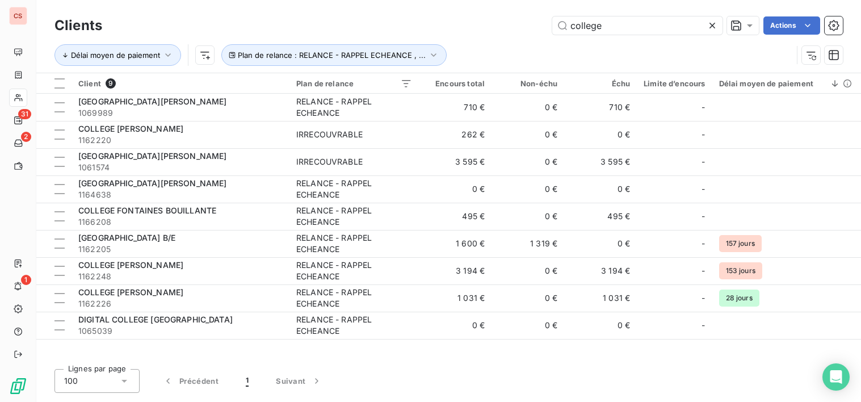
drag, startPoint x: 604, startPoint y: 28, endPoint x: 29, endPoint y: 3, distance: 576.0
click at [323, 36] on div "Clients college Actions" at bounding box center [448, 26] width 788 height 24
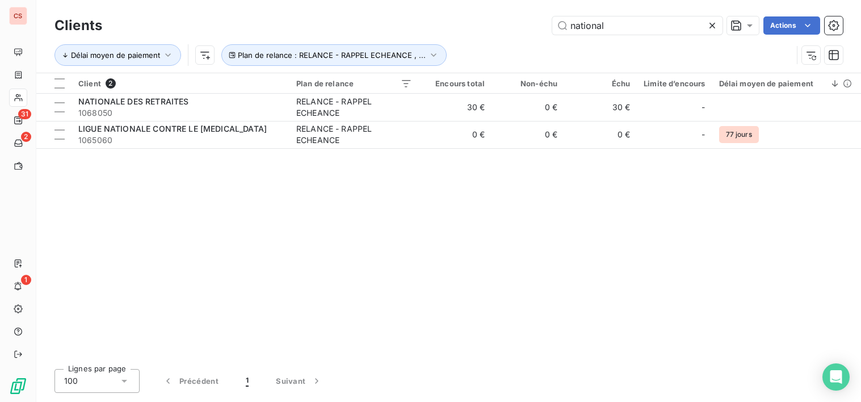
type input "national"
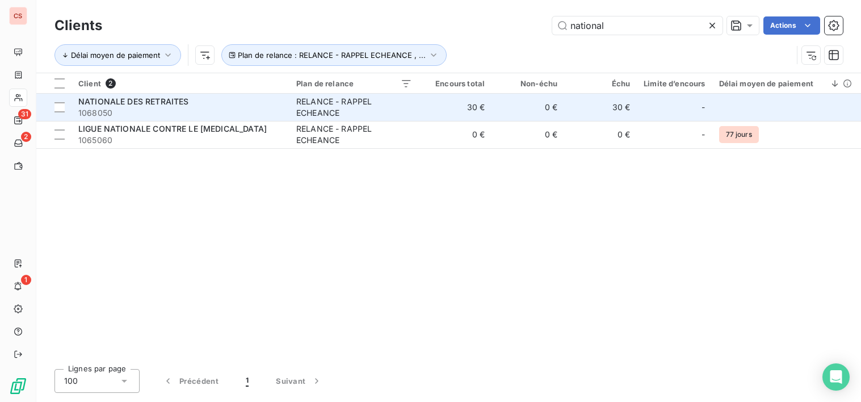
click at [362, 106] on div "RELANCE - RAPPEL ECHEANCE" at bounding box center [354, 107] width 116 height 23
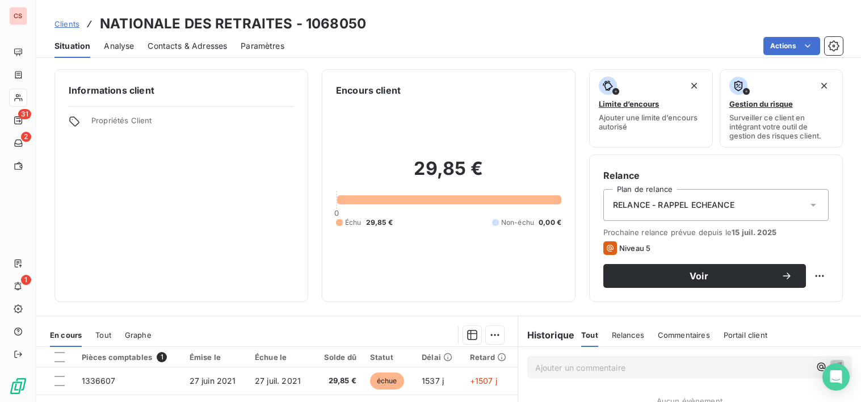
click at [809, 205] on icon at bounding box center [813, 204] width 11 height 11
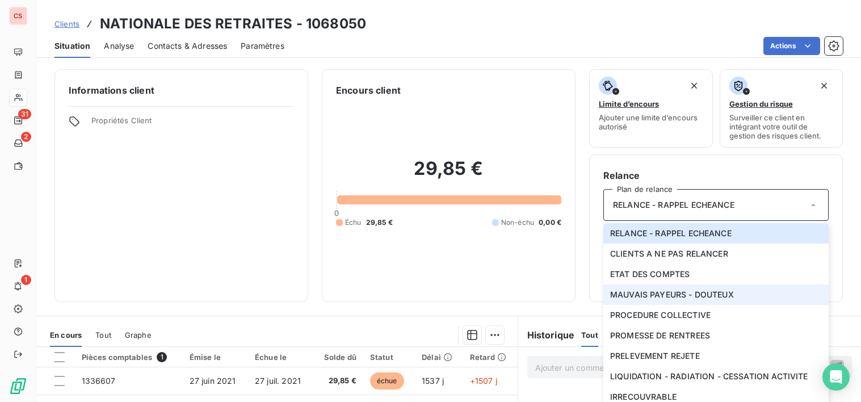
click at [630, 295] on span "MAUVAIS PAYEURS - DOUTEUX" at bounding box center [672, 294] width 124 height 11
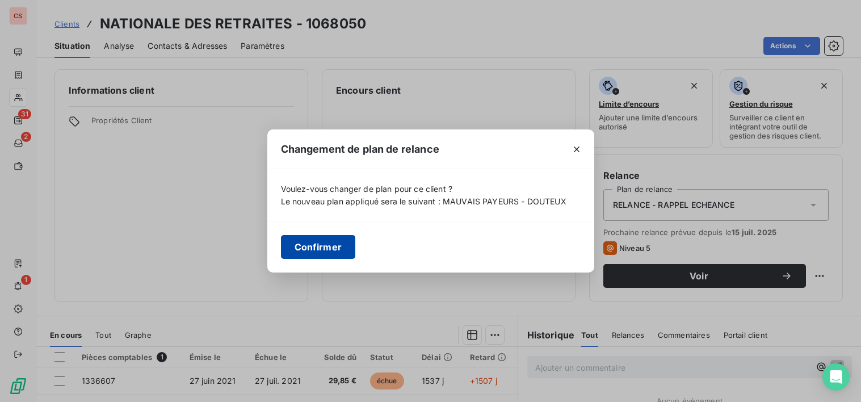
click at [323, 249] on button "Confirmer" at bounding box center [318, 247] width 75 height 24
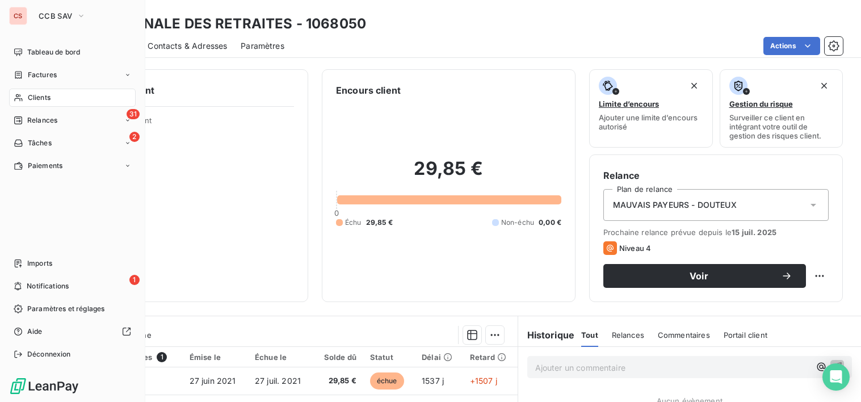
click at [48, 99] on span "Clients" at bounding box center [39, 98] width 23 height 10
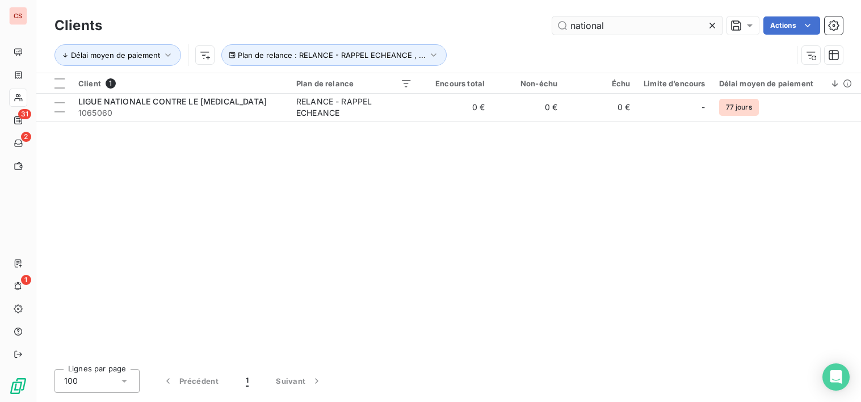
click at [713, 26] on icon at bounding box center [712, 25] width 11 height 11
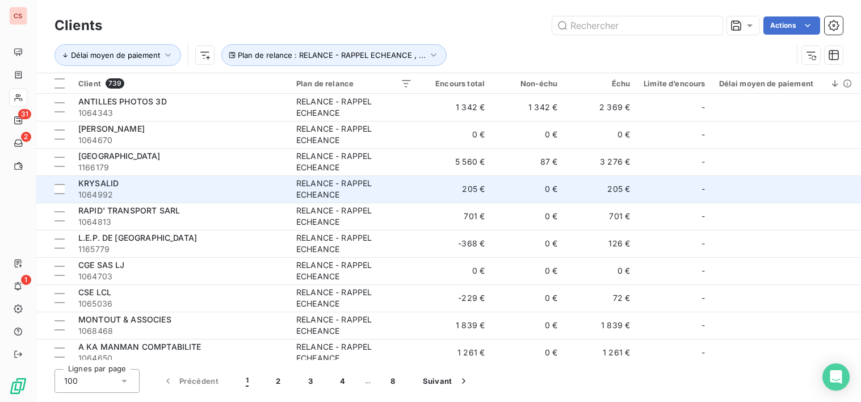
click at [527, 192] on td "0 €" at bounding box center [527, 188] width 73 height 27
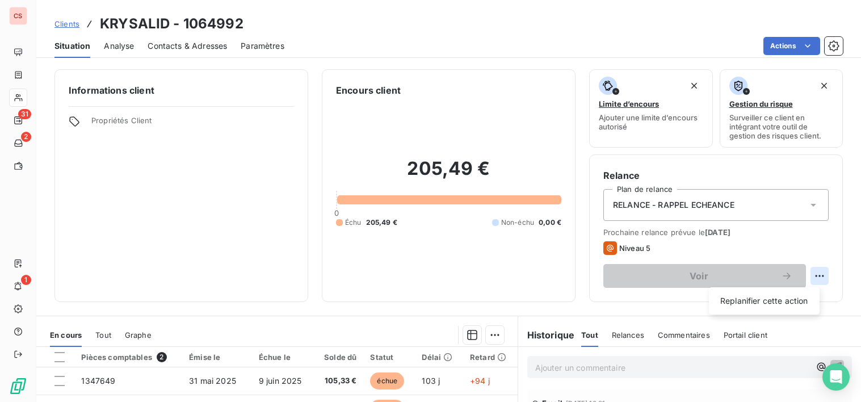
click at [817, 270] on html "CS 31 2 1 Clients KRYSALID - 1064992 Situation Analyse Contacts & Adresses Para…" at bounding box center [430, 201] width 861 height 402
click at [788, 305] on div "Replanifier cette action" at bounding box center [764, 301] width 102 height 18
select select "8"
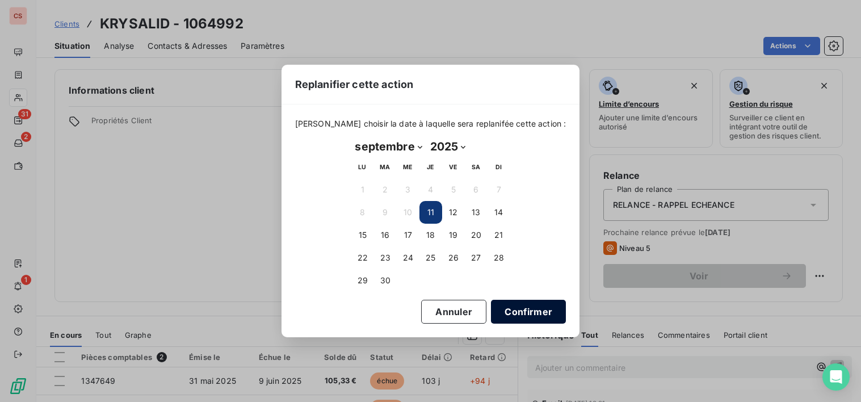
click at [506, 312] on button "Confirmer" at bounding box center [528, 312] width 75 height 24
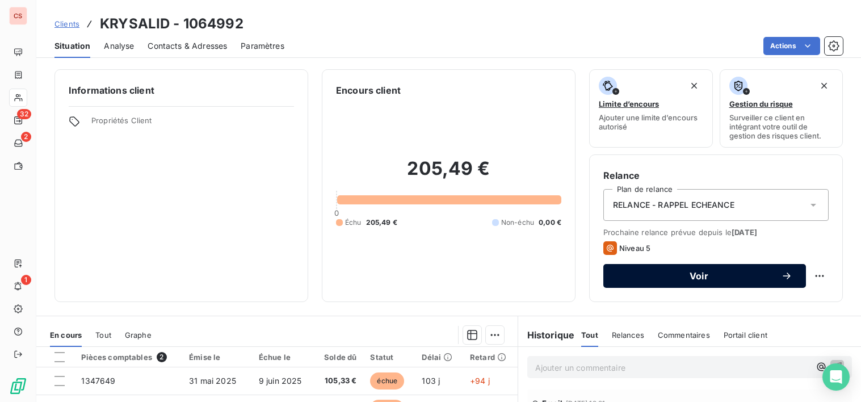
click at [712, 279] on span "Voir" at bounding box center [699, 275] width 164 height 9
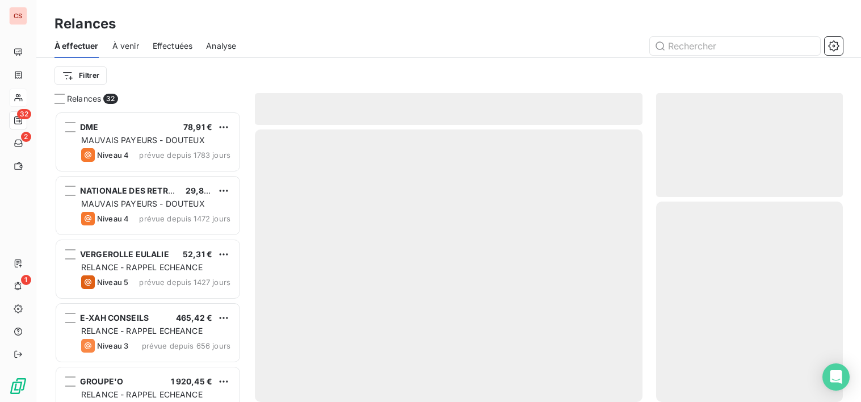
scroll to position [282, 179]
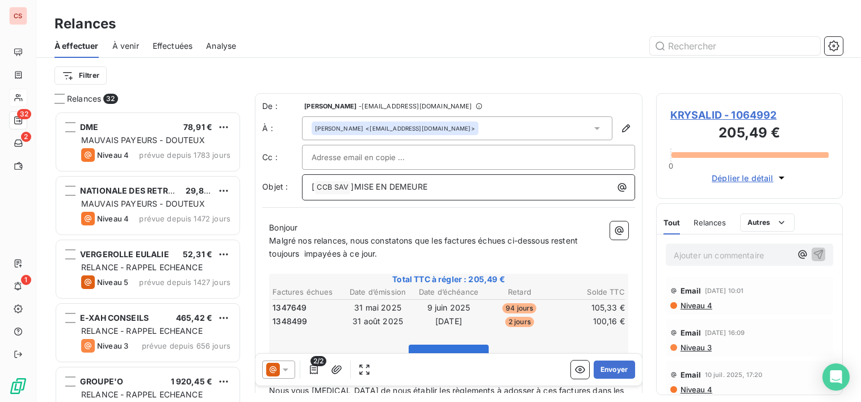
drag, startPoint x: 445, startPoint y: 188, endPoint x: 356, endPoint y: 187, distance: 89.7
click at [356, 187] on p "[ CCB SAV ﻿ ]MISE EN DEMEURE" at bounding box center [471, 187] width 319 height 14
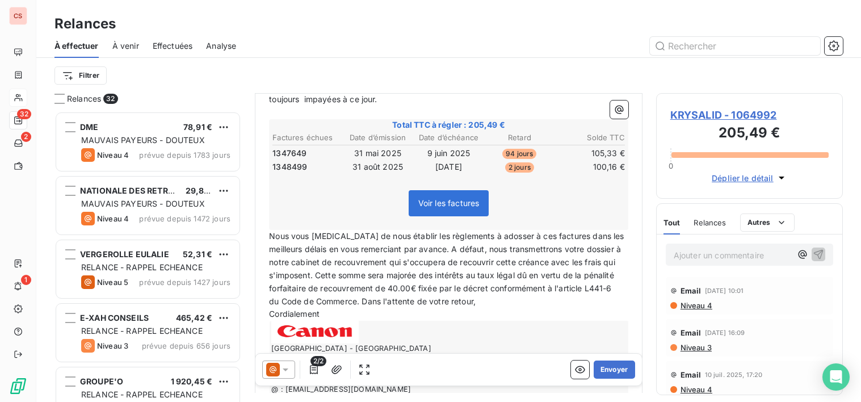
scroll to position [173, 0]
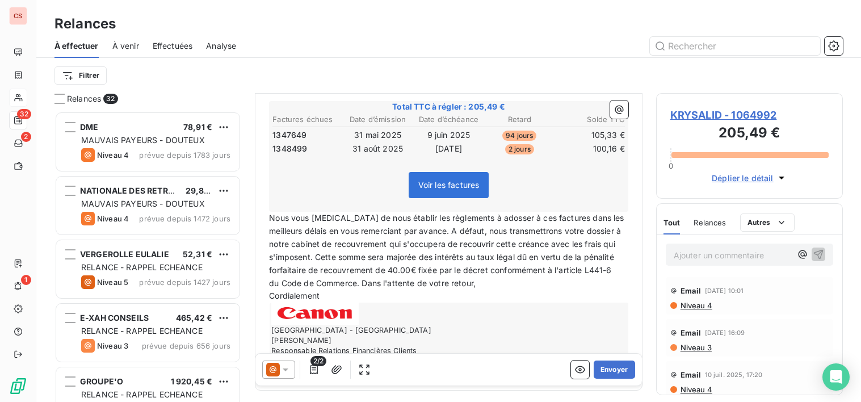
click at [553, 302] on p "Cordialement" at bounding box center [448, 295] width 359 height 13
click at [270, 288] on span "du Code de Commerce. Dans l'attente de votre retour," at bounding box center [372, 283] width 207 height 10
click at [392, 287] on span "Nous vous [MEDICAL_DATA] de nous établir les règlements à adosser à ces facture…" at bounding box center [448, 250] width 358 height 74
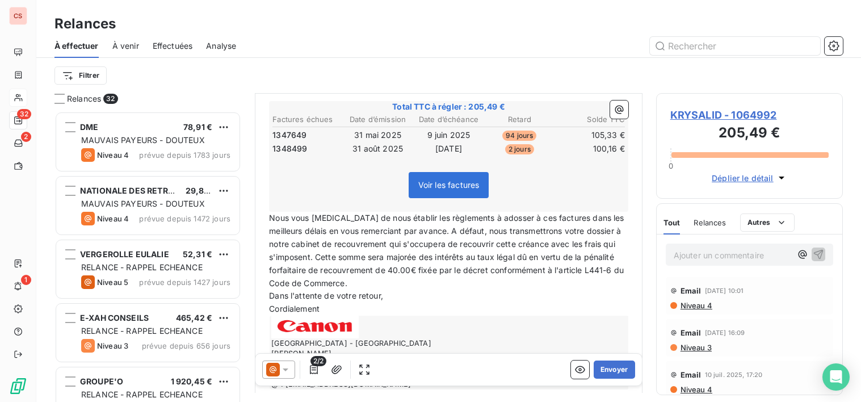
click at [692, 306] on span "Niveau 4" at bounding box center [695, 305] width 33 height 9
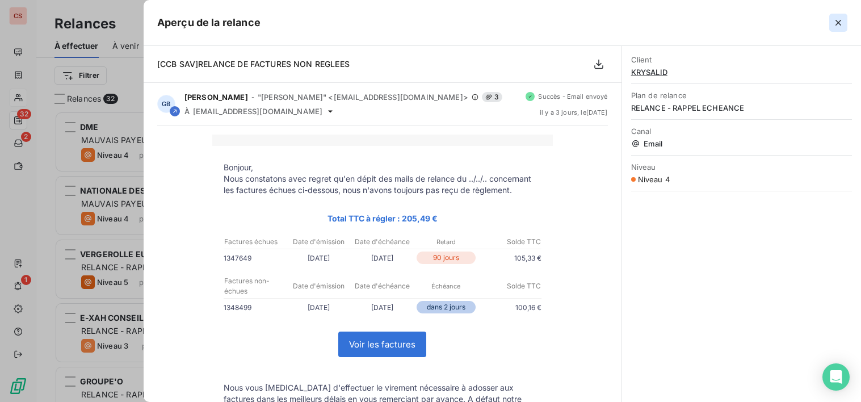
click at [839, 18] on icon "button" at bounding box center [838, 22] width 11 height 11
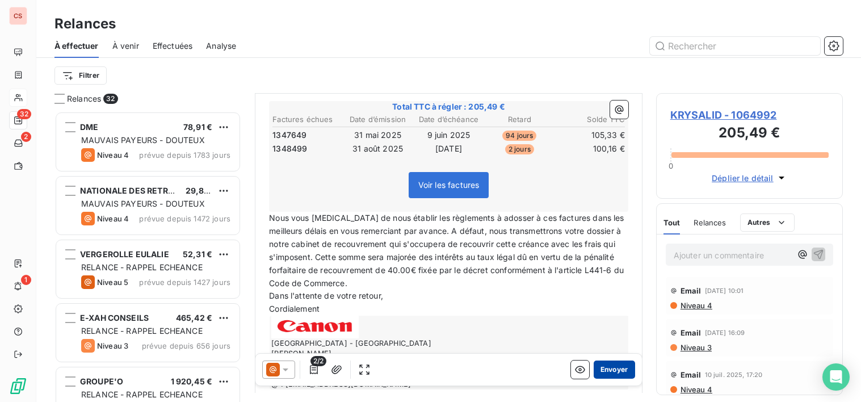
click at [614, 368] on button "Envoyer" at bounding box center [614, 369] width 41 height 18
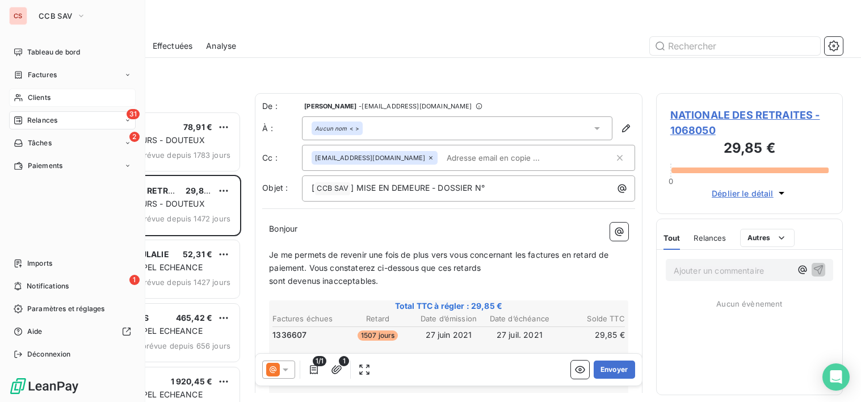
click at [37, 99] on span "Clients" at bounding box center [39, 98] width 23 height 10
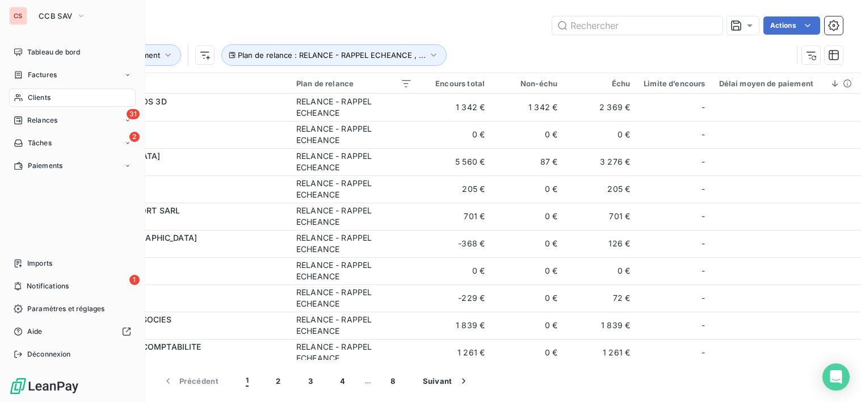
click at [55, 95] on div "Clients" at bounding box center [72, 98] width 127 height 18
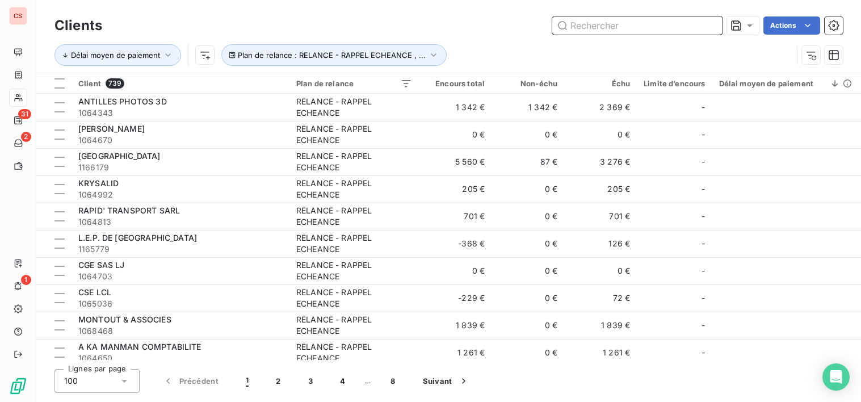
click at [586, 30] on input "text" at bounding box center [637, 25] width 170 height 18
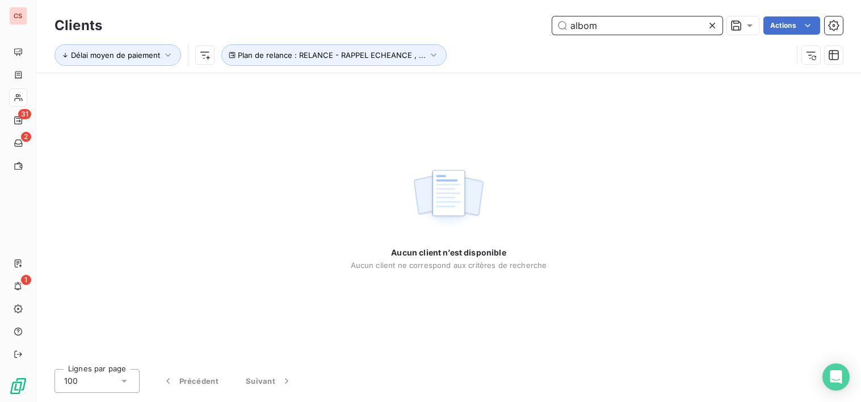
click at [585, 28] on input "albom" at bounding box center [637, 25] width 170 height 18
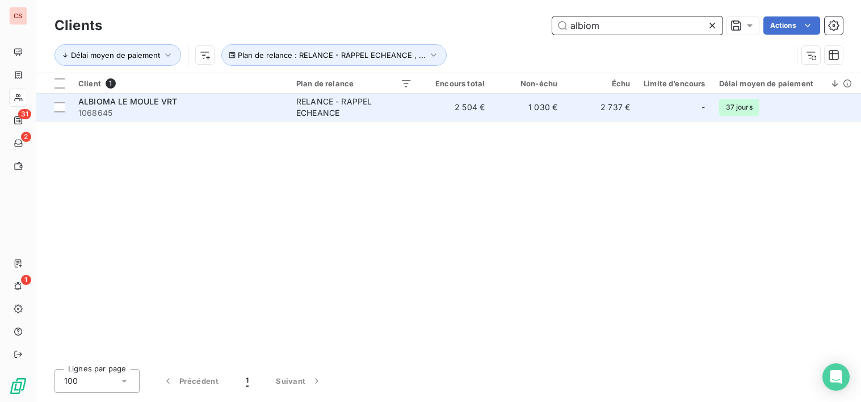
type input "albiom"
click at [393, 108] on div "RELANCE - RAPPEL ECHEANCE" at bounding box center [354, 107] width 116 height 23
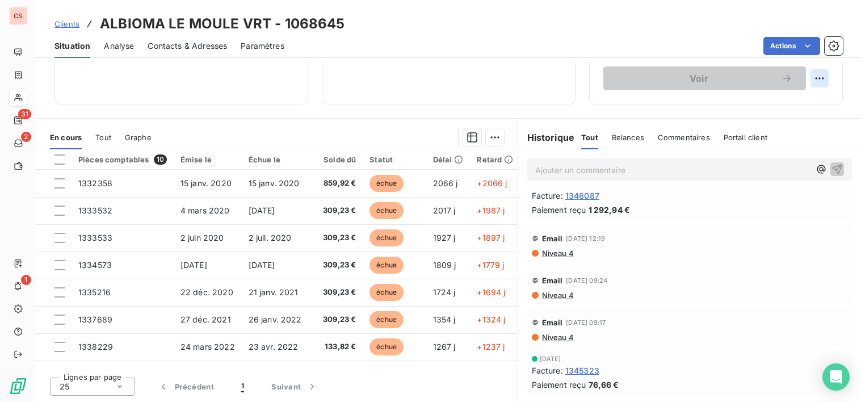
click at [812, 80] on html "CS 31 2 1 Clients ALBIOMA LE MOULE VRT - 1068645 Situation Analyse Contacts & A…" at bounding box center [430, 201] width 861 height 402
click at [780, 102] on div "Replanifier cette action" at bounding box center [764, 103] width 102 height 18
select select "8"
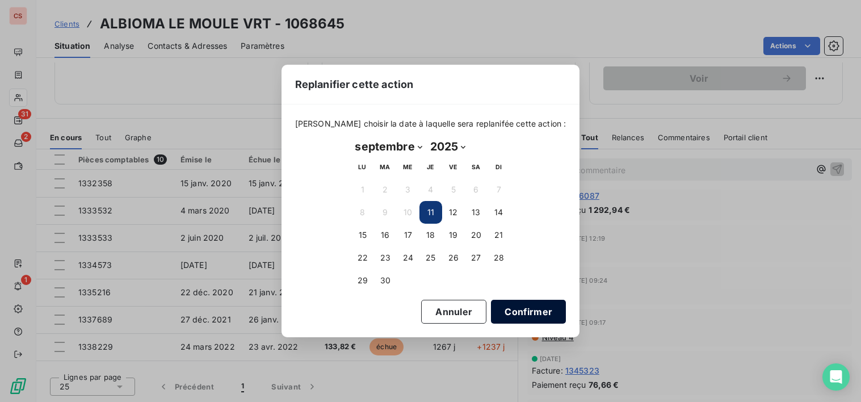
click at [509, 312] on button "Confirmer" at bounding box center [528, 312] width 75 height 24
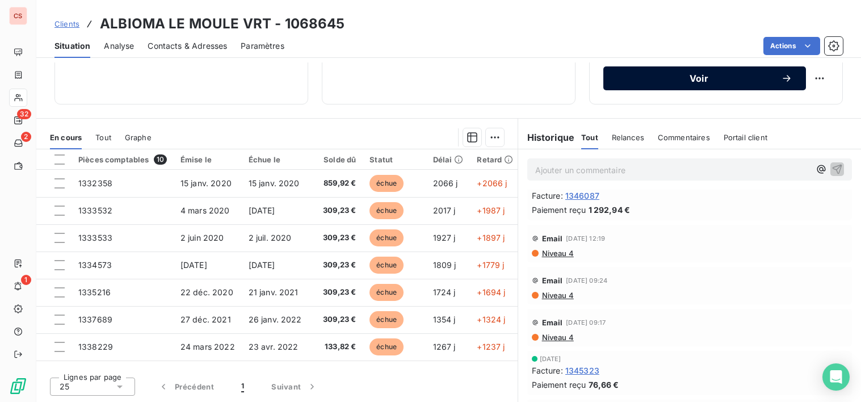
click at [696, 81] on span "Voir" at bounding box center [699, 78] width 164 height 9
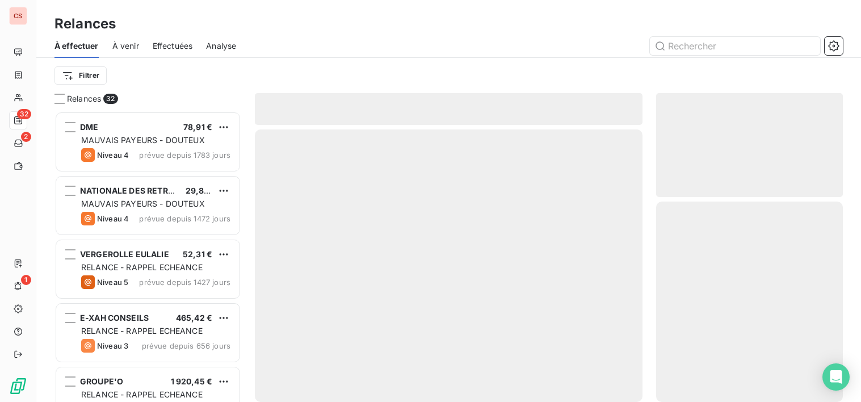
scroll to position [282, 179]
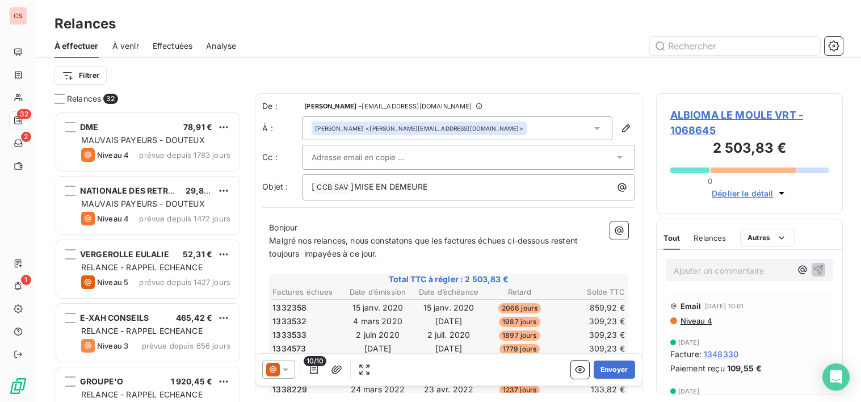
click at [317, 150] on input "text" at bounding box center [373, 157] width 122 height 17
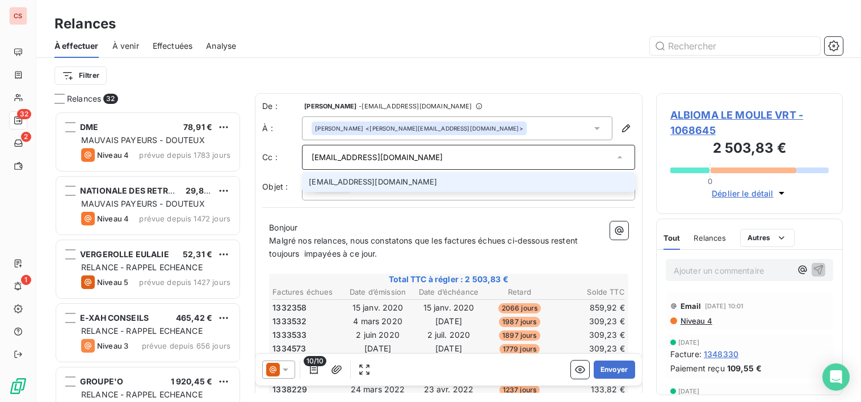
type input "[EMAIL_ADDRESS][DOMAIN_NAME]"
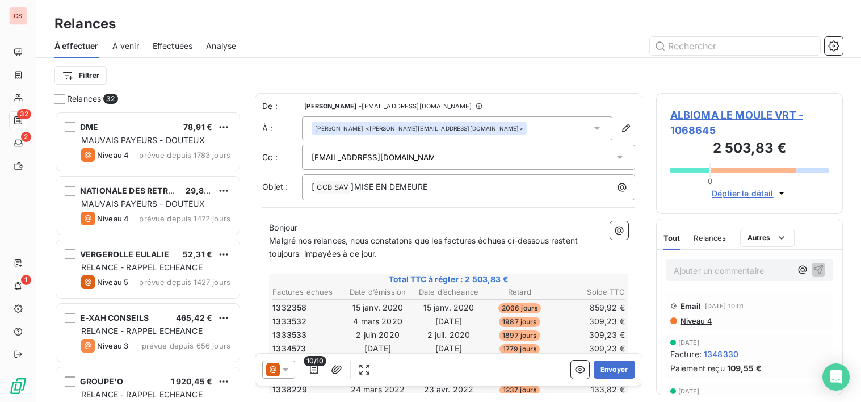
click at [382, 224] on p "Bonjour" at bounding box center [448, 227] width 359 height 13
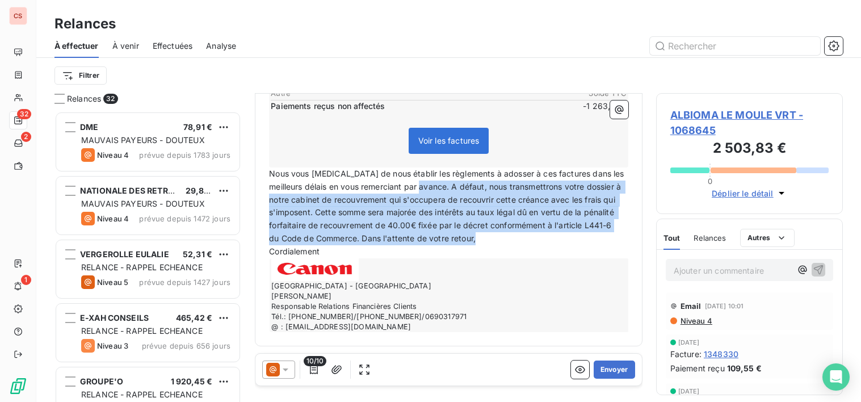
drag, startPoint x: 455, startPoint y: 176, endPoint x: 618, endPoint y: 236, distance: 173.2
click at [618, 236] on div "Bonjour Malgré nos relances, nous constatons que les factures échues ci-dessous…" at bounding box center [448, 98] width 359 height 468
click at [359, 242] on span "du Code de Commerce. Dans l'attente de votre retour," at bounding box center [372, 238] width 207 height 10
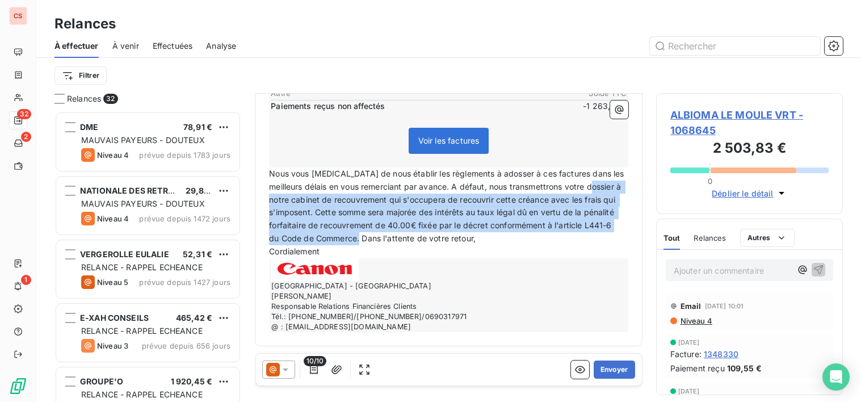
drag, startPoint x: 360, startPoint y: 237, endPoint x: 272, endPoint y: 192, distance: 99.0
click at [272, 192] on div "Bonjour Malgré nos relances, nous constatons que les factures échues ci-dessous…" at bounding box center [448, 98] width 359 height 468
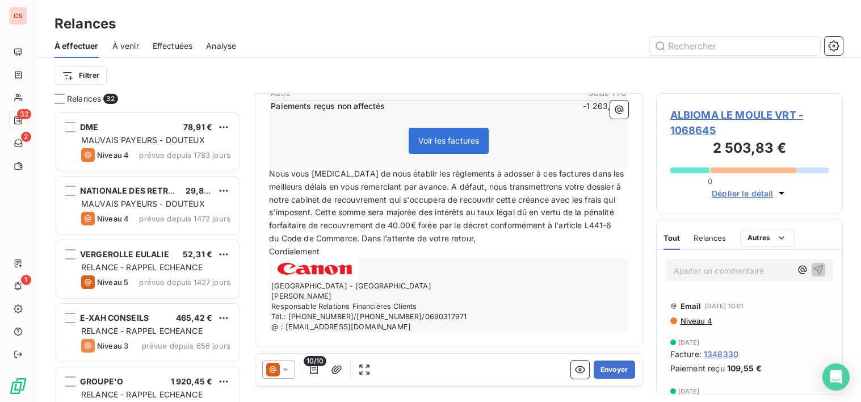
scroll to position [318, 0]
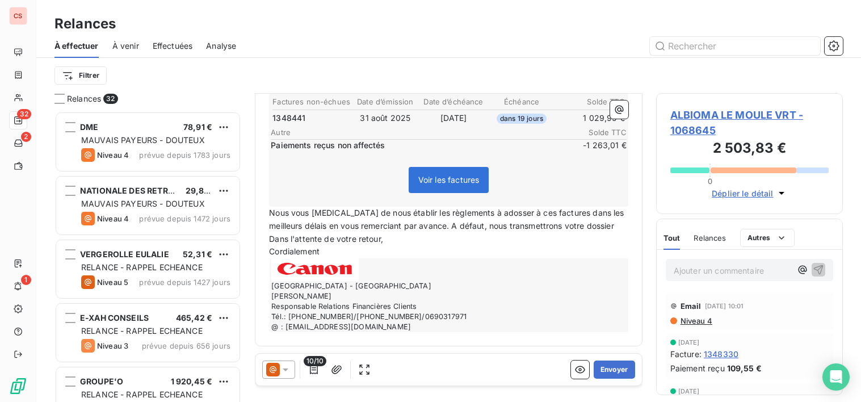
click at [453, 224] on span "Nous vous [MEDICAL_DATA] de nous établir les règlements à adosser à ces facture…" at bounding box center [448, 226] width 358 height 36
click at [598, 371] on button "Envoyer" at bounding box center [614, 369] width 41 height 18
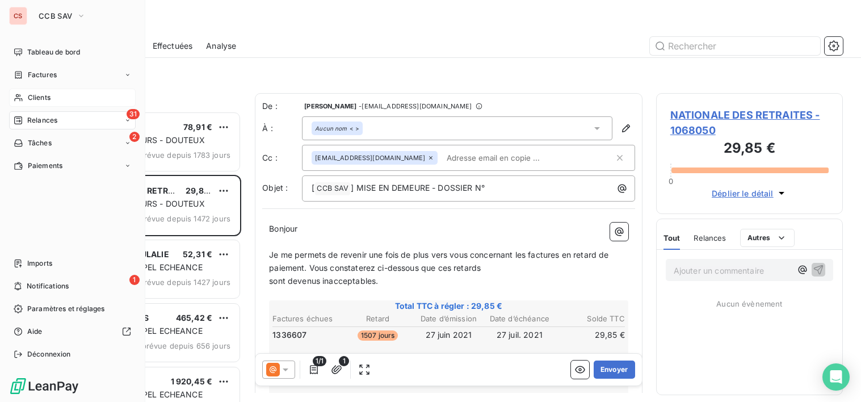
click at [35, 97] on span "Clients" at bounding box center [39, 98] width 23 height 10
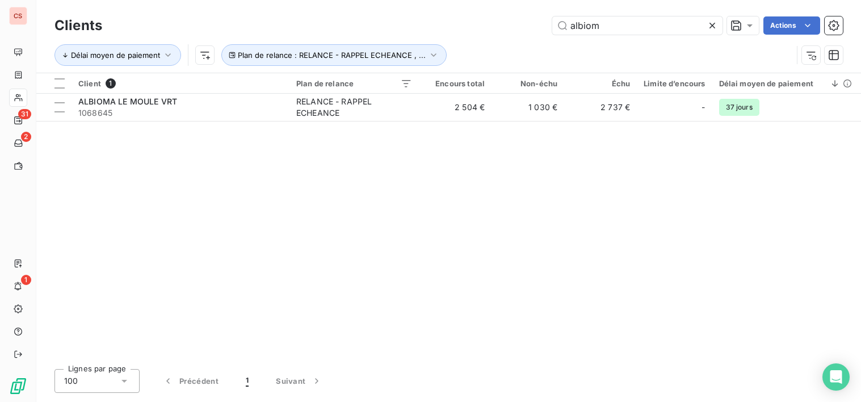
drag, startPoint x: 605, startPoint y: 30, endPoint x: 361, endPoint y: 31, distance: 243.5
click at [386, 32] on div "albiom Actions" at bounding box center [479, 25] width 727 height 18
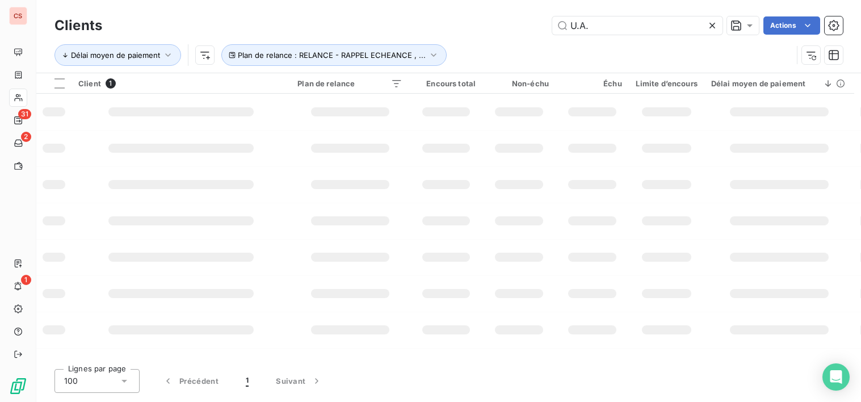
type input "U.A."
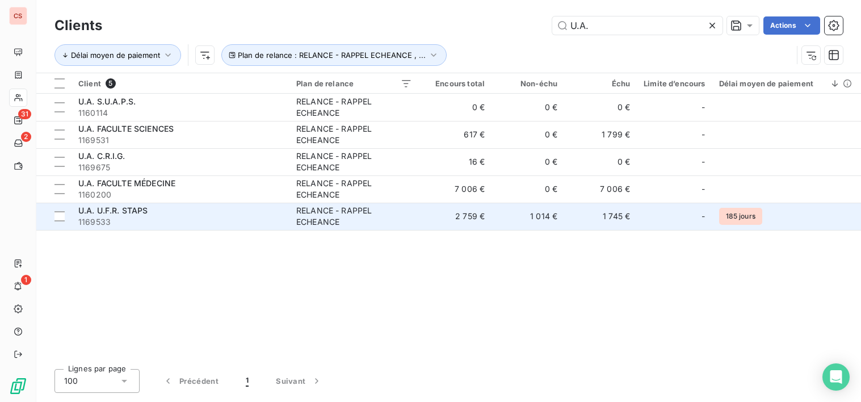
click at [435, 211] on td "2 759 €" at bounding box center [455, 216] width 73 height 27
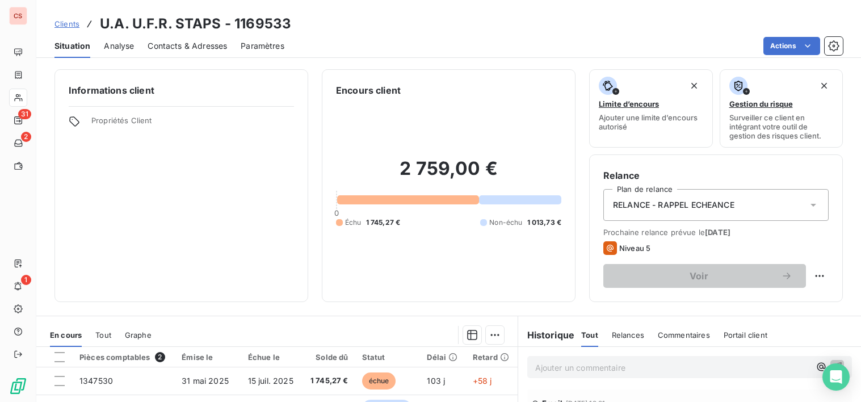
click at [810, 206] on icon at bounding box center [813, 205] width 6 height 3
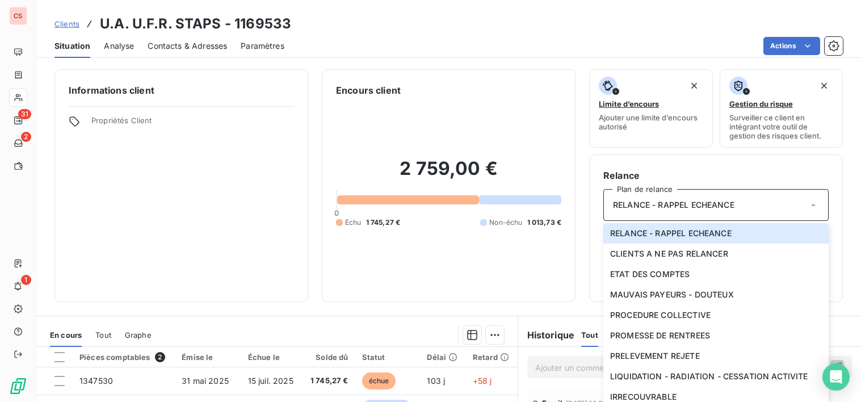
click at [254, 289] on div "Informations client Propriétés Client" at bounding box center [181, 185] width 254 height 233
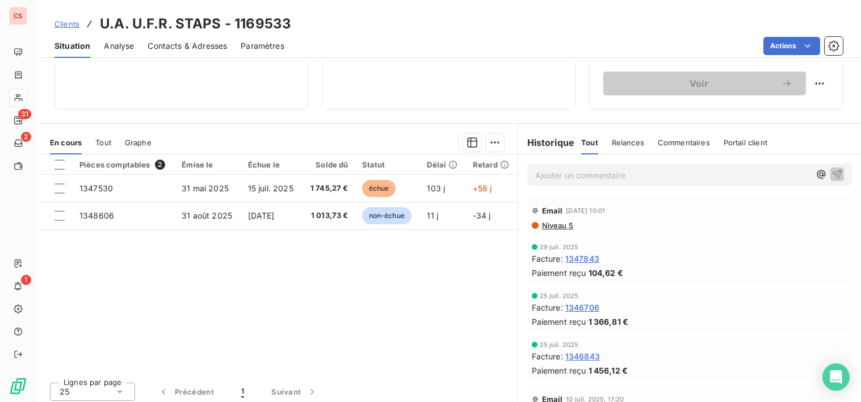
scroll to position [197, 0]
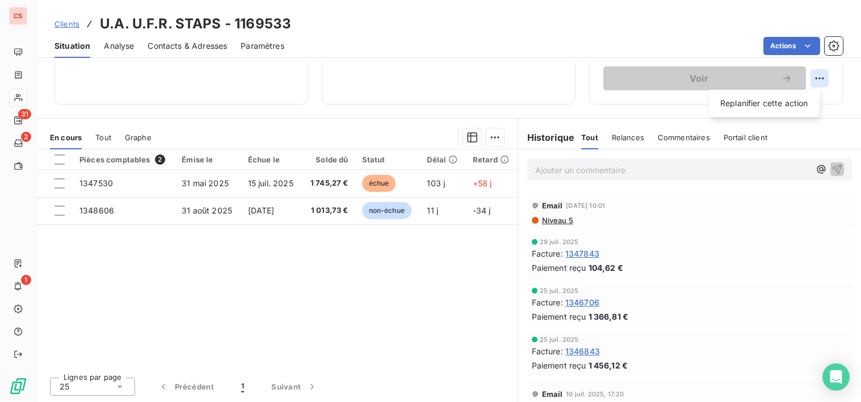
click at [811, 81] on html "CS 31 2 1 Clients U.A. U.F.R. STAPS - 1169533 Situation Analyse Contacts & Adre…" at bounding box center [430, 201] width 861 height 402
click at [789, 108] on div "Replanifier cette action" at bounding box center [764, 103] width 102 height 18
select select "8"
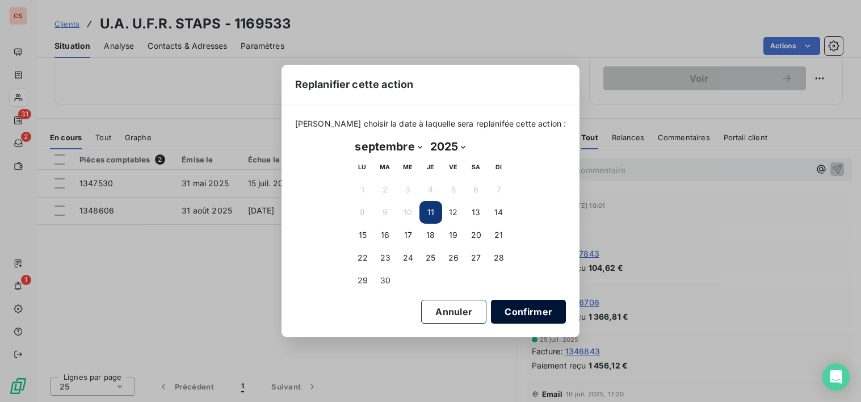
click at [515, 313] on button "Confirmer" at bounding box center [528, 312] width 75 height 24
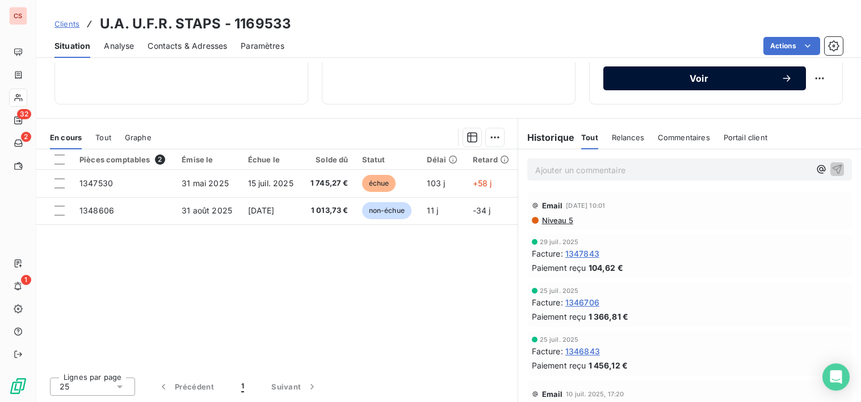
click at [688, 75] on span "Voir" at bounding box center [699, 78] width 164 height 9
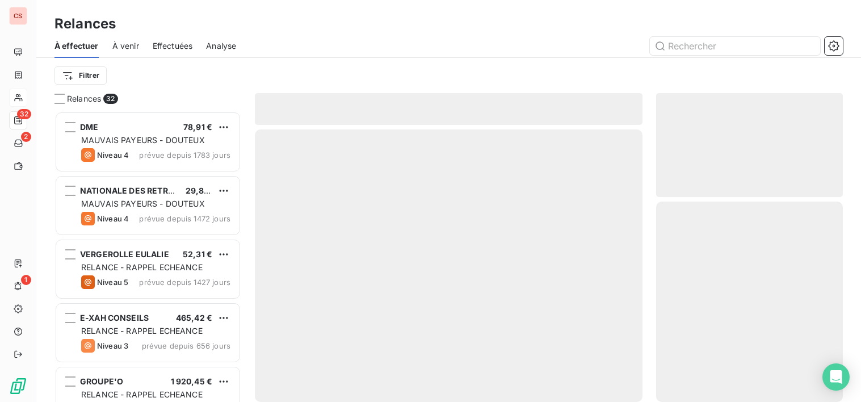
scroll to position [282, 179]
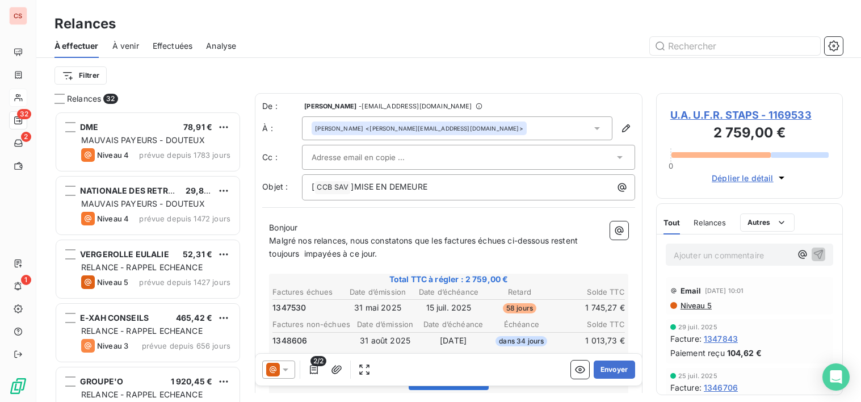
click at [318, 154] on input "text" at bounding box center [373, 157] width 122 height 17
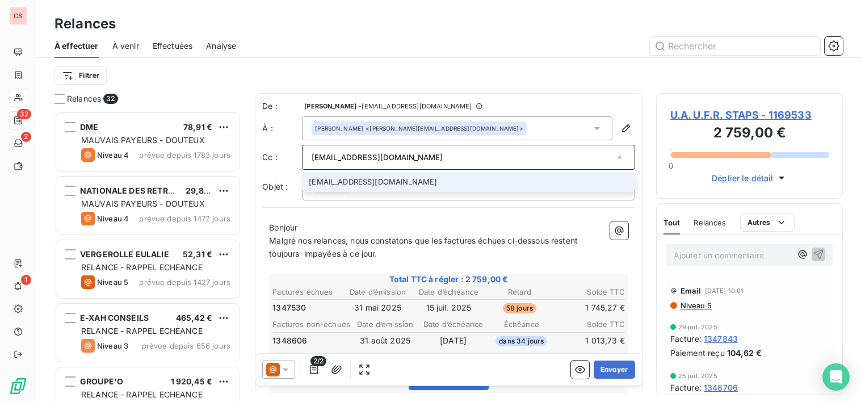
type input "[EMAIL_ADDRESS][DOMAIN_NAME]"
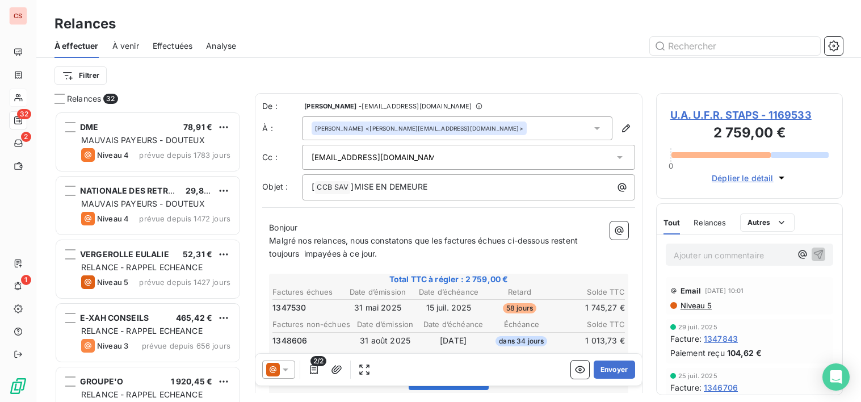
click at [402, 222] on p "Bonjour" at bounding box center [448, 227] width 359 height 13
drag, startPoint x: 434, startPoint y: 183, endPoint x: 355, endPoint y: 194, distance: 80.1
click at [355, 194] on p "[ CCB SAV ﻿ ]MISE EN DEMEURE" at bounding box center [471, 187] width 319 height 14
click at [312, 239] on span "Malgré nos relances, nous constatons que les factures échues ci-dessous restent…" at bounding box center [424, 247] width 311 height 23
click at [271, 243] on span "Malgré nos relances, nous constatons que les factures échues ci-dessous restent…" at bounding box center [424, 247] width 311 height 23
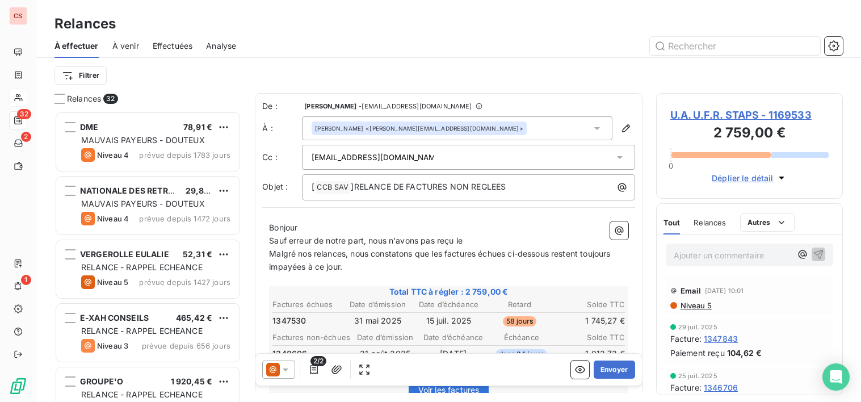
click at [424, 246] on p "Sauf erreur de notre part, nous n'avons pas reçu le" at bounding box center [448, 240] width 359 height 13
click at [417, 254] on span "Malgré nos relances, nous constatons que les factures échues ci-dessous restent…" at bounding box center [442, 260] width 346 height 23
drag, startPoint x: 430, startPoint y: 254, endPoint x: 266, endPoint y: 259, distance: 164.1
click at [266, 259] on div "Bonjour Sauf erreur de notre part, nous n'avons toujours pas reçu le Malgré nos…" at bounding box center [448, 401] width 373 height 373
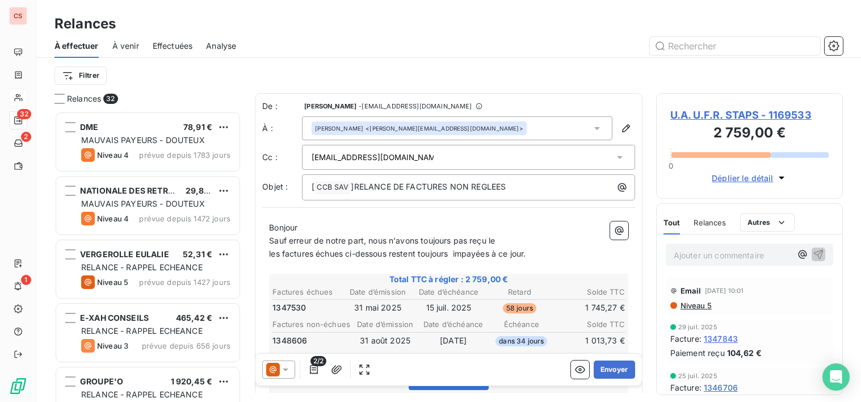
click at [515, 242] on p "Sauf erreur de notre part, nous n'avons toujours pas reçu le" at bounding box center [448, 240] width 359 height 13
click at [320, 258] on span "les factures échues ci-dessous restent toujours impayées à ce jour." at bounding box center [397, 254] width 257 height 10
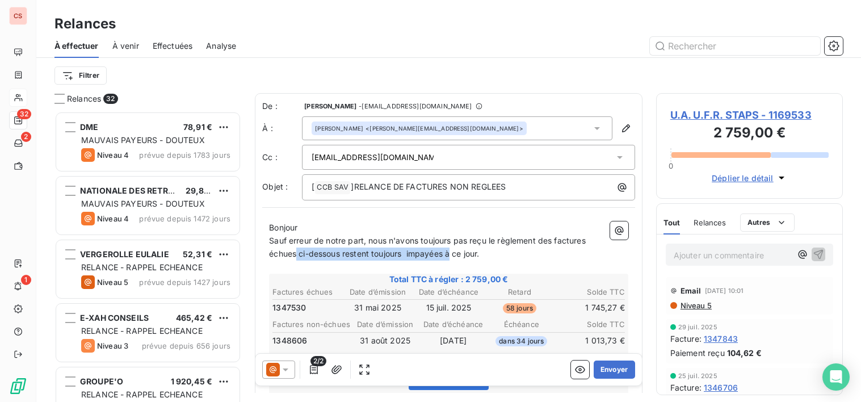
drag, startPoint x: 449, startPoint y: 256, endPoint x: 293, endPoint y: 260, distance: 156.7
click at [293, 260] on p "échues ci-dessous restent toujours impayées à ce jour." at bounding box center [448, 253] width 359 height 13
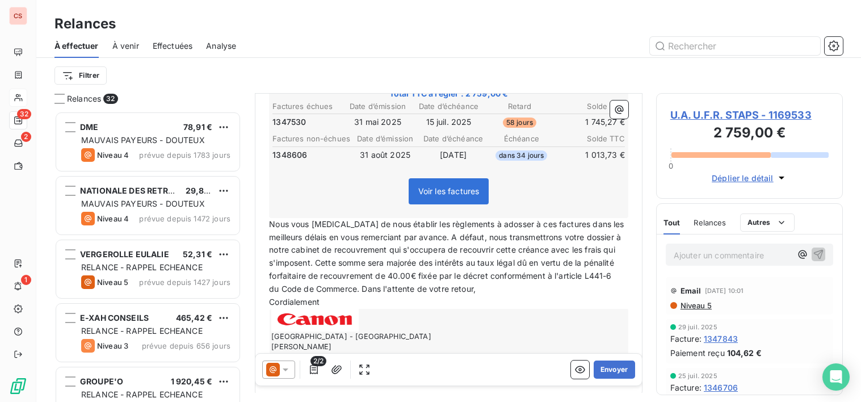
scroll to position [187, 0]
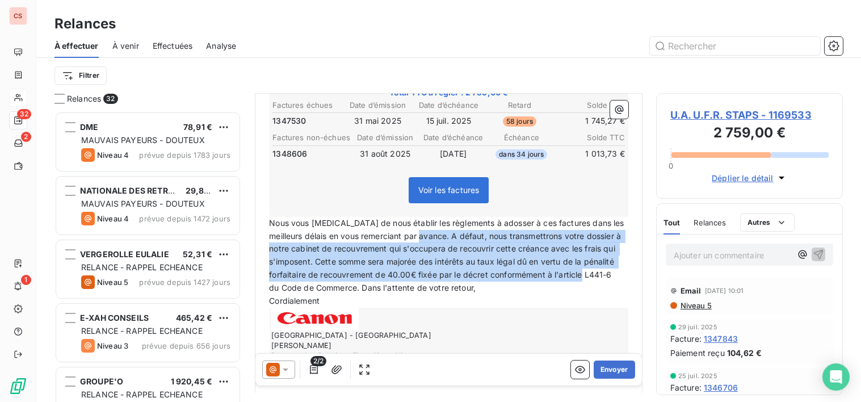
drag, startPoint x: 455, startPoint y: 238, endPoint x: 599, endPoint y: 284, distance: 150.8
click at [599, 281] on p "Nous vous [MEDICAL_DATA] de nous établir les règlements à adosser à ces facture…" at bounding box center [448, 249] width 359 height 65
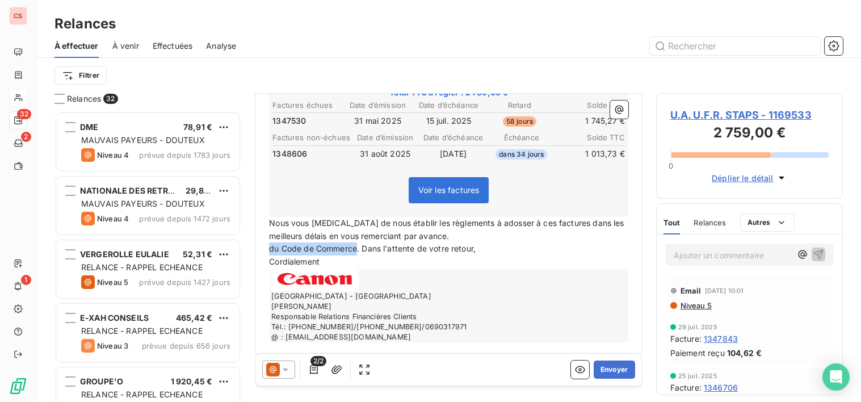
drag, startPoint x: 356, startPoint y: 250, endPoint x: 259, endPoint y: 249, distance: 97.0
click at [259, 249] on div "De : [PERSON_NAME] - [EMAIL_ADDRESS][DOMAIN_NAME] À : [PERSON_NAME] <[PERSON_NA…" at bounding box center [449, 131] width 388 height 450
click at [608, 371] on button "Envoyer" at bounding box center [614, 369] width 41 height 18
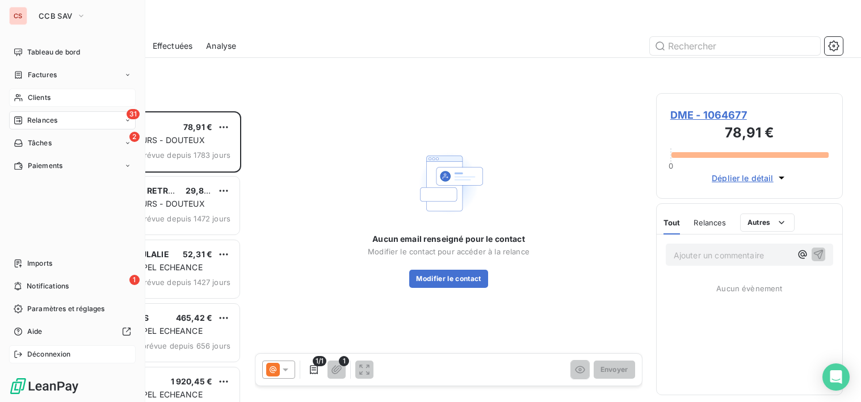
click at [54, 354] on span "Déconnexion" at bounding box center [49, 354] width 44 height 10
